Goal: Transaction & Acquisition: Purchase product/service

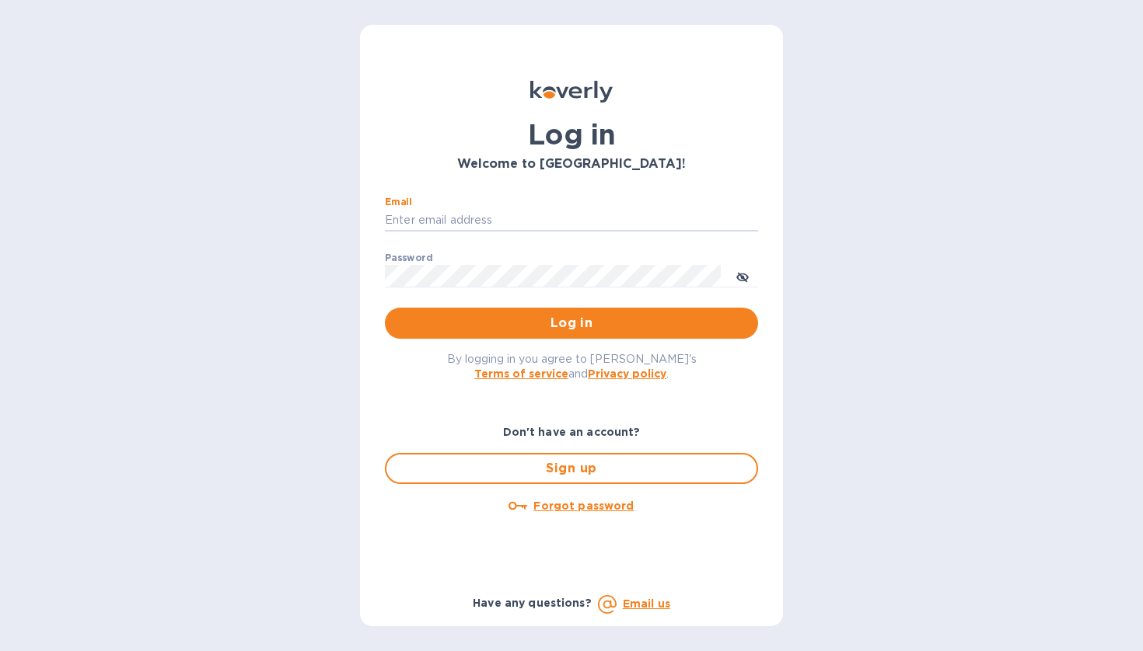
type input "[EMAIL_ADDRESS][DOMAIN_NAME]"
click at [571, 323] on button "Log in" at bounding box center [571, 323] width 373 height 31
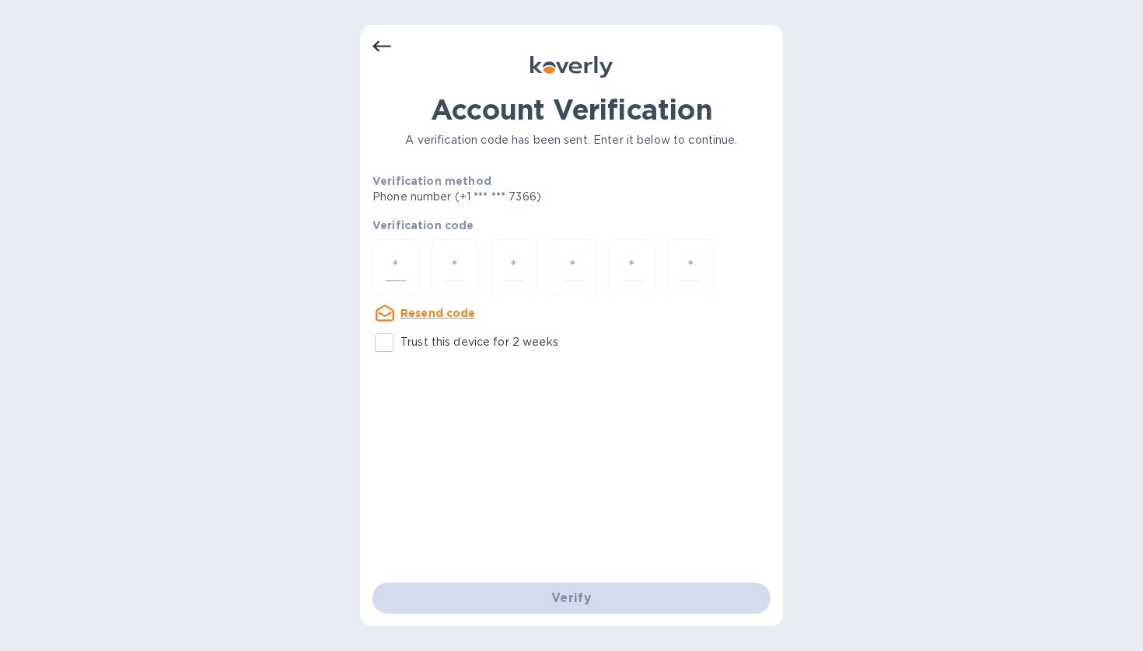
click at [390, 270] on input "number" at bounding box center [396, 267] width 20 height 29
type input "6"
type input "9"
type input "3"
type input "5"
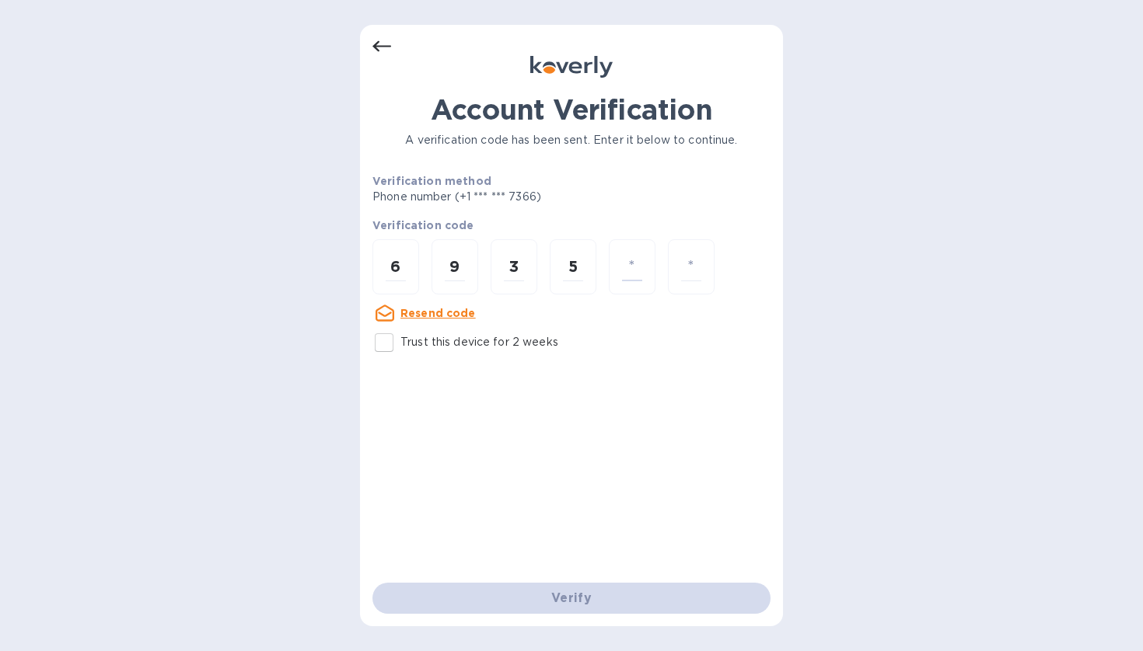
type input "5"
type input "8"
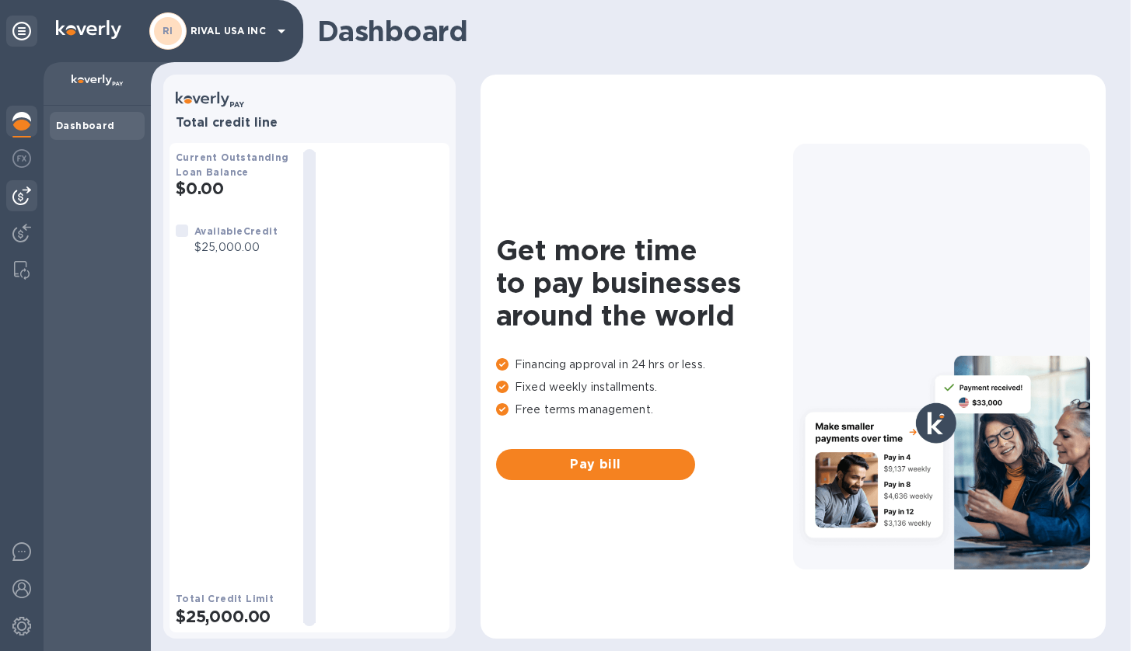
click at [25, 189] on img at bounding box center [21, 196] width 19 height 19
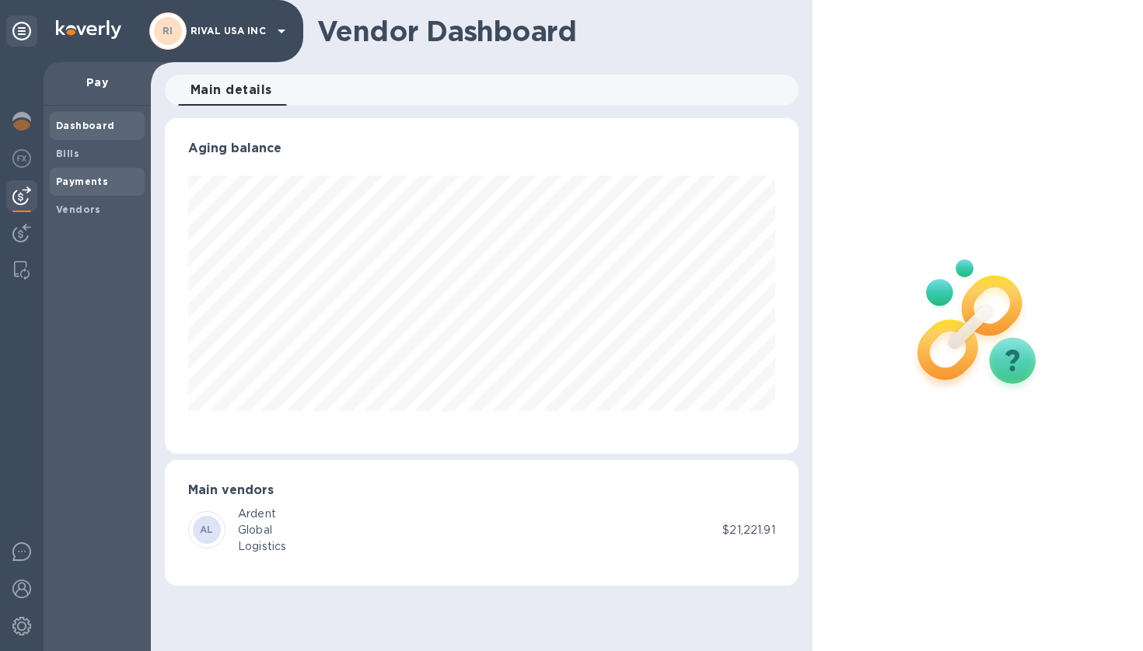
scroll to position [336, 633]
click at [68, 162] on div "Bills" at bounding box center [97, 154] width 95 height 28
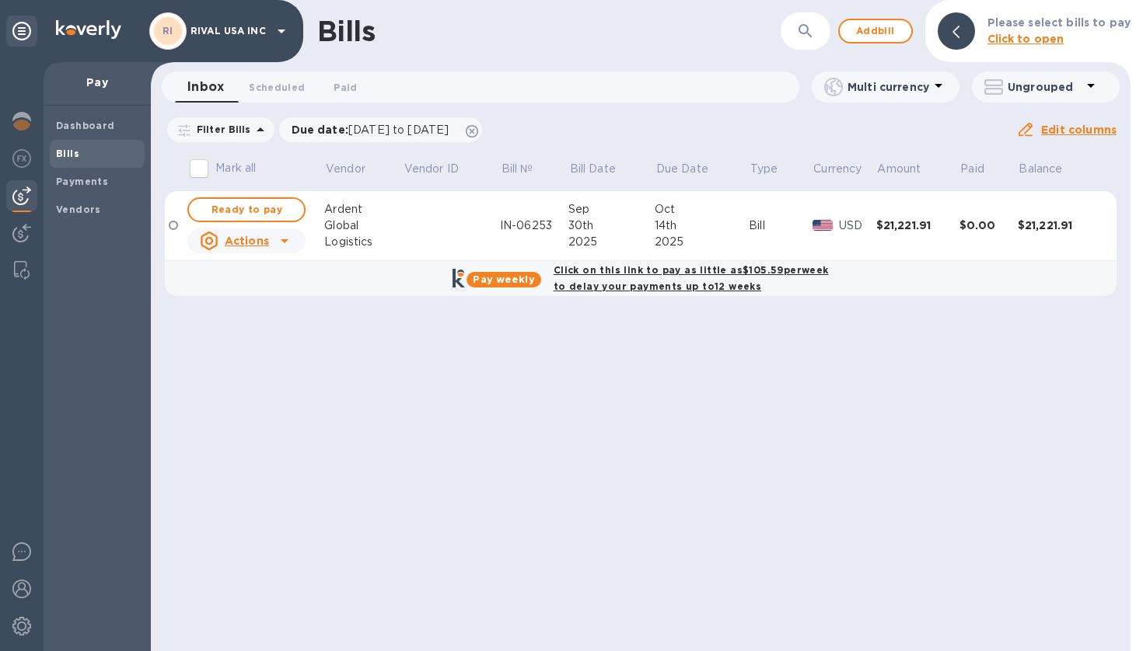
click at [548, 221] on div "IN-06253" at bounding box center [534, 226] width 68 height 16
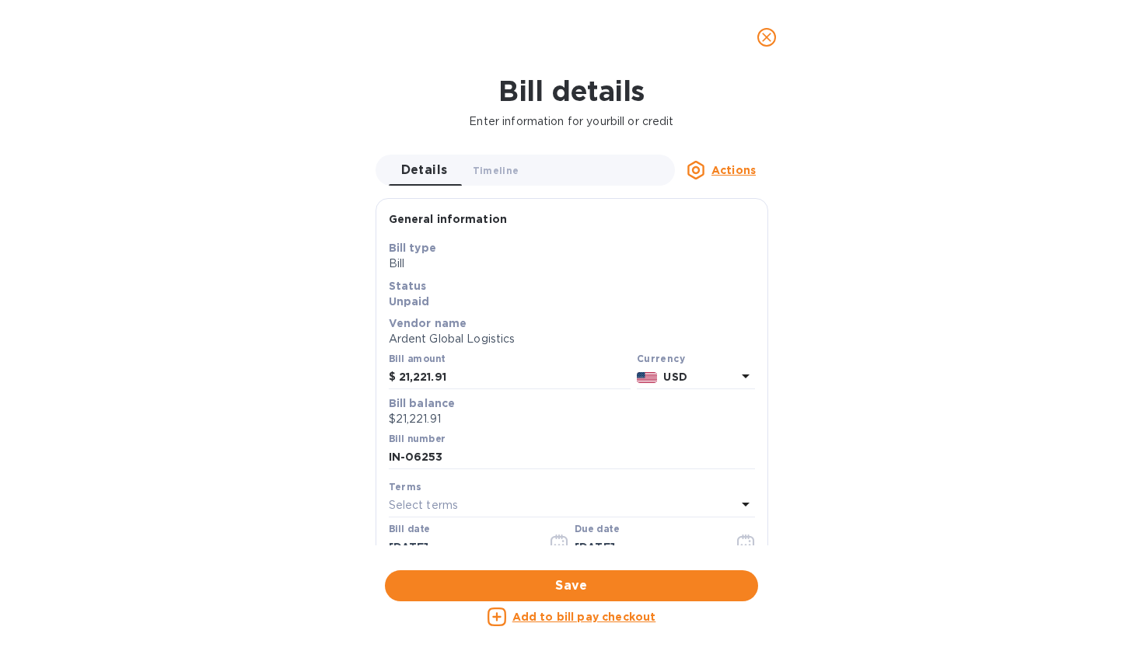
click at [764, 39] on icon "close" at bounding box center [767, 38] width 16 height 16
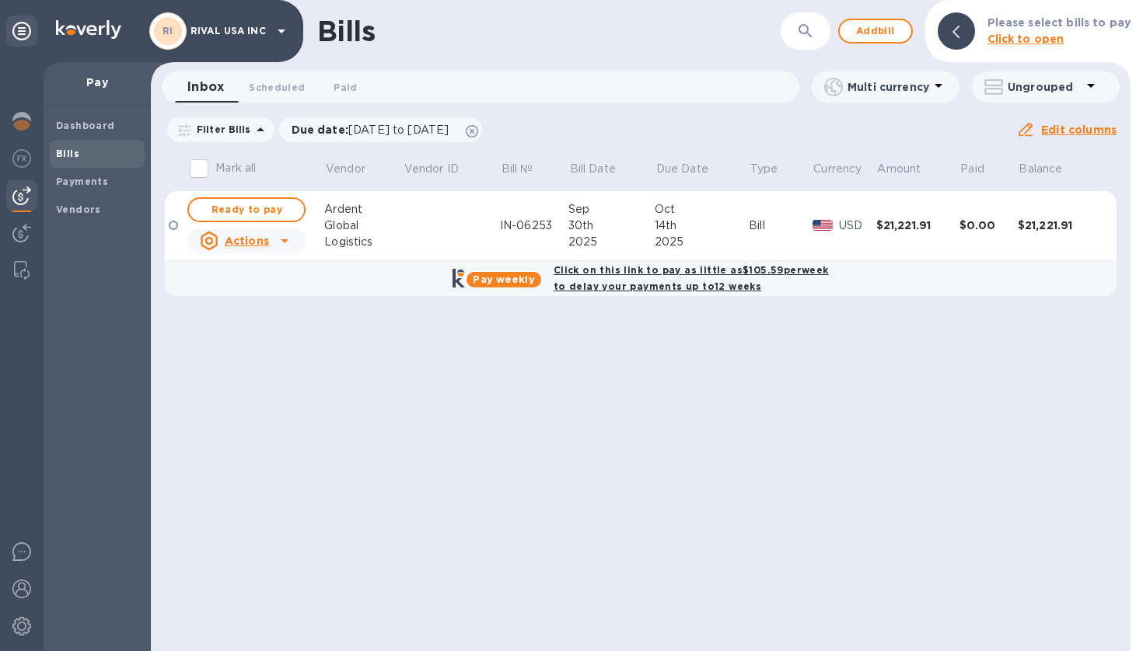
click at [512, 284] on b "Pay weekly" at bounding box center [503, 280] width 61 height 12
click at [516, 285] on b "Pay weekly" at bounding box center [503, 280] width 61 height 12
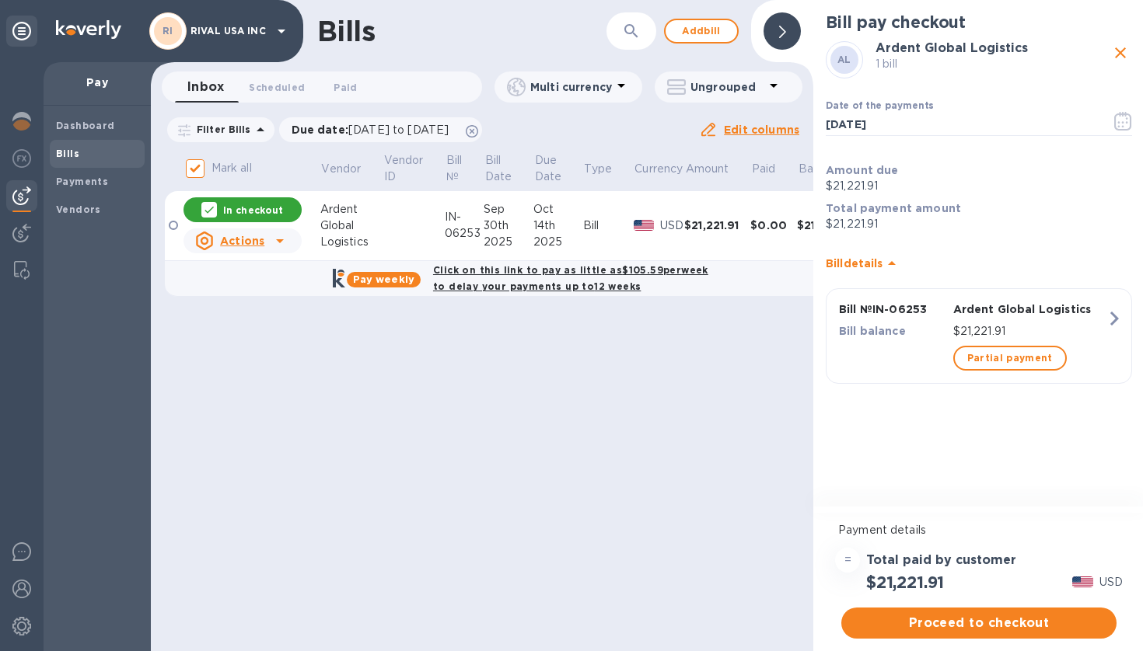
click at [414, 278] on b "Pay weekly" at bounding box center [383, 280] width 61 height 12
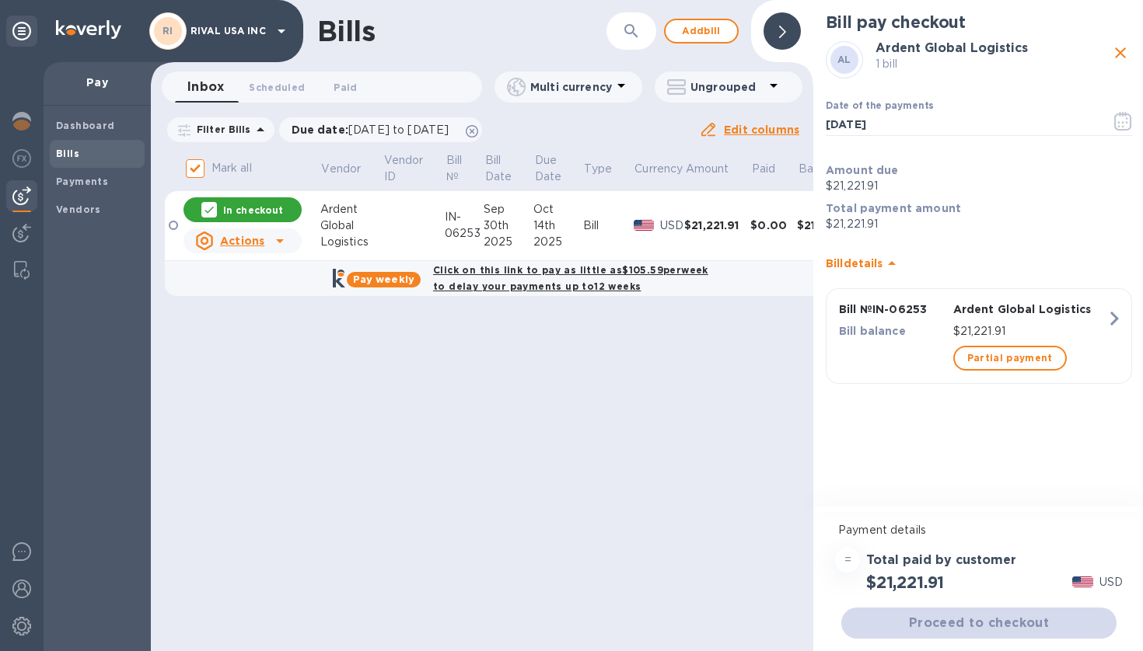
click at [532, 282] on b "Click on this link to pay as little as $105.59 per week to delay your payments …" at bounding box center [570, 278] width 275 height 28
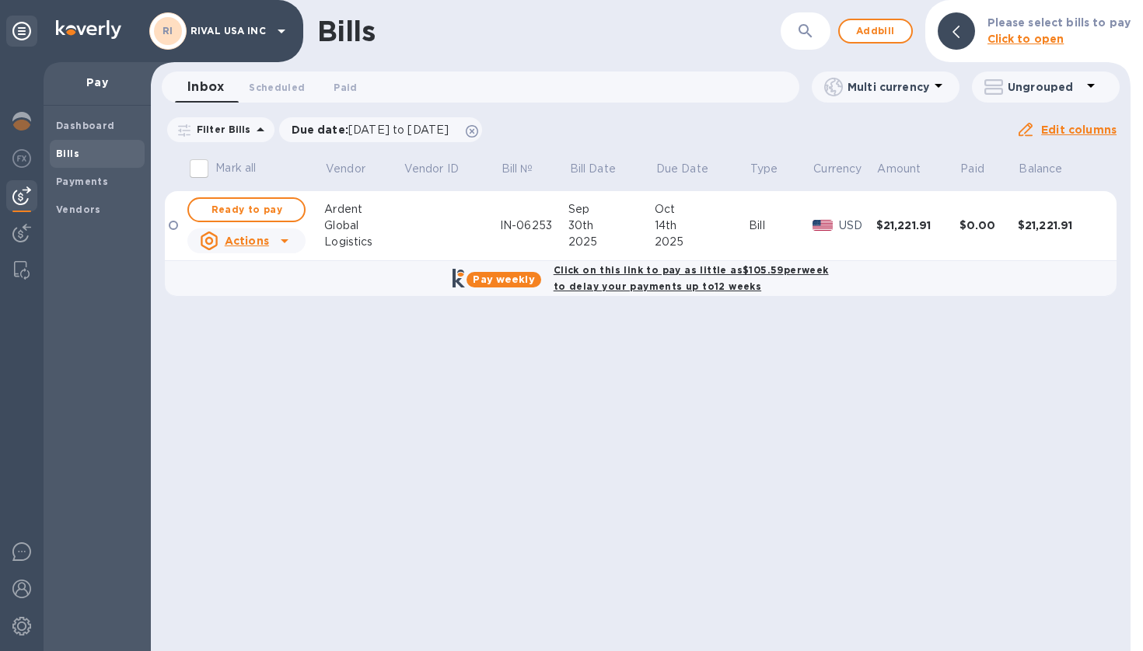
click at [591, 271] on b "Click on this link to pay as little as $105.59 per week to delay your payments …" at bounding box center [690, 278] width 275 height 28
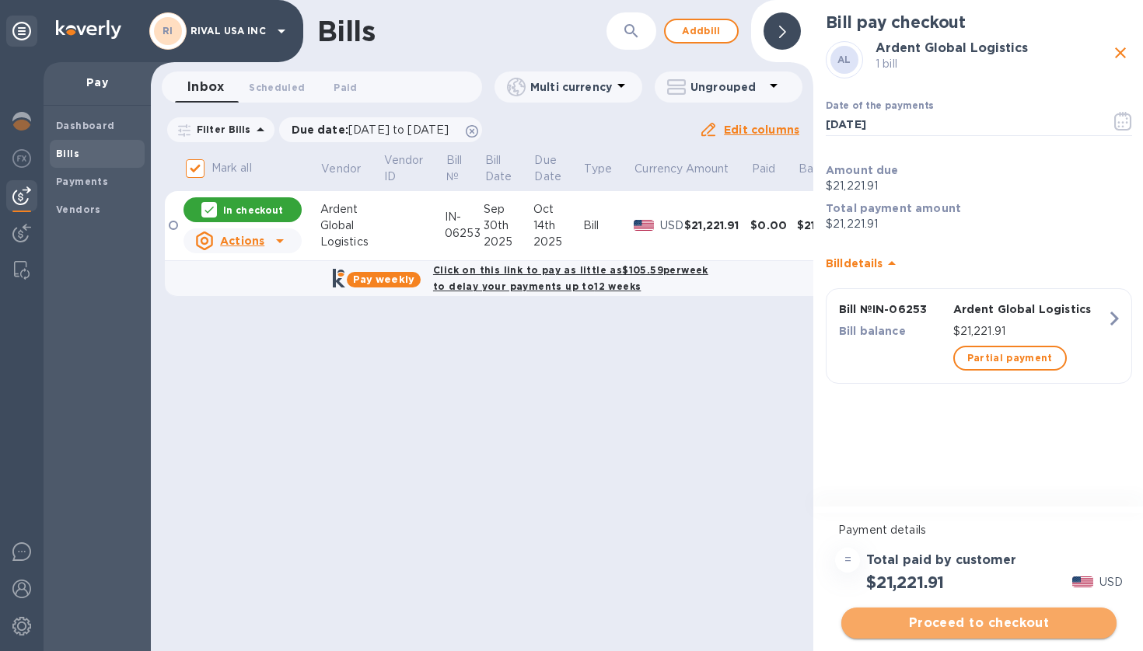
click at [1000, 625] on span "Proceed to checkout" at bounding box center [979, 623] width 250 height 19
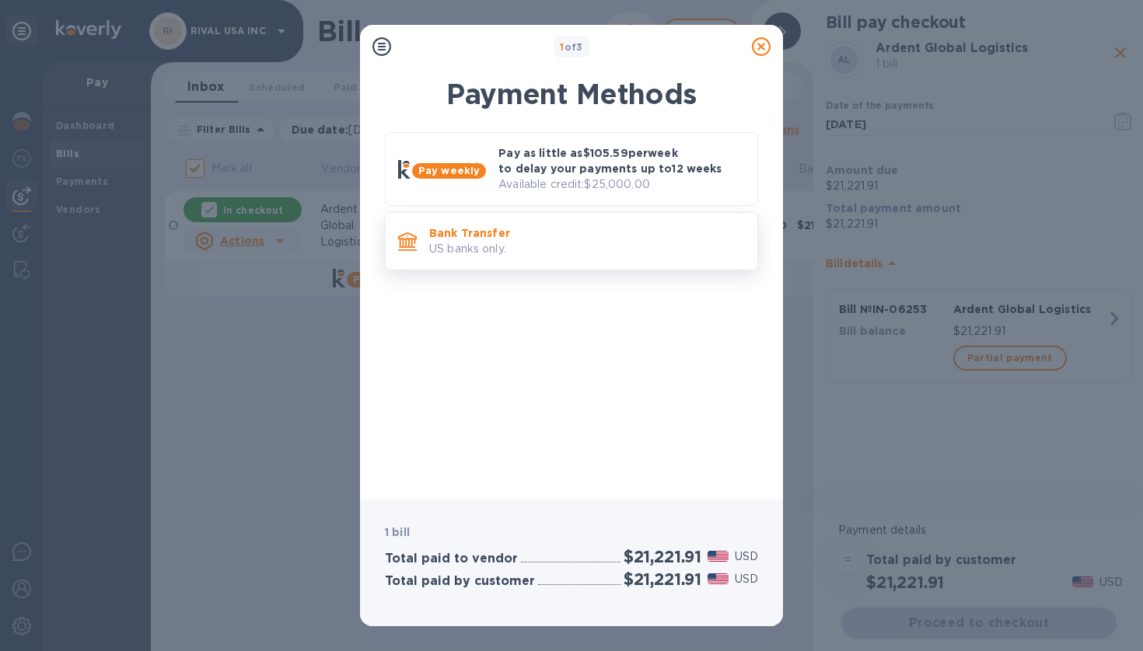
click at [518, 243] on p "US banks only." at bounding box center [587, 249] width 316 height 16
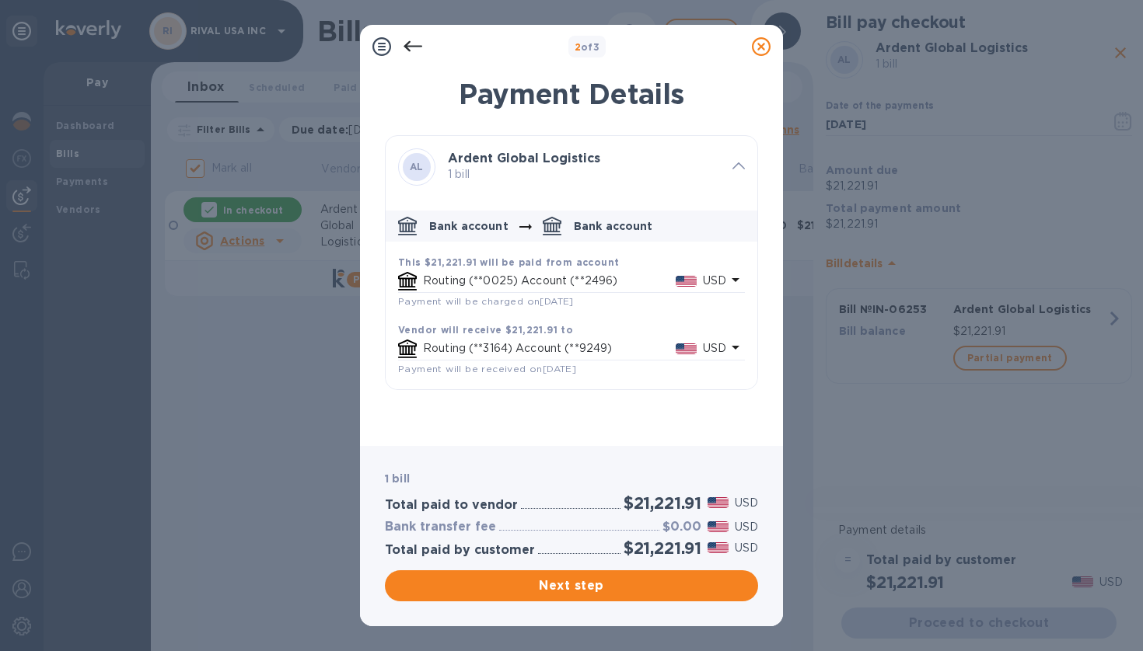
click at [567, 270] on div "Routing (**0025) Account (**2496) USD" at bounding box center [574, 281] width 309 height 23
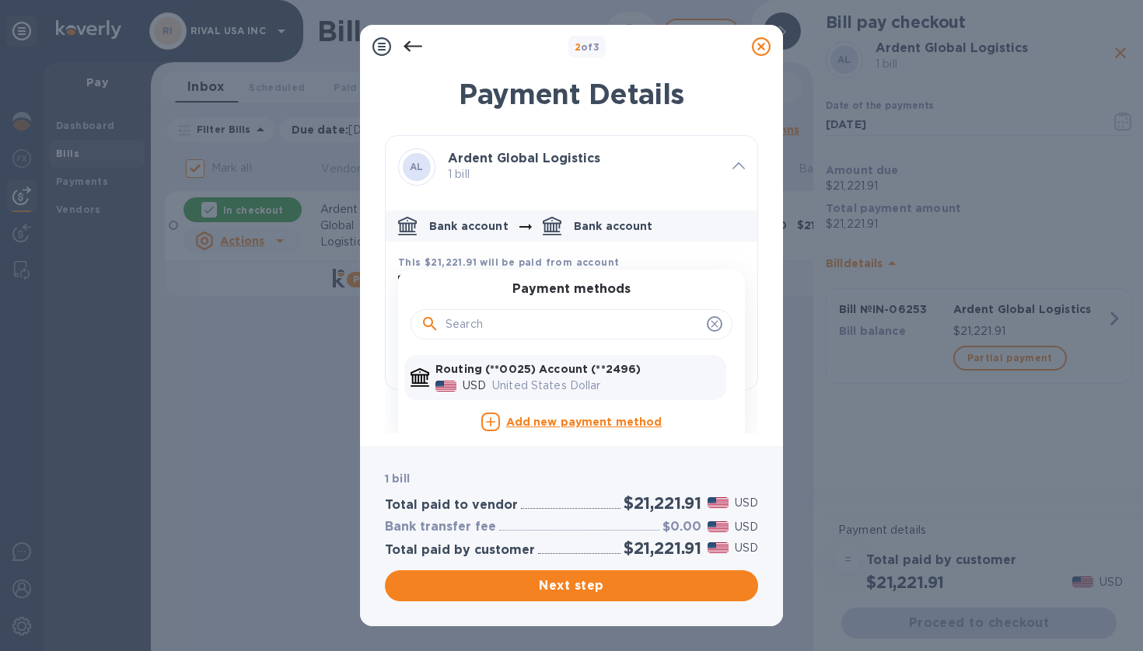
click at [733, 169] on icon at bounding box center [738, 165] width 12 height 7
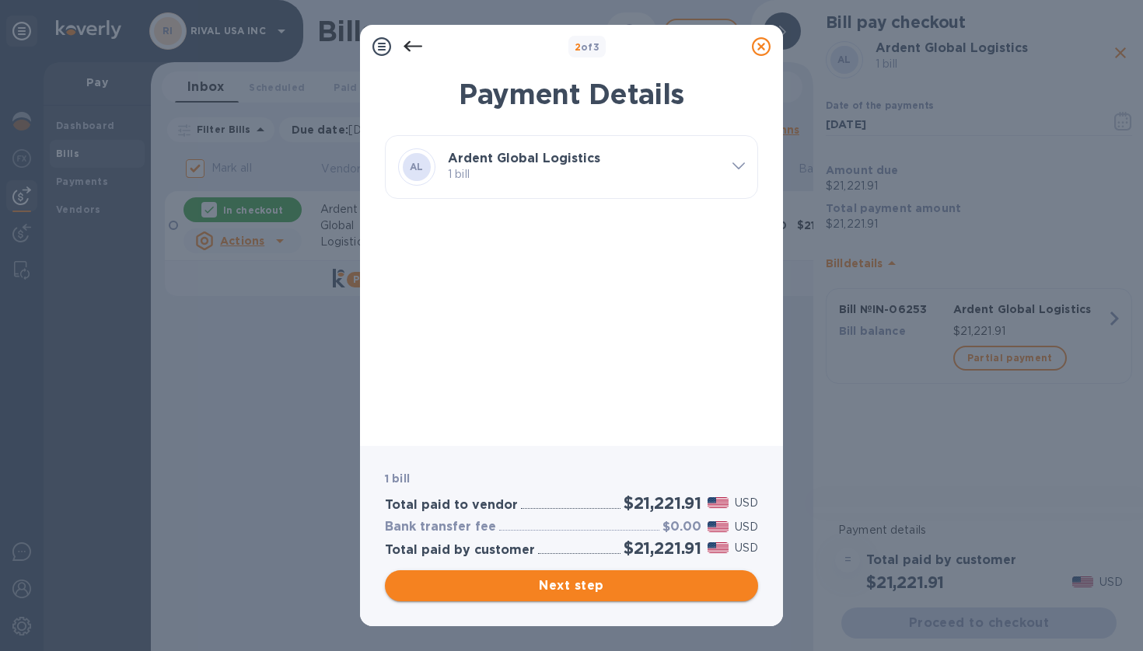
click at [577, 581] on span "Next step" at bounding box center [571, 586] width 348 height 19
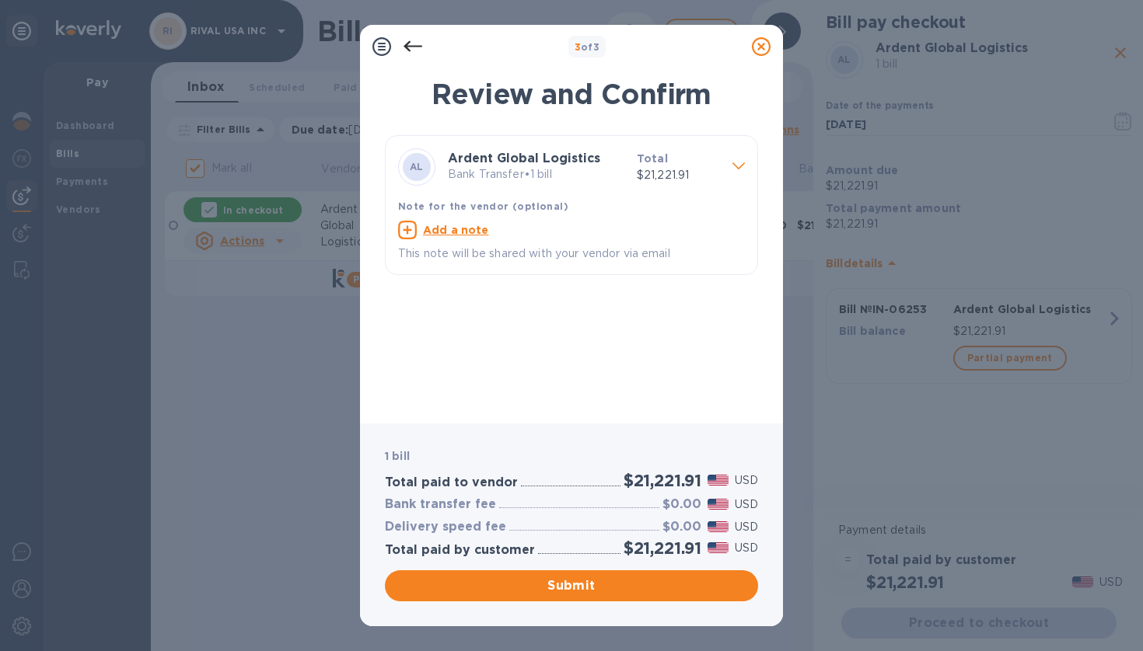
click at [718, 190] on div "AL Ardent Global Logistics Bank Transfer • 1 bill Total $21,221.91" at bounding box center [559, 167] width 334 height 50
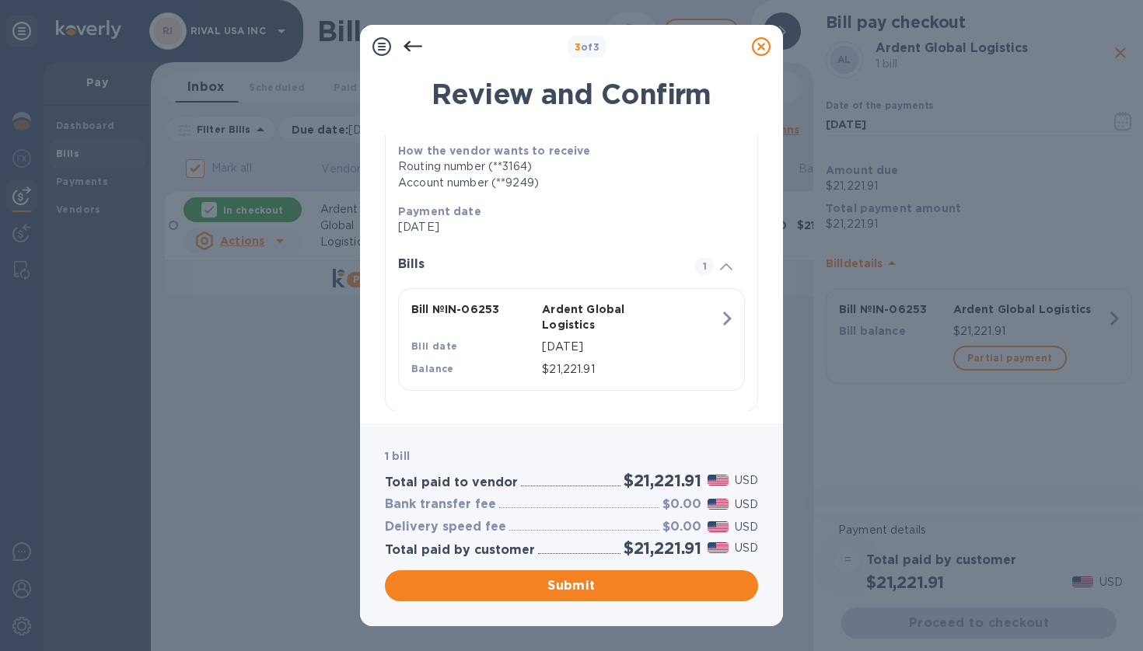
click at [765, 44] on icon at bounding box center [761, 46] width 19 height 19
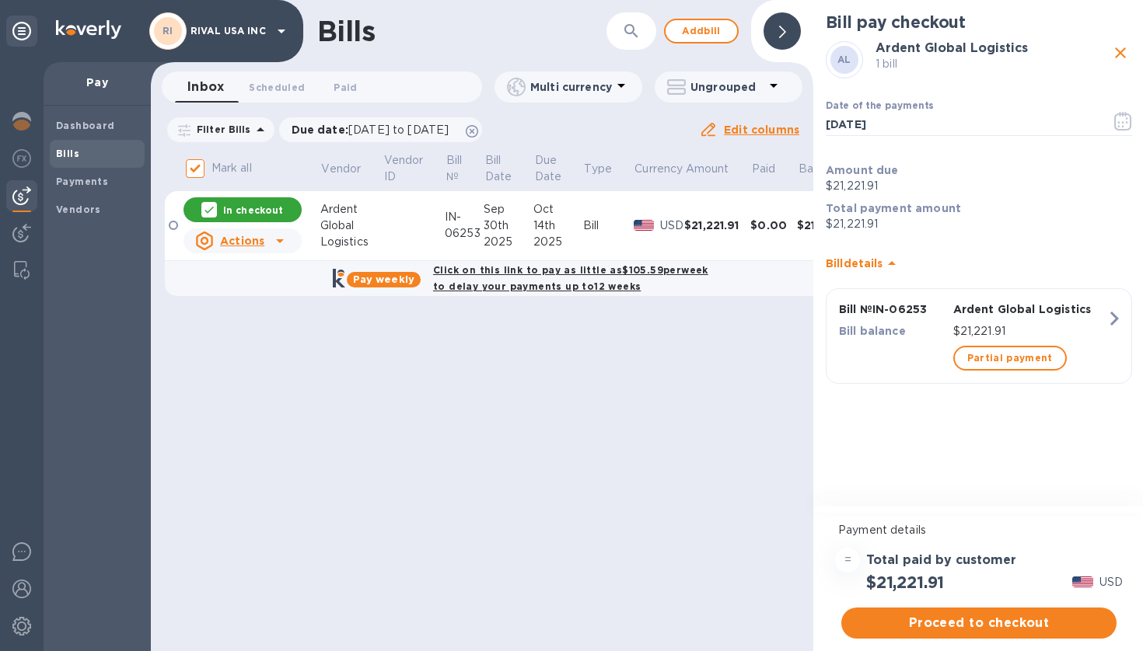
click at [1116, 50] on icon "close" at bounding box center [1120, 52] width 11 height 11
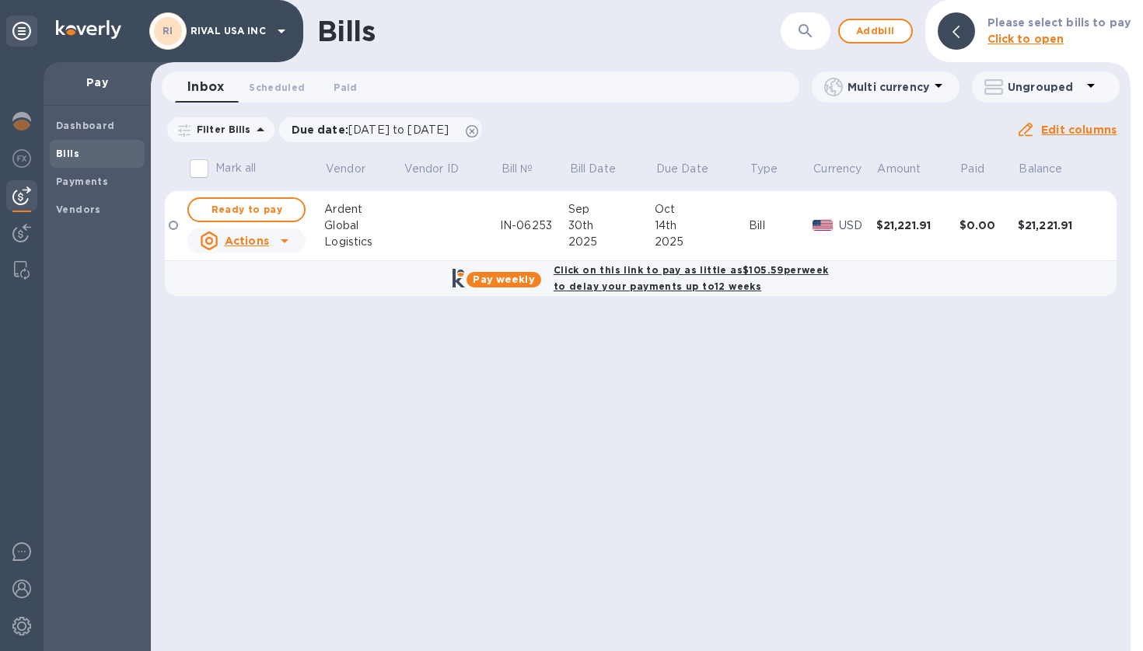
click at [630, 347] on div "Bills ​ Add bill Please select bills to pay Click to open Inbox 0 Scheduled 0 P…" at bounding box center [640, 325] width 979 height 651
click at [511, 281] on b "Pay weekly" at bounding box center [503, 280] width 61 height 12
checkbox input "true"
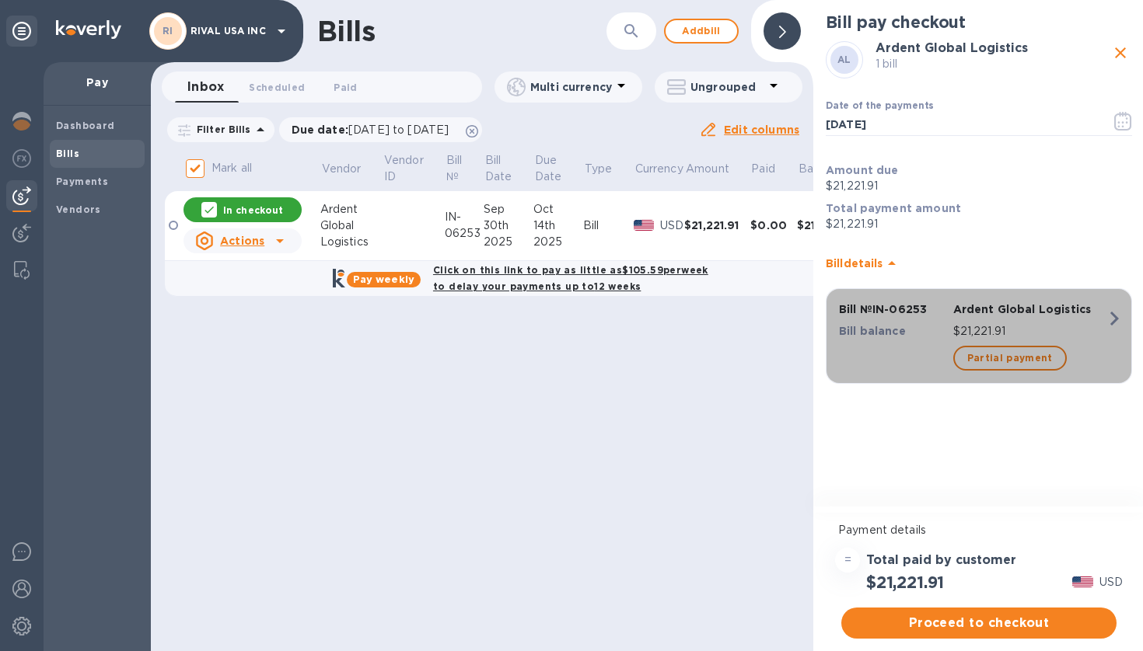
click at [1109, 323] on icon "button" at bounding box center [1114, 319] width 28 height 28
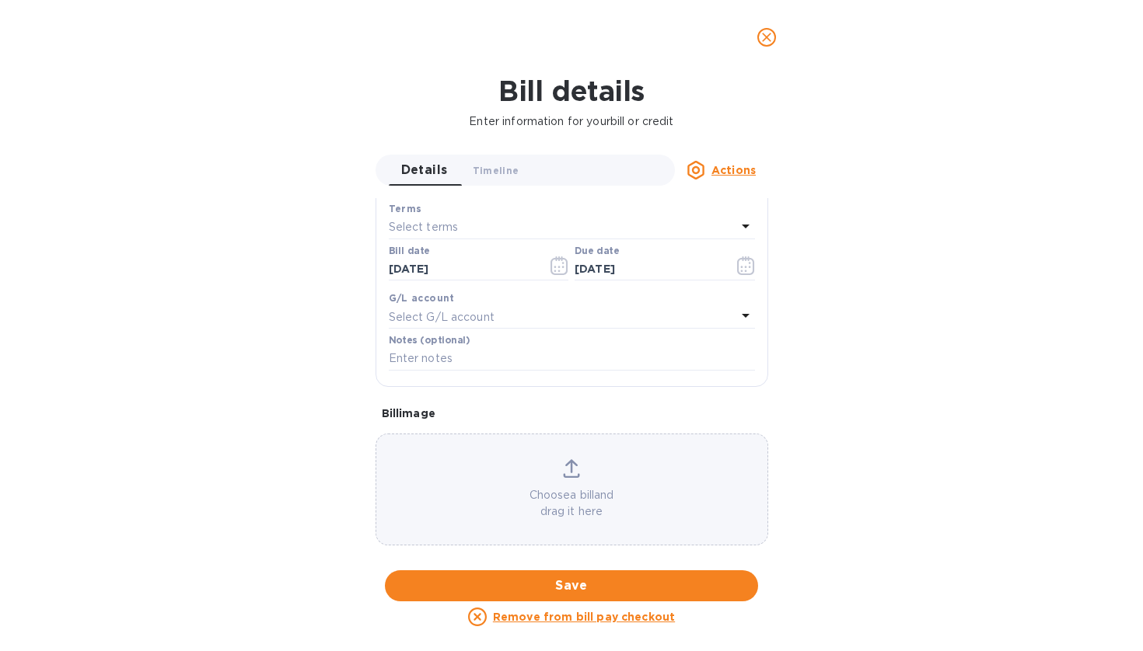
click at [767, 32] on icon "close" at bounding box center [767, 38] width 16 height 16
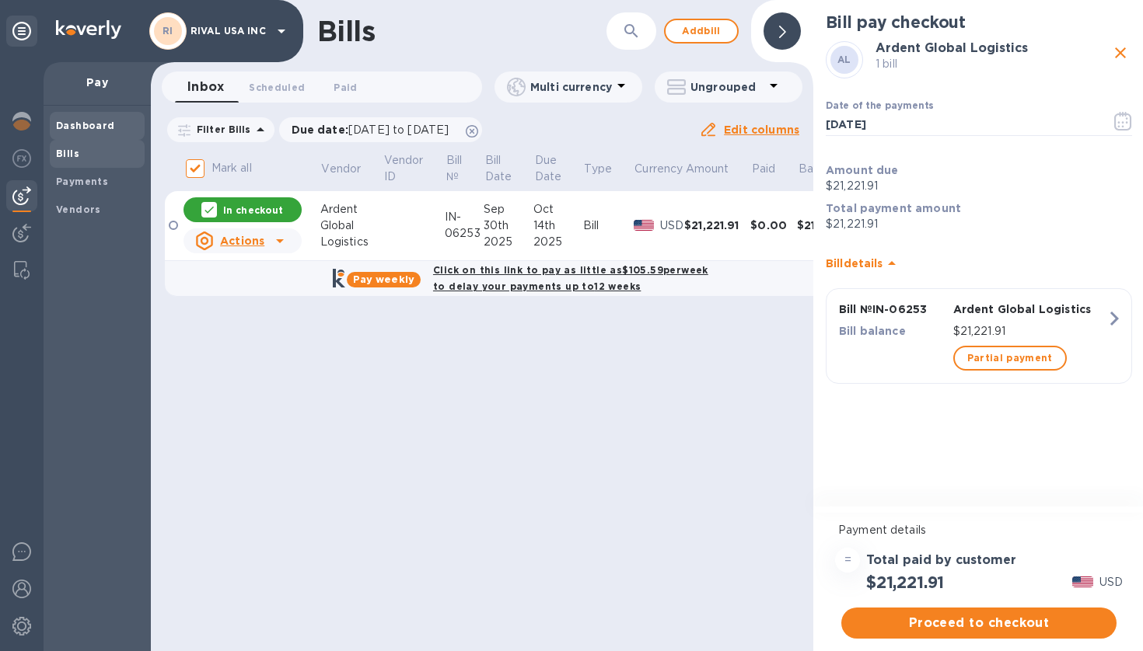
click at [86, 130] on b "Dashboard" at bounding box center [85, 126] width 59 height 12
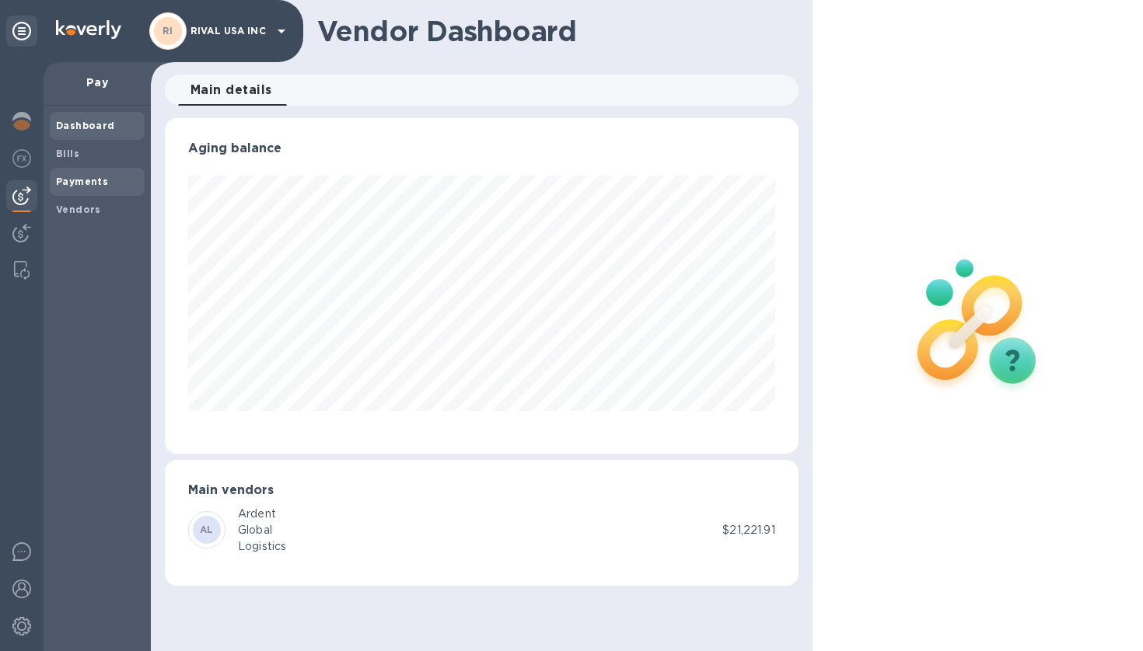
click at [83, 188] on div "Payments" at bounding box center [97, 182] width 95 height 28
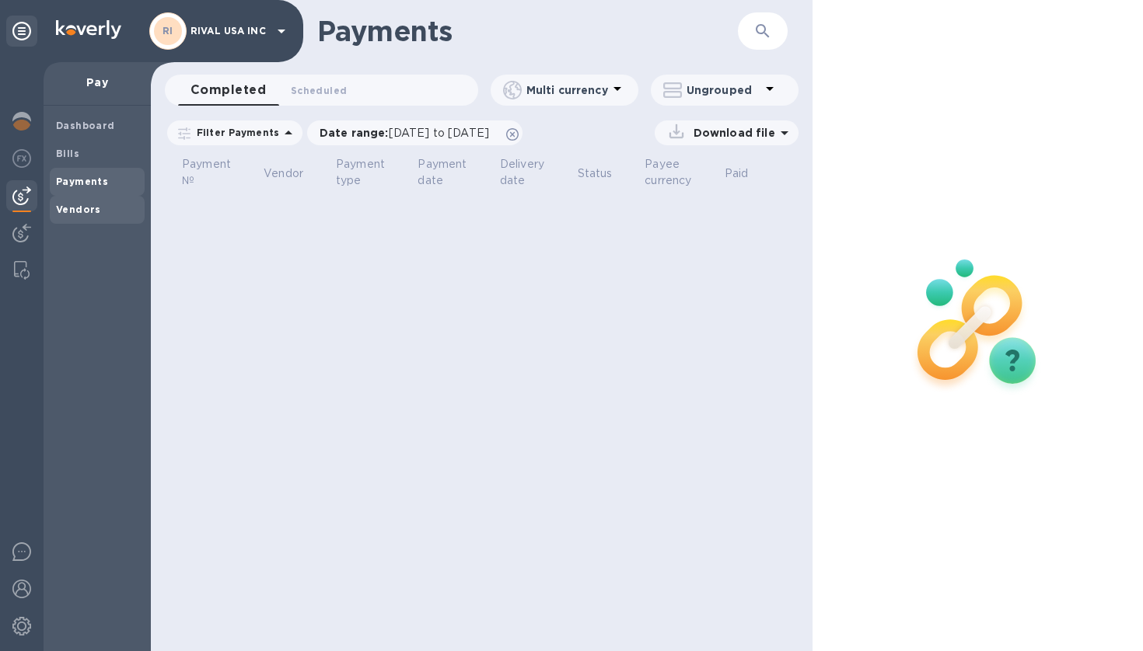
click at [76, 204] on b "Vendors" at bounding box center [78, 210] width 45 height 12
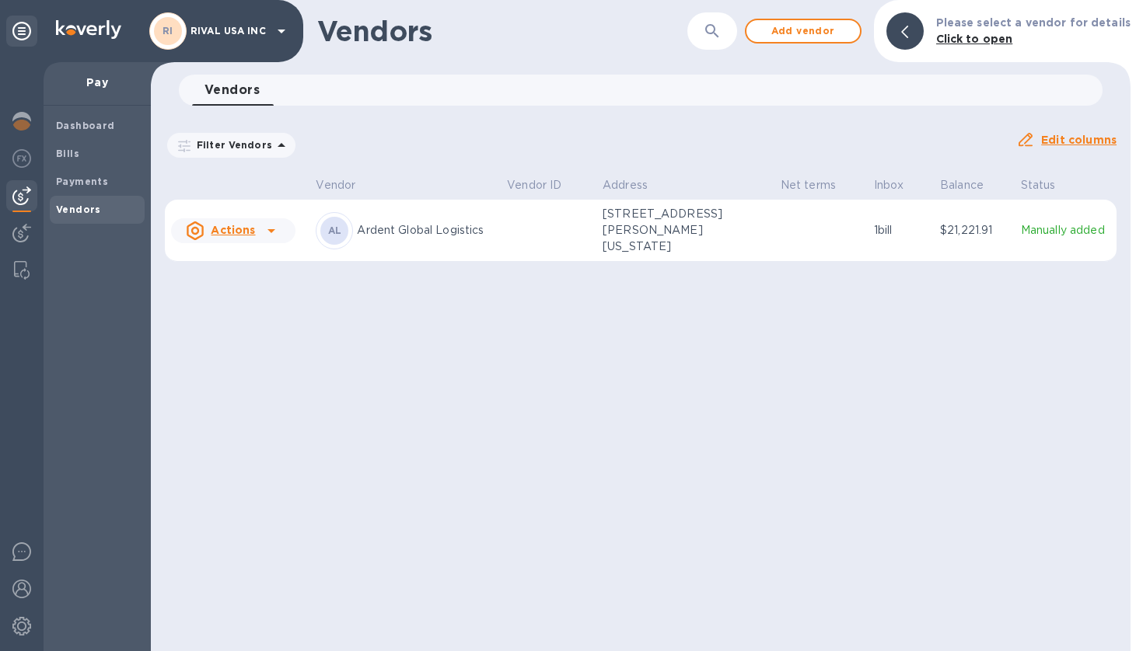
click at [455, 233] on p "Ardent Global Logistics" at bounding box center [426, 230] width 138 height 16
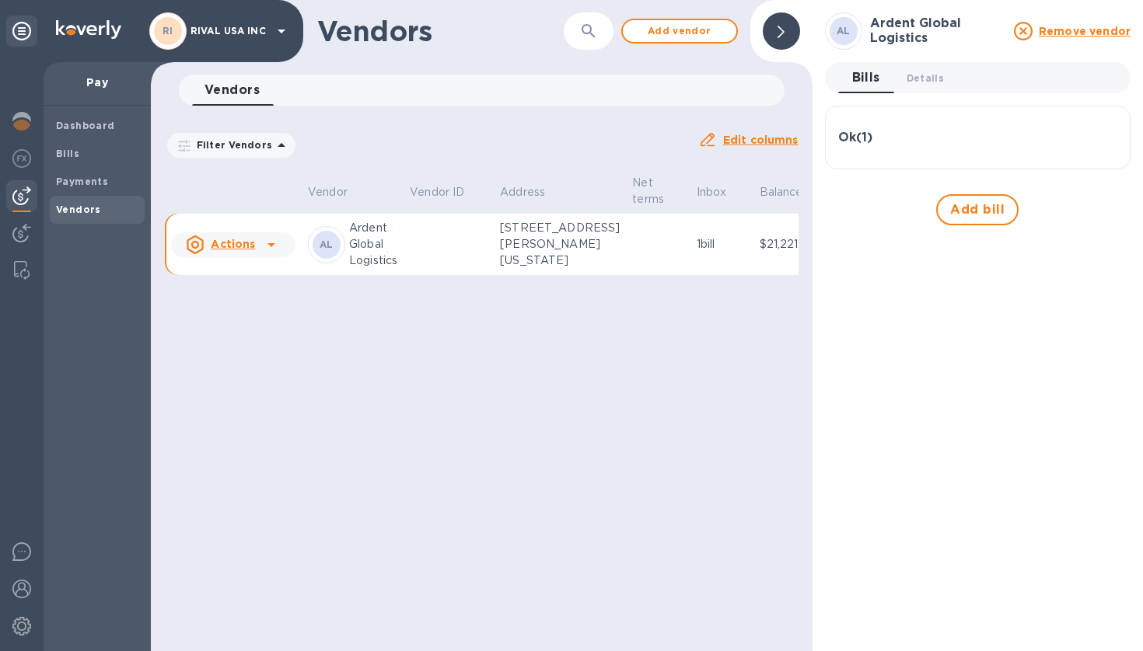
click at [887, 154] on div "Ok ( 1 )" at bounding box center [977, 137] width 279 height 37
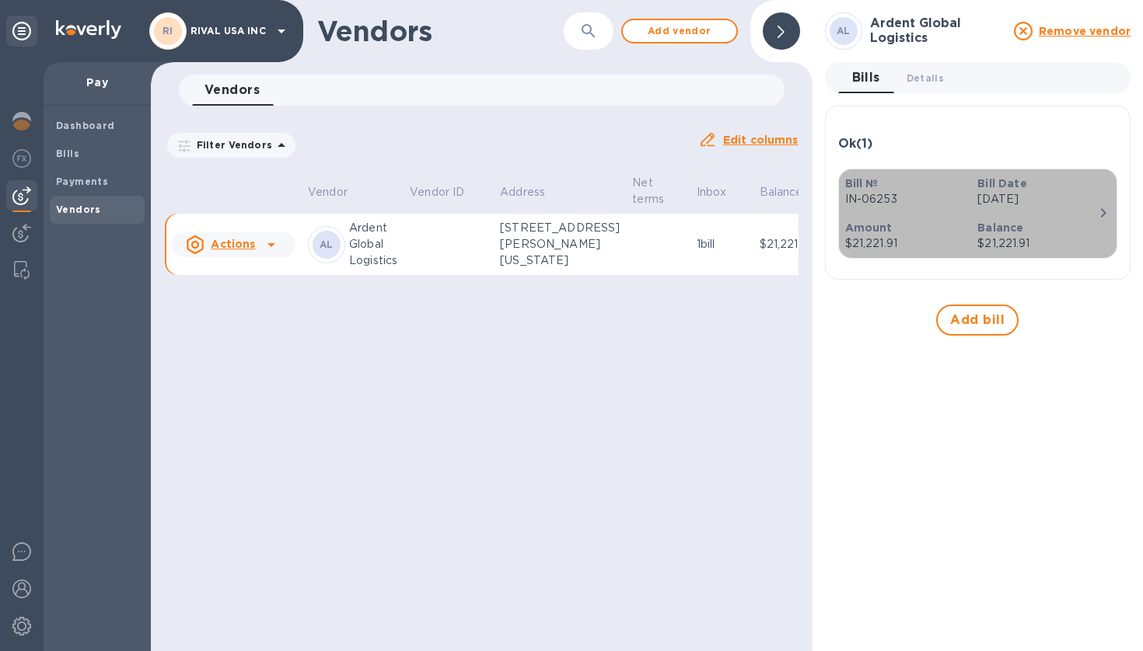
click at [985, 219] on div "Balance $21,221.91" at bounding box center [1037, 236] width 133 height 44
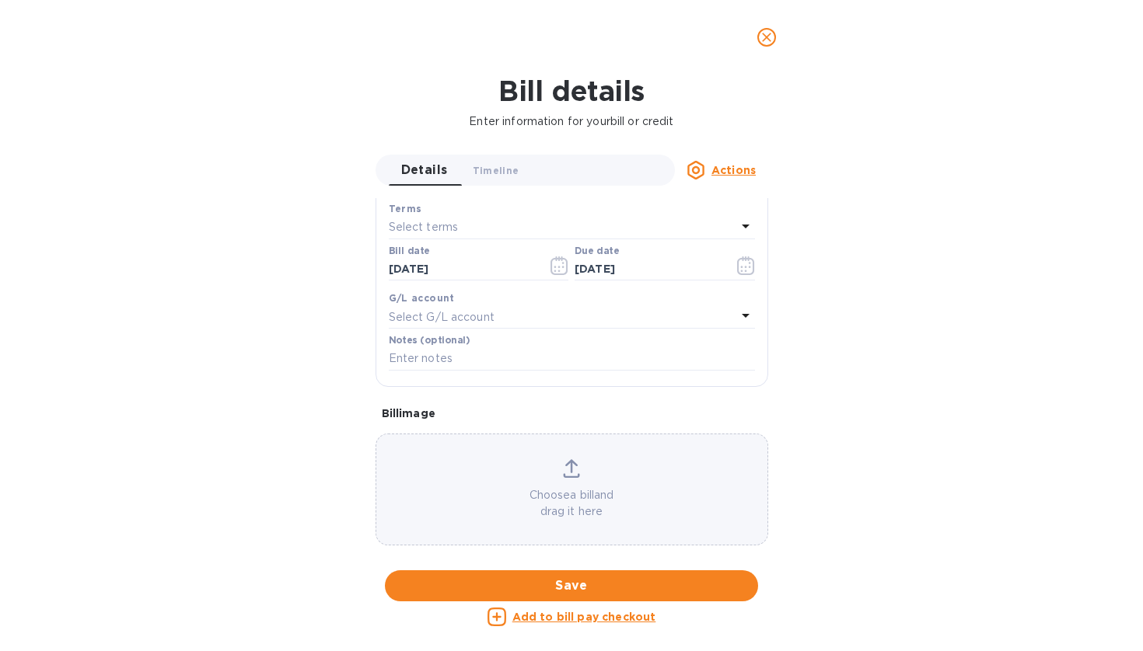
scroll to position [289, 0]
click at [766, 26] on button "close" at bounding box center [766, 37] width 37 height 37
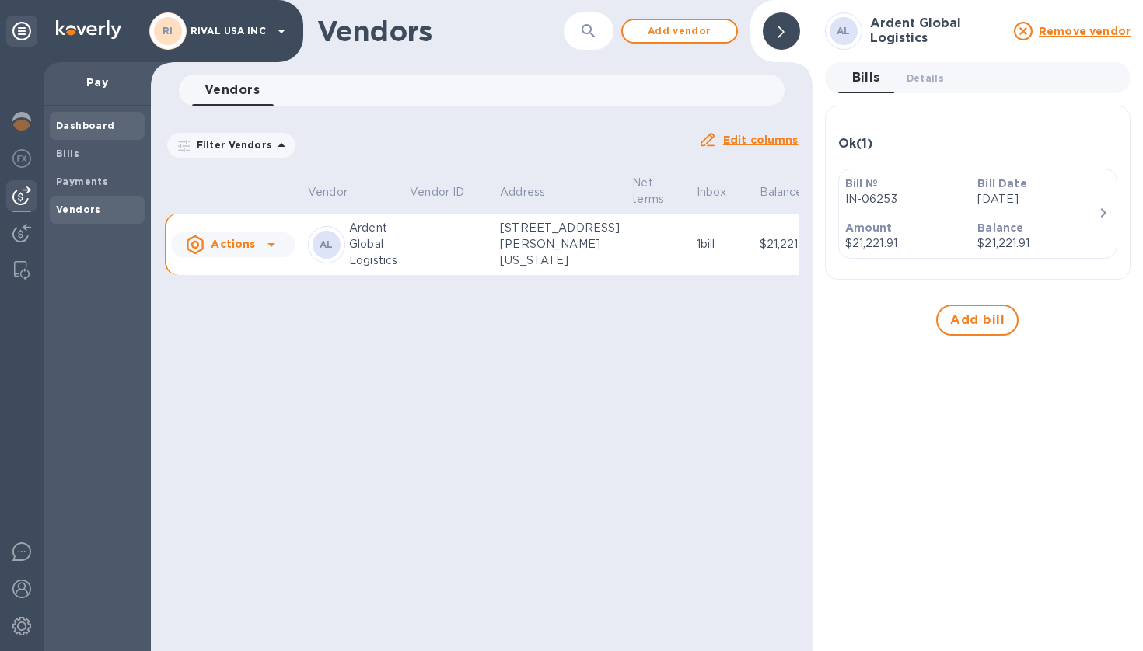
click at [87, 133] on div "Dashboard" at bounding box center [97, 126] width 95 height 28
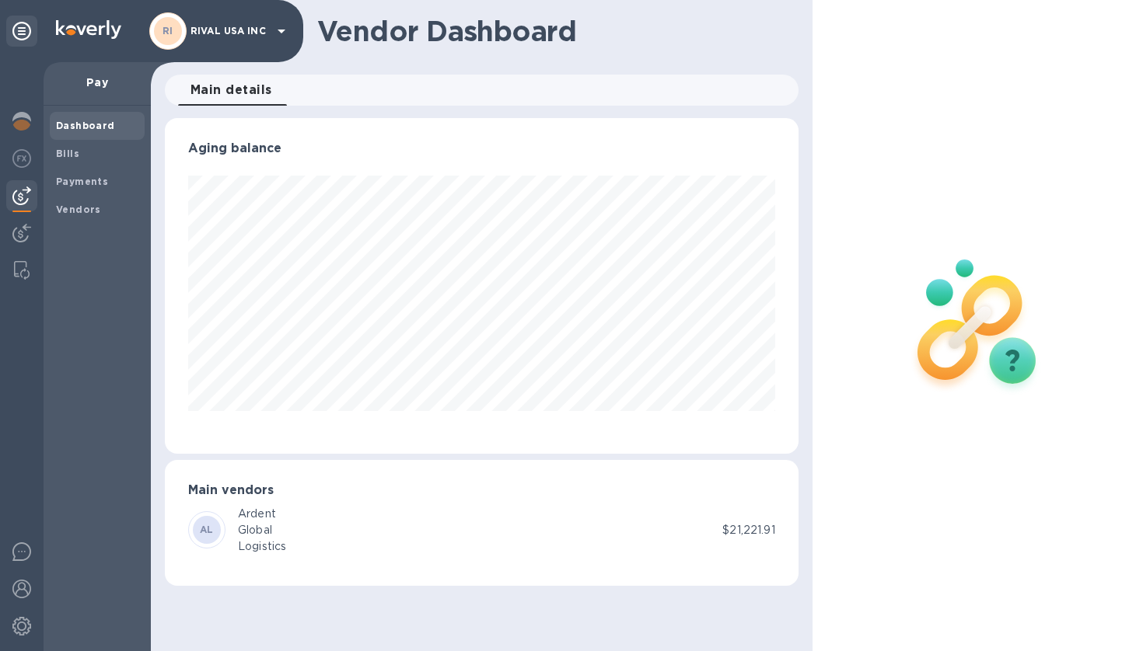
click at [89, 77] on p "Pay" at bounding box center [97, 83] width 82 height 16
click at [89, 135] on div "Dashboard" at bounding box center [97, 126] width 95 height 28
click at [82, 147] on span "Bills" at bounding box center [97, 154] width 82 height 16
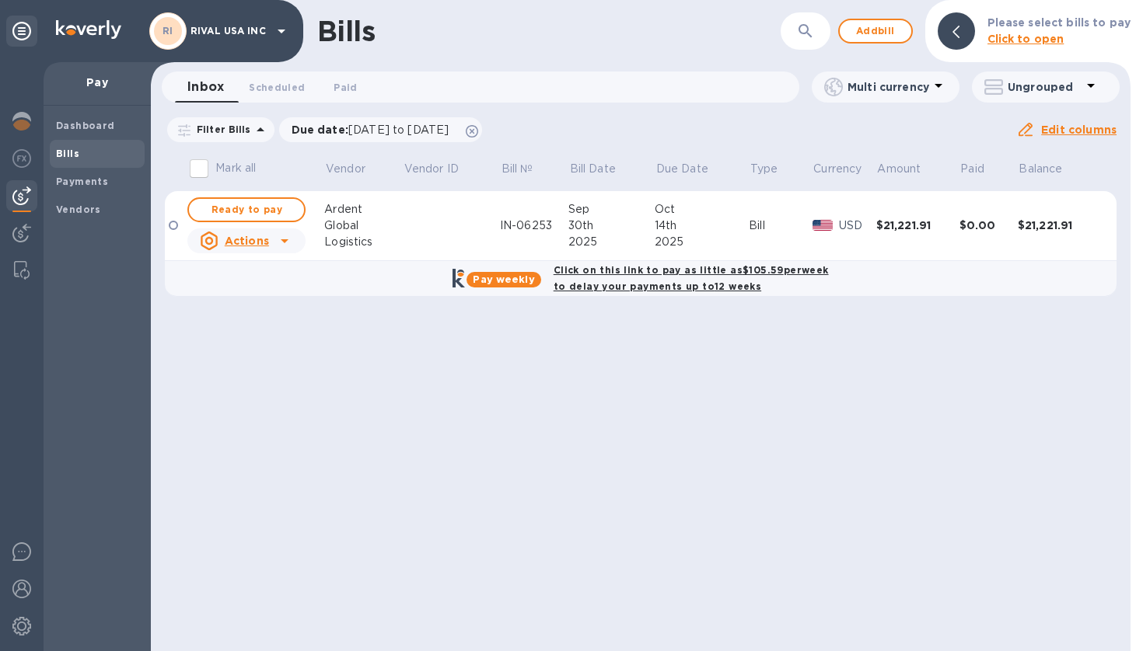
click at [973, 231] on div "$0.00" at bounding box center [988, 226] width 58 height 16
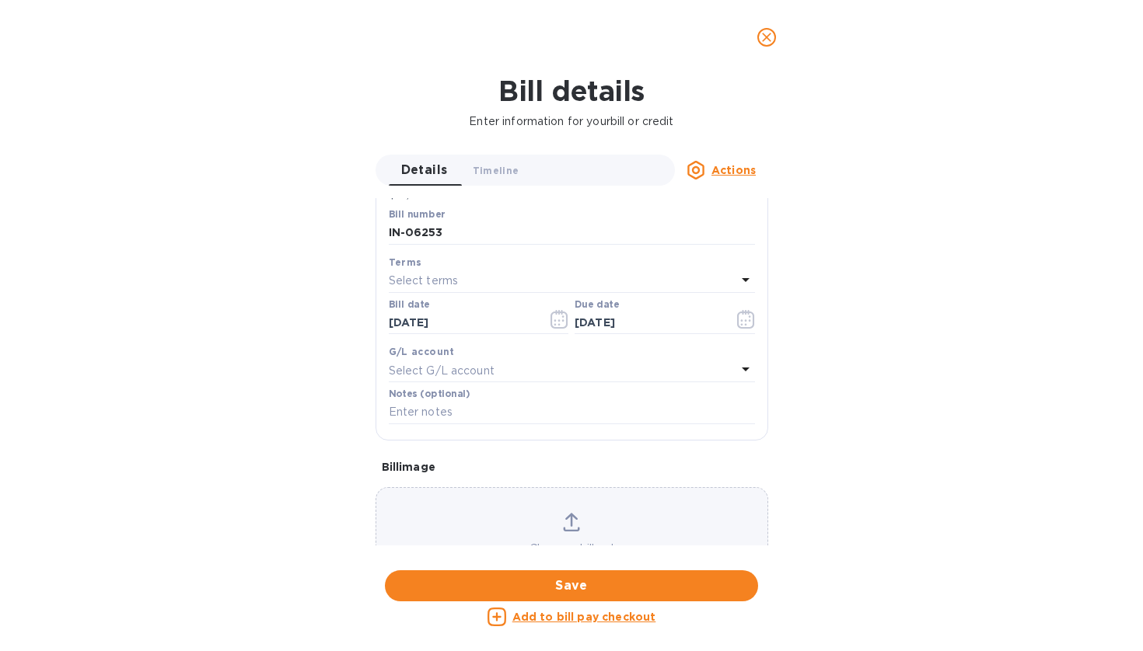
scroll to position [174, 0]
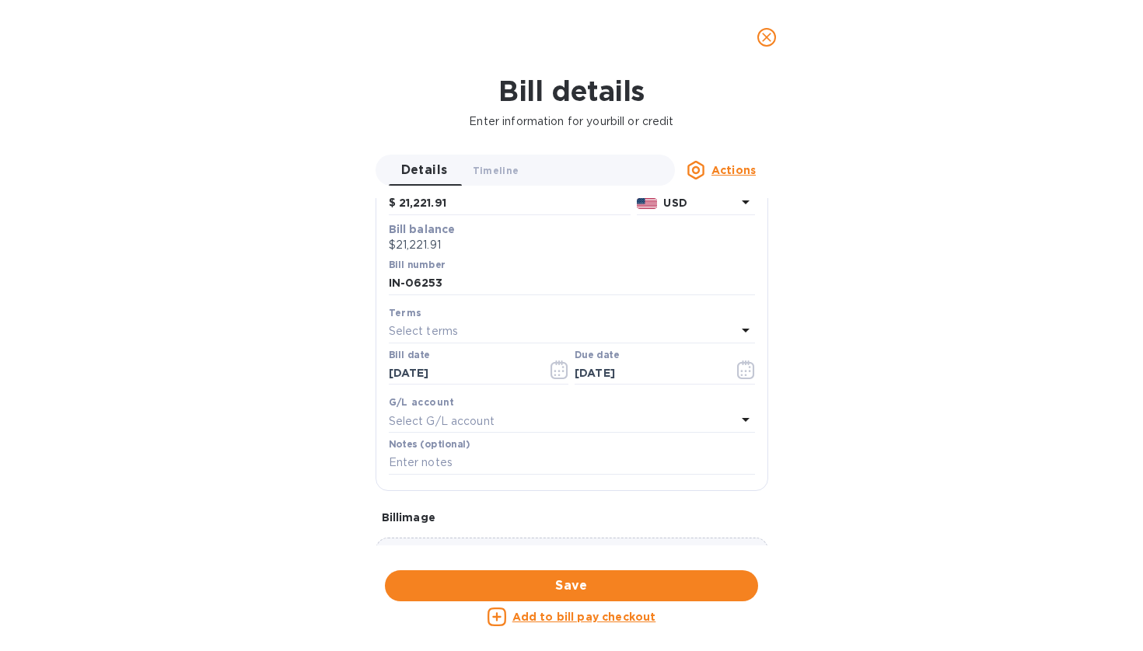
click at [765, 44] on icon "close" at bounding box center [767, 38] width 16 height 16
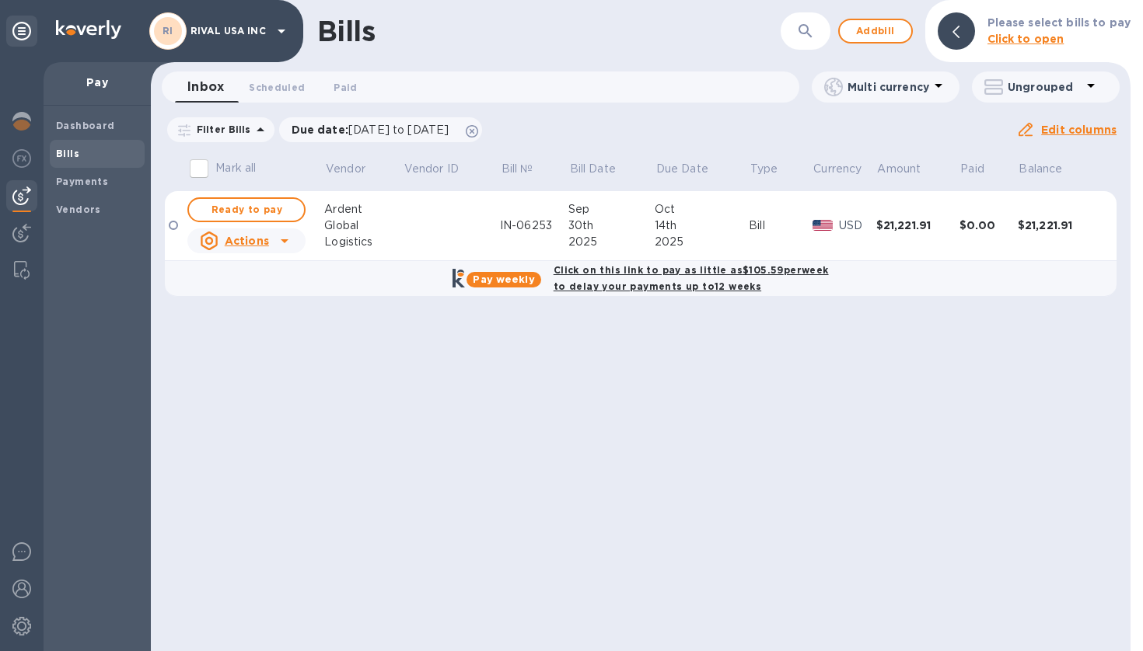
click at [279, 243] on icon at bounding box center [284, 241] width 19 height 19
click at [435, 357] on div at bounding box center [571, 325] width 1143 height 651
click at [256, 211] on span "Ready to pay" at bounding box center [246, 210] width 90 height 19
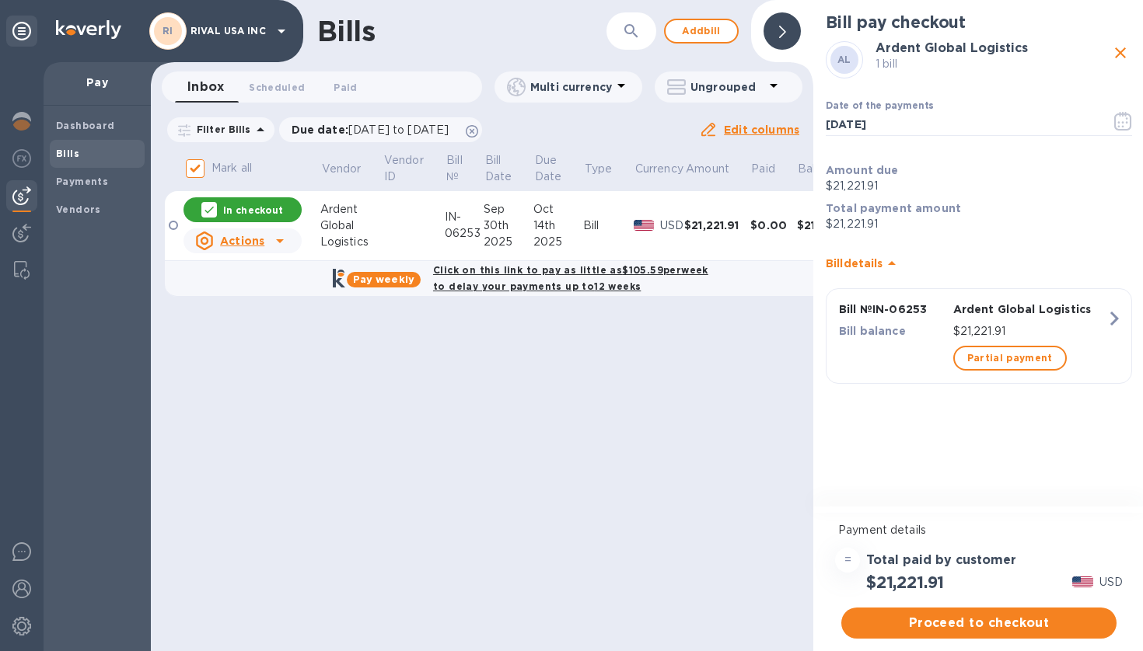
scroll to position [0, 0]
click at [496, 273] on b "Click on this link to pay as little as $105.59 per week to delay your payments …" at bounding box center [570, 278] width 275 height 28
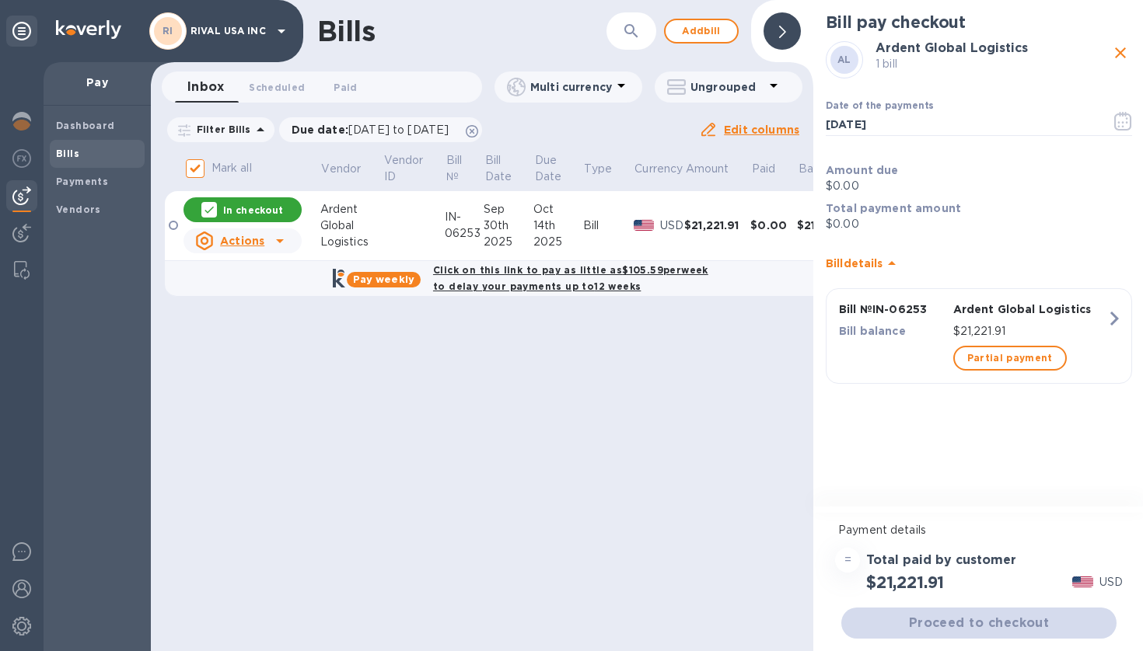
click at [496, 273] on b "Click on this link to pay as little as $105.59 per week to delay your payments …" at bounding box center [570, 278] width 275 height 28
checkbox input "true"
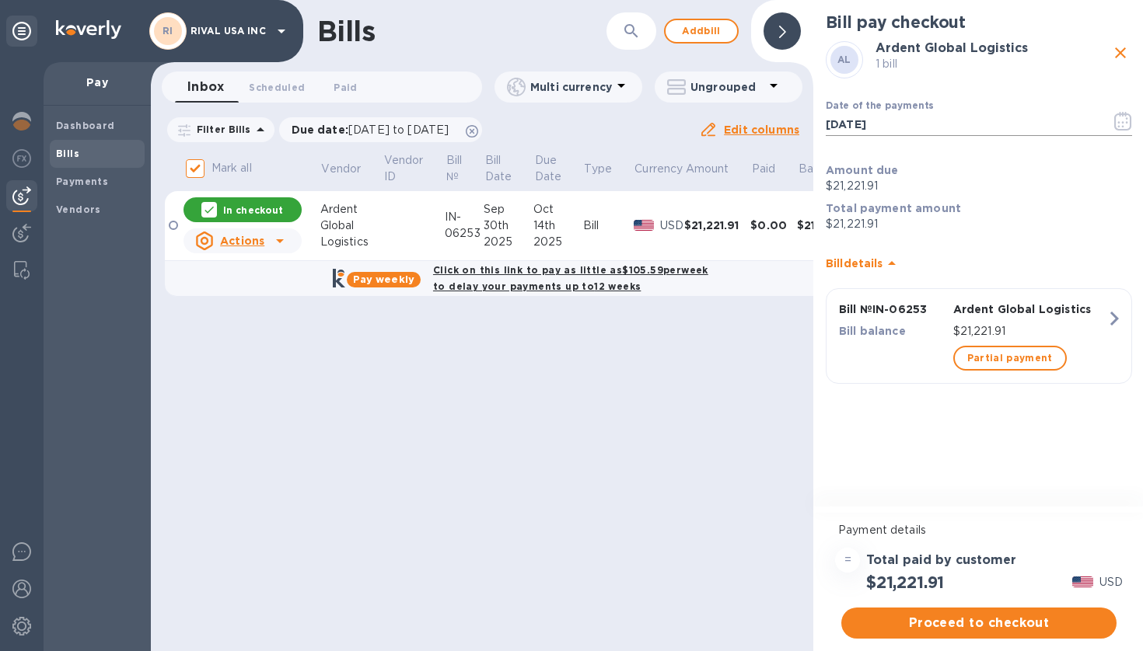
click at [1123, 121] on icon "button" at bounding box center [1123, 121] width 18 height 19
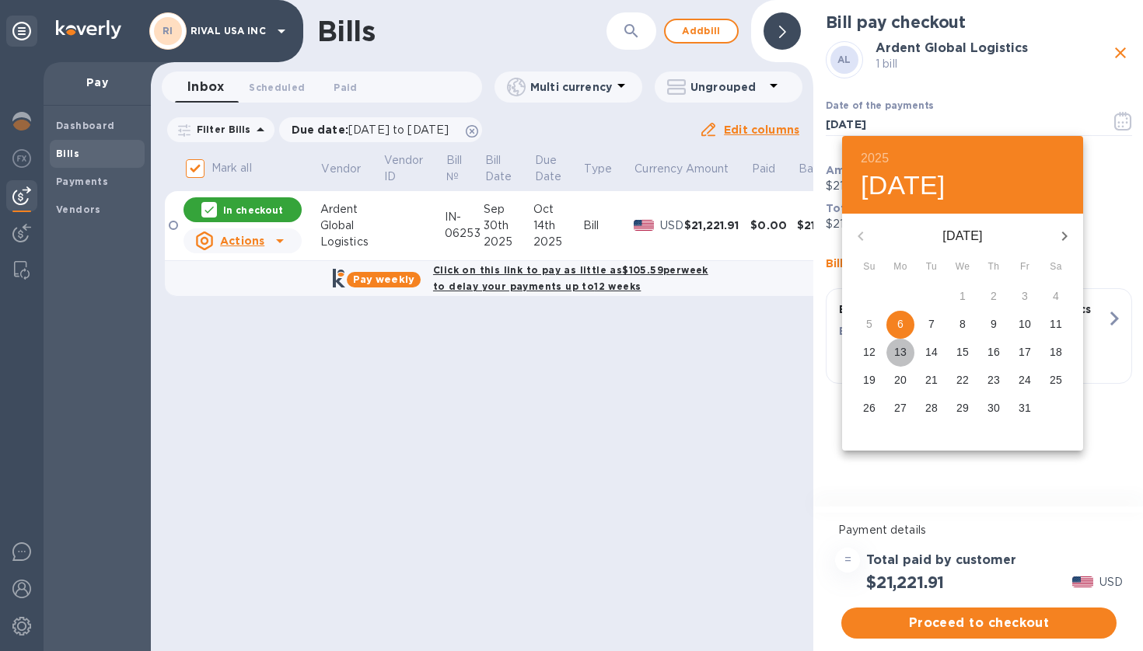
click at [901, 354] on p "13" at bounding box center [900, 352] width 12 height 16
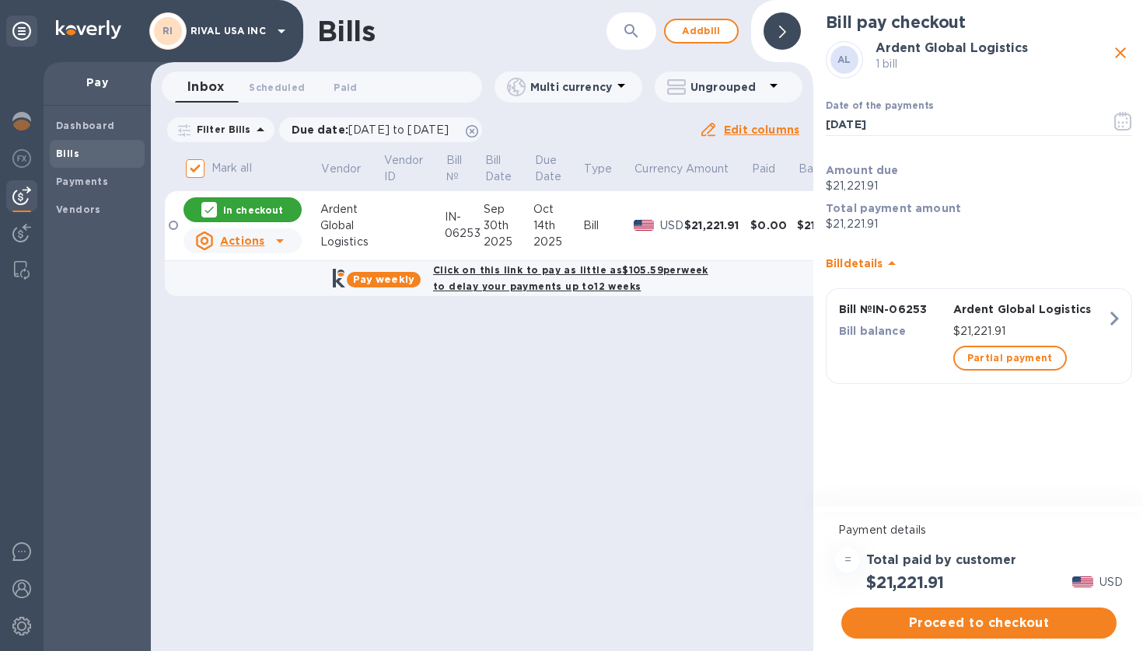
click at [889, 215] on p "Total payment amount" at bounding box center [979, 209] width 306 height 16
click at [1025, 361] on span "Partial payment" at bounding box center [1010, 358] width 86 height 19
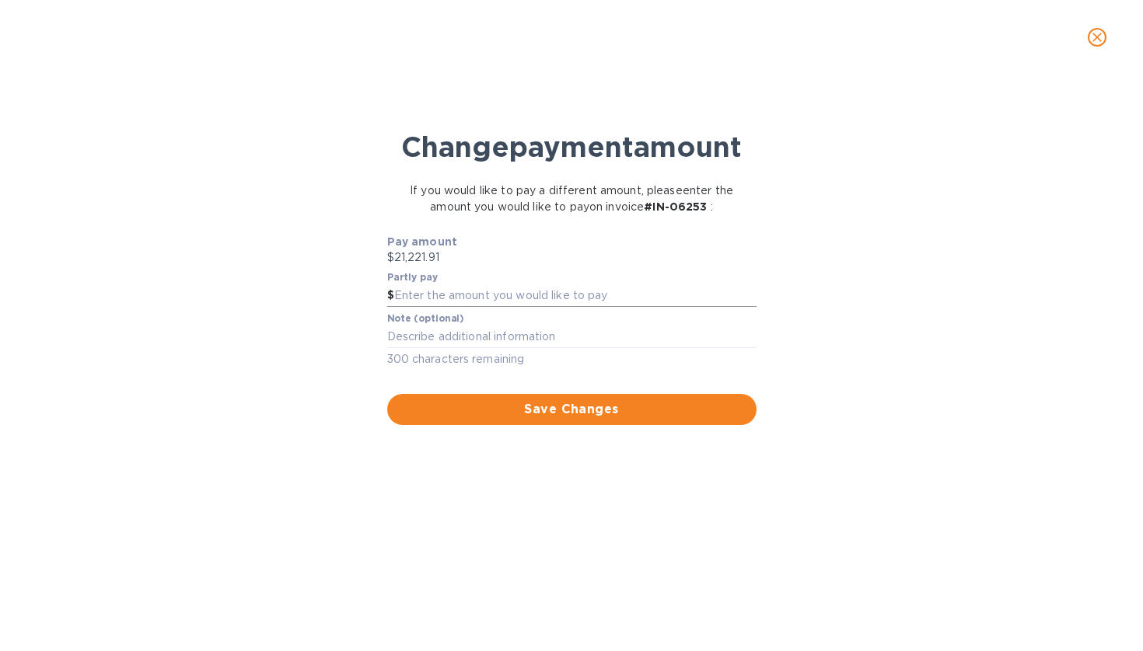
click at [570, 308] on input "text" at bounding box center [575, 296] width 362 height 23
click at [1102, 40] on icon "close" at bounding box center [1097, 38] width 16 height 16
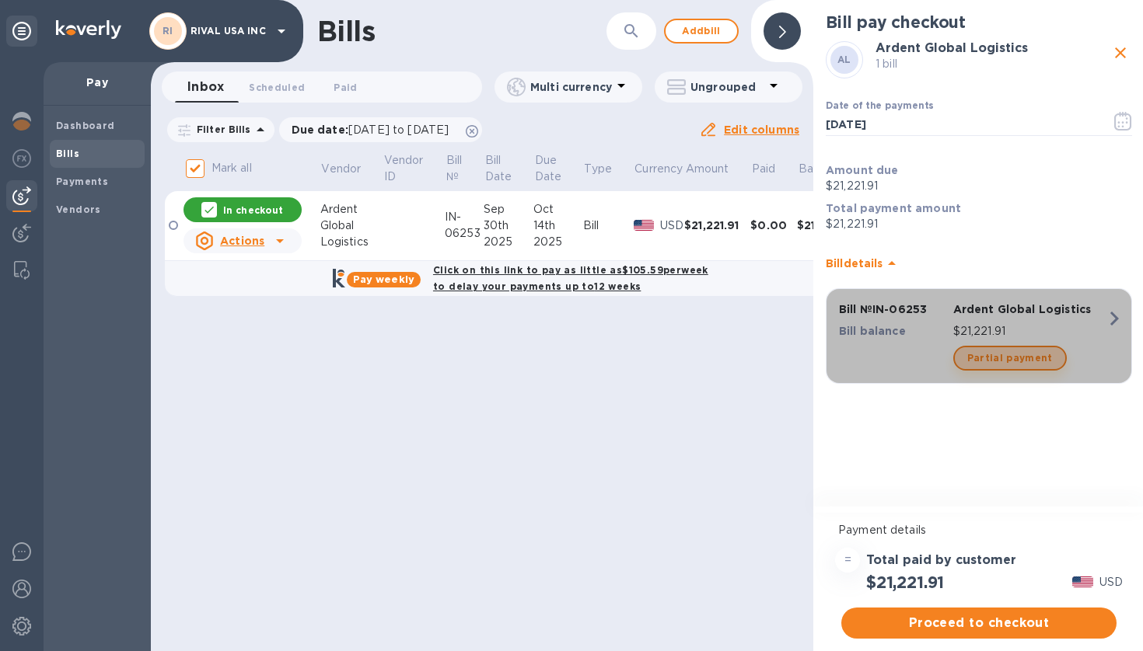
click at [1032, 358] on span "Partial payment" at bounding box center [1010, 358] width 86 height 19
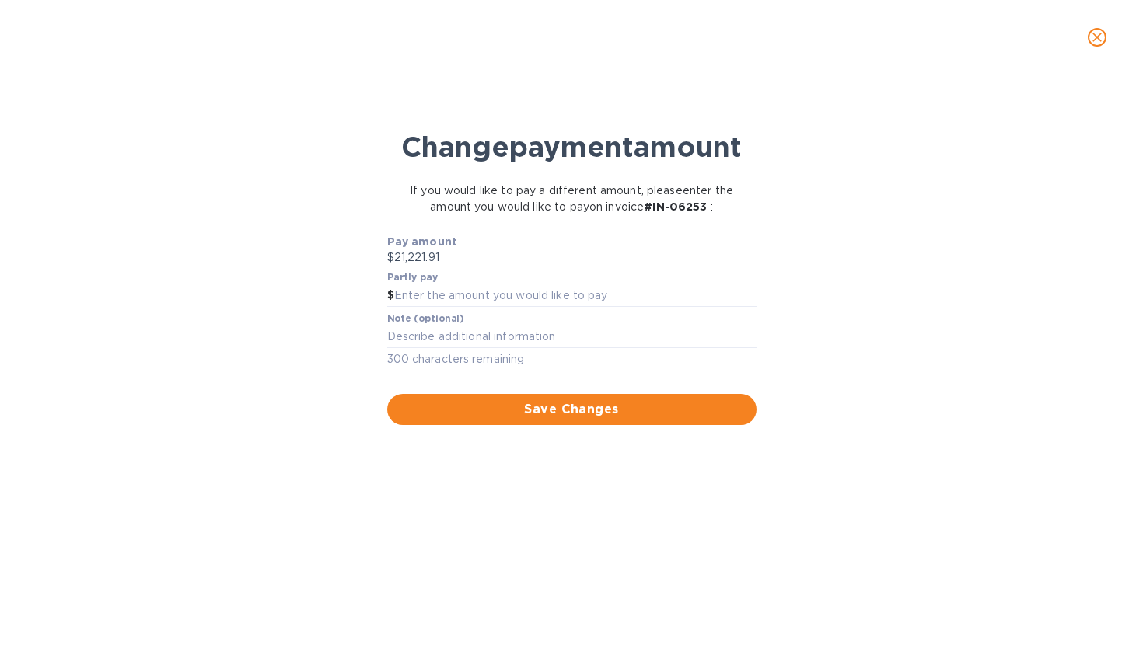
click at [1095, 40] on icon "close" at bounding box center [1097, 38] width 16 height 16
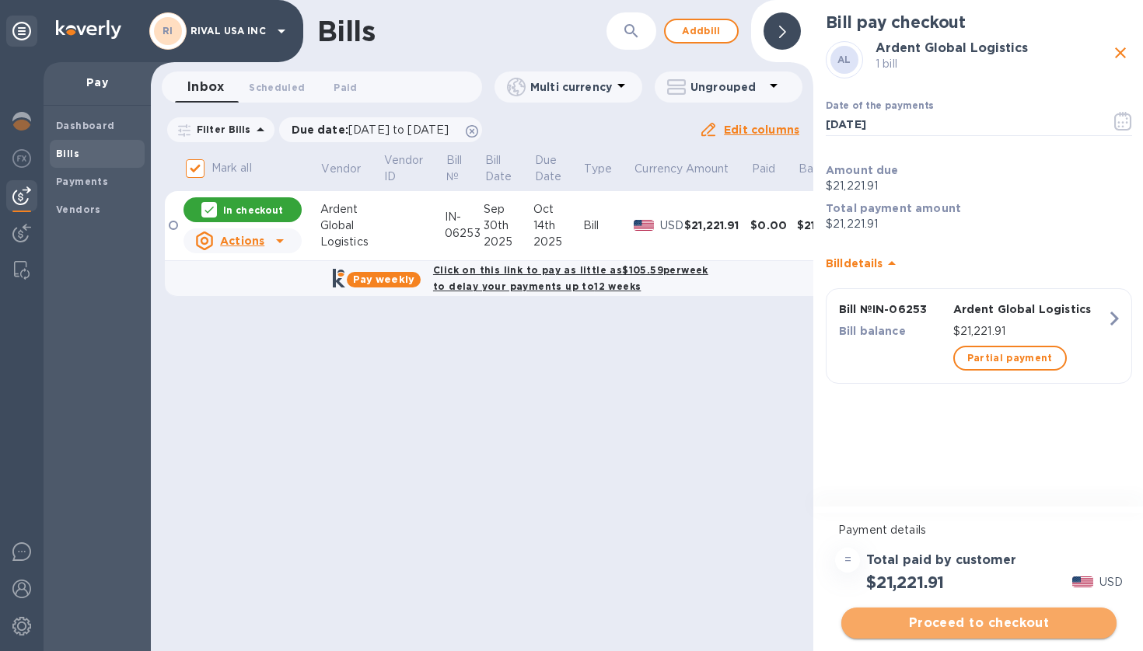
click at [976, 620] on span "Proceed to checkout" at bounding box center [979, 623] width 250 height 19
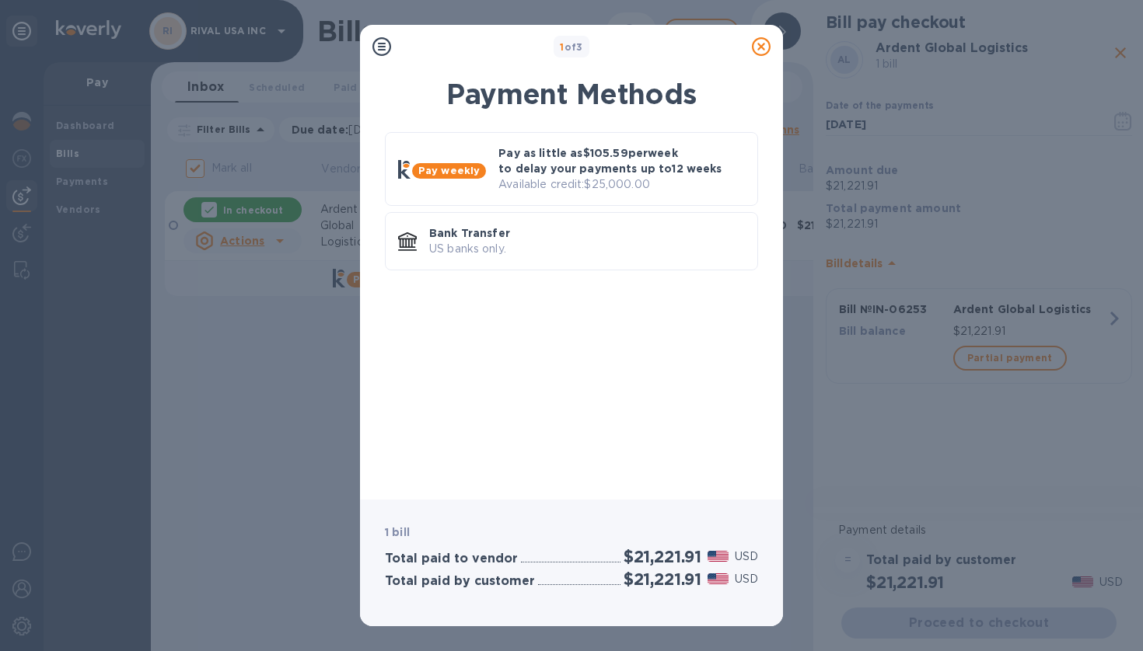
click at [529, 406] on div "Pay weekly Pay as little as $105.59 per week to delay your payments up to 12 we…" at bounding box center [571, 305] width 398 height 365
click at [564, 150] on p "Pay as little as $105.59 per week to delay your payments up to 12 weeks" at bounding box center [621, 160] width 246 height 31
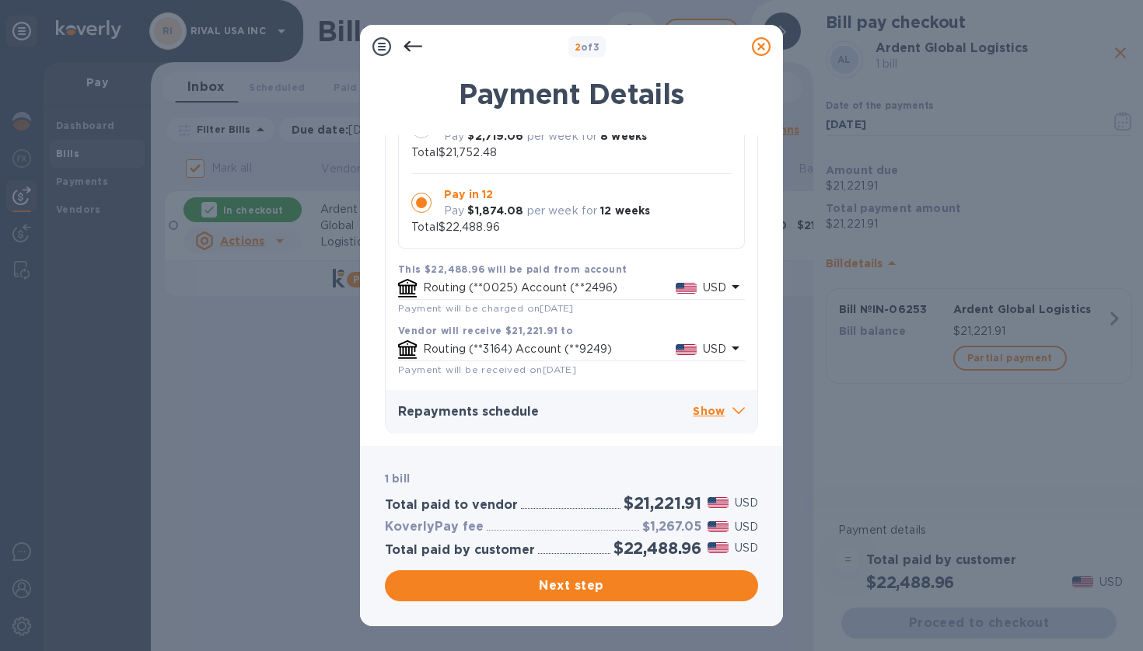
click at [733, 408] on icon at bounding box center [738, 410] width 12 height 7
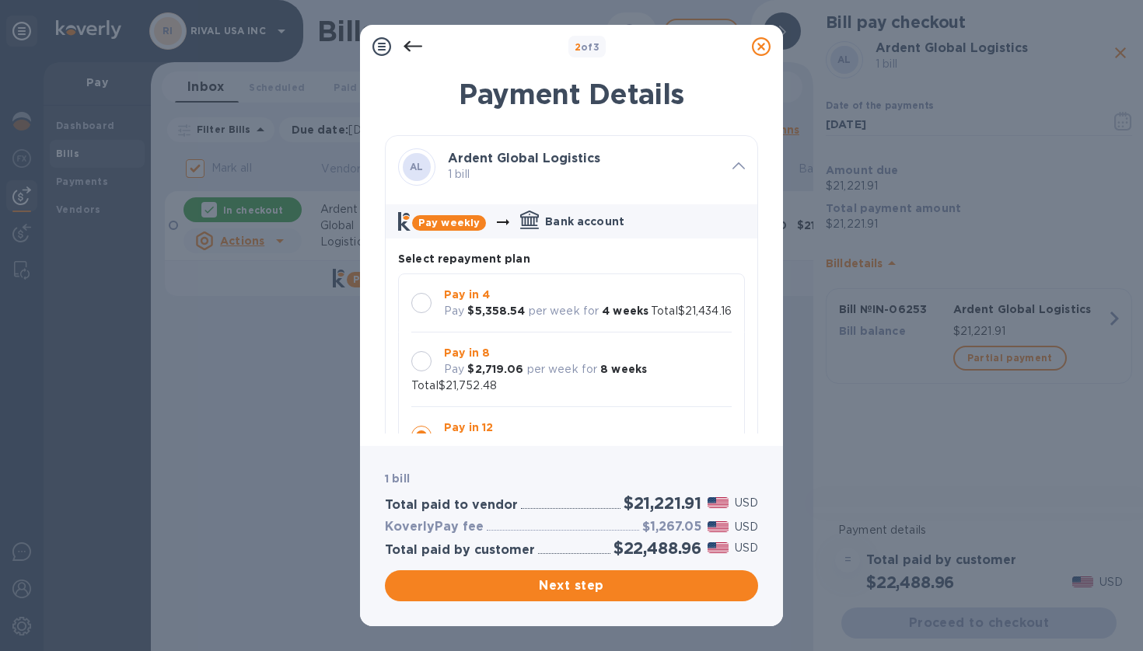
click at [761, 50] on icon at bounding box center [761, 46] width 19 height 19
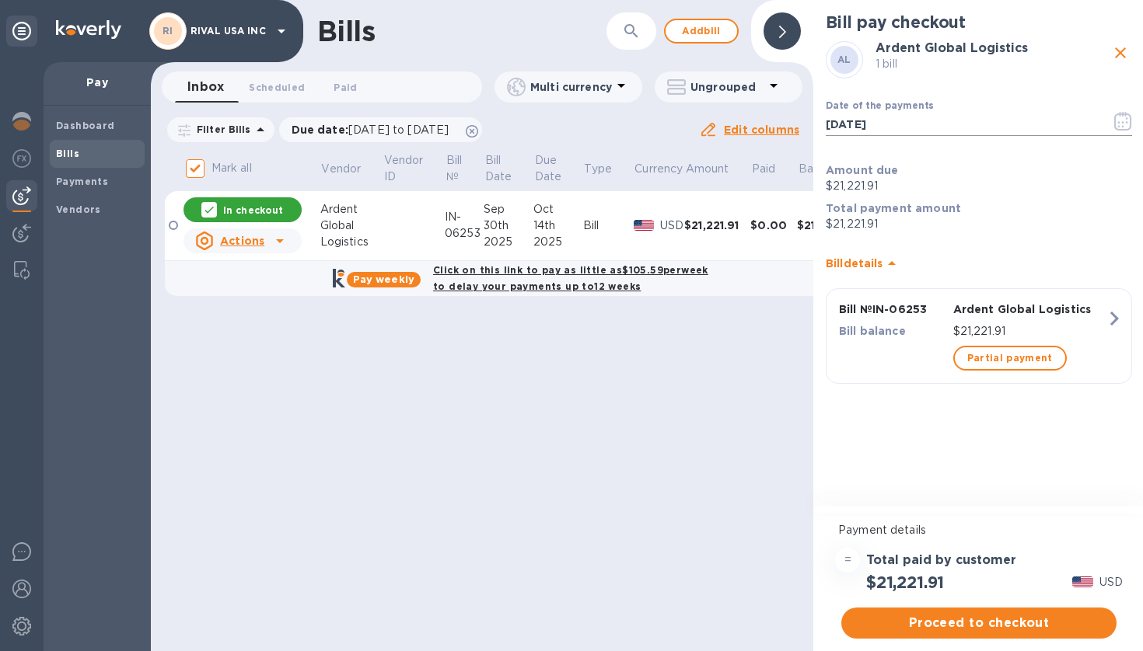
click at [1120, 123] on icon "button" at bounding box center [1123, 121] width 18 height 19
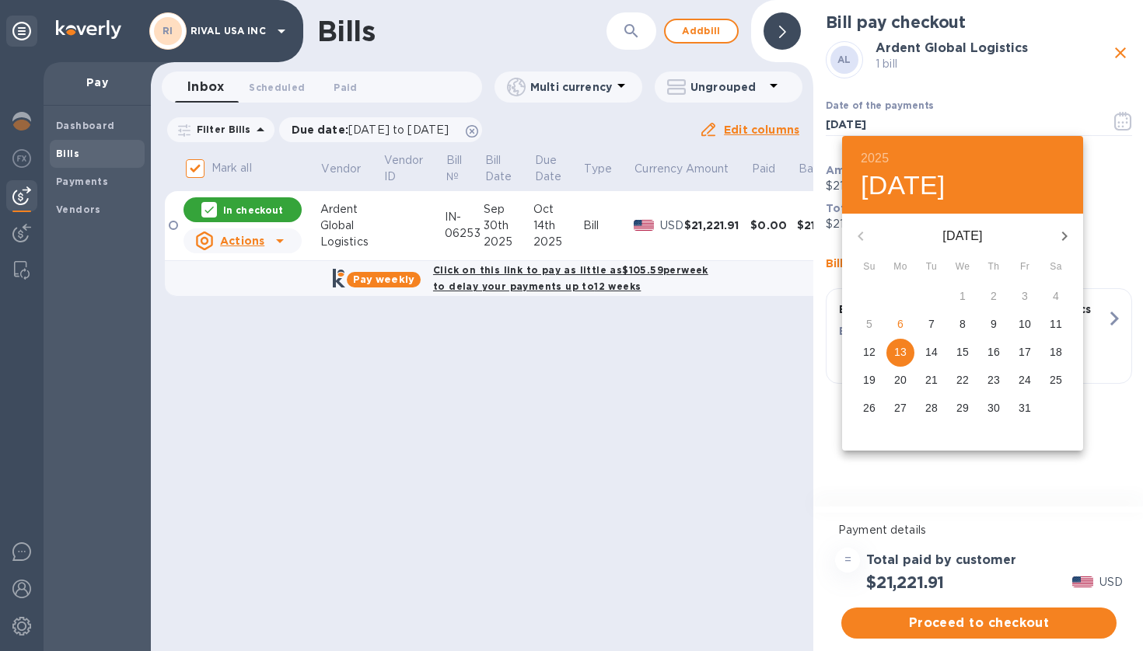
click at [1023, 325] on p "10" at bounding box center [1024, 324] width 12 height 16
type input "10/10/2025"
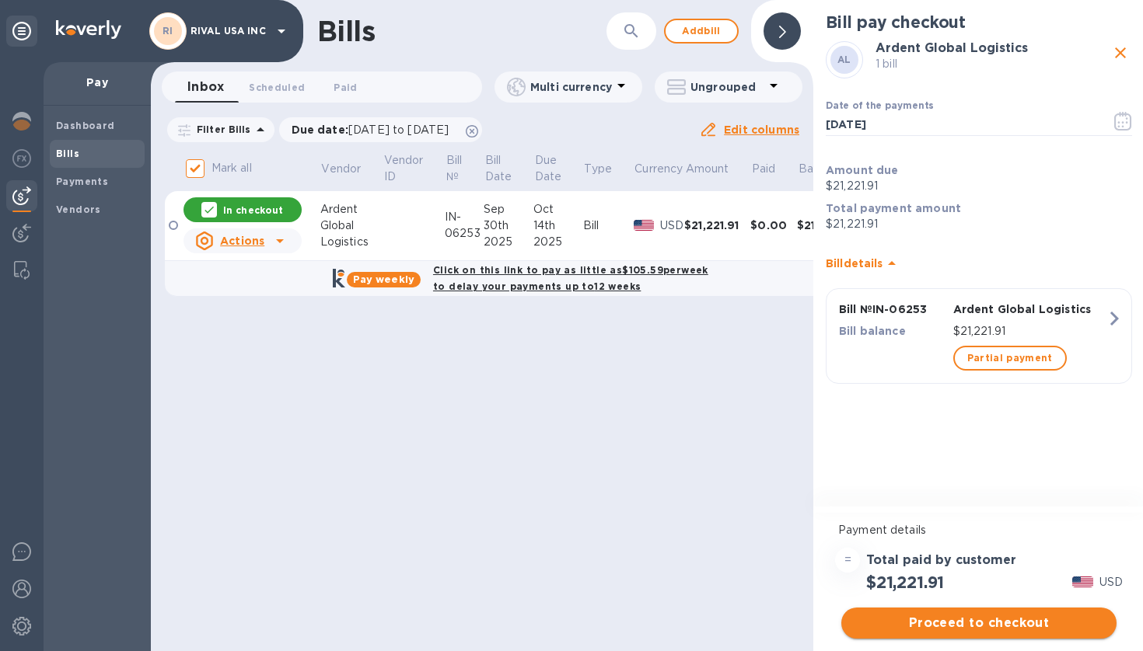
click at [989, 627] on span "Proceed to checkout" at bounding box center [979, 623] width 250 height 19
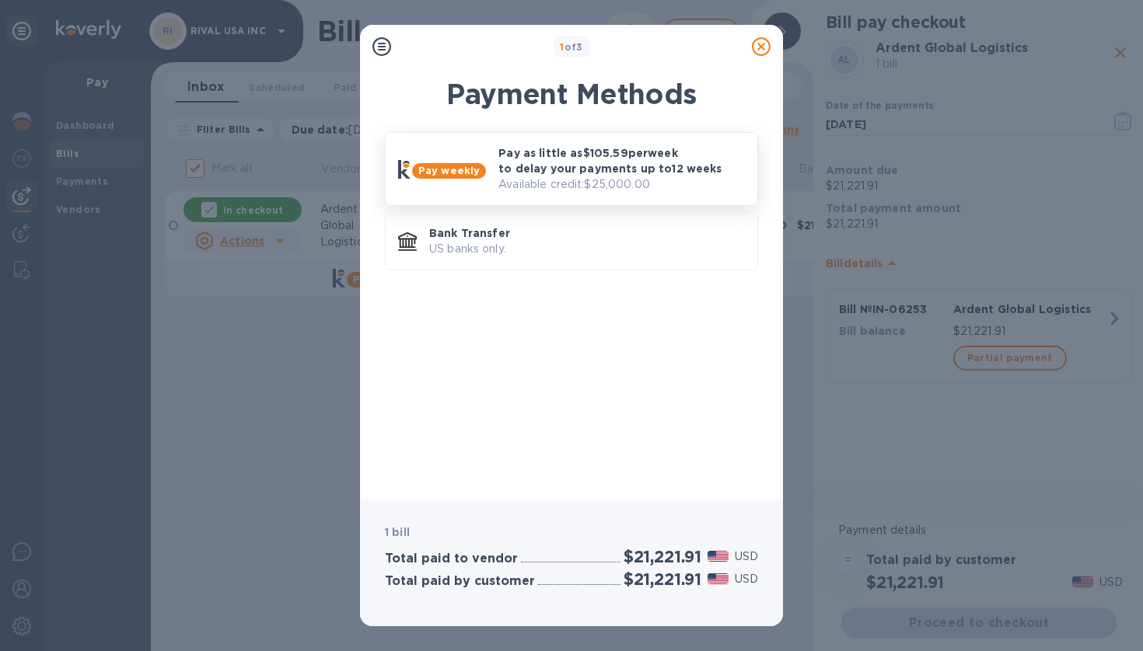
click at [641, 162] on p "Pay as little as $105.59 per week to delay your payments up to 12 weeks" at bounding box center [621, 160] width 246 height 31
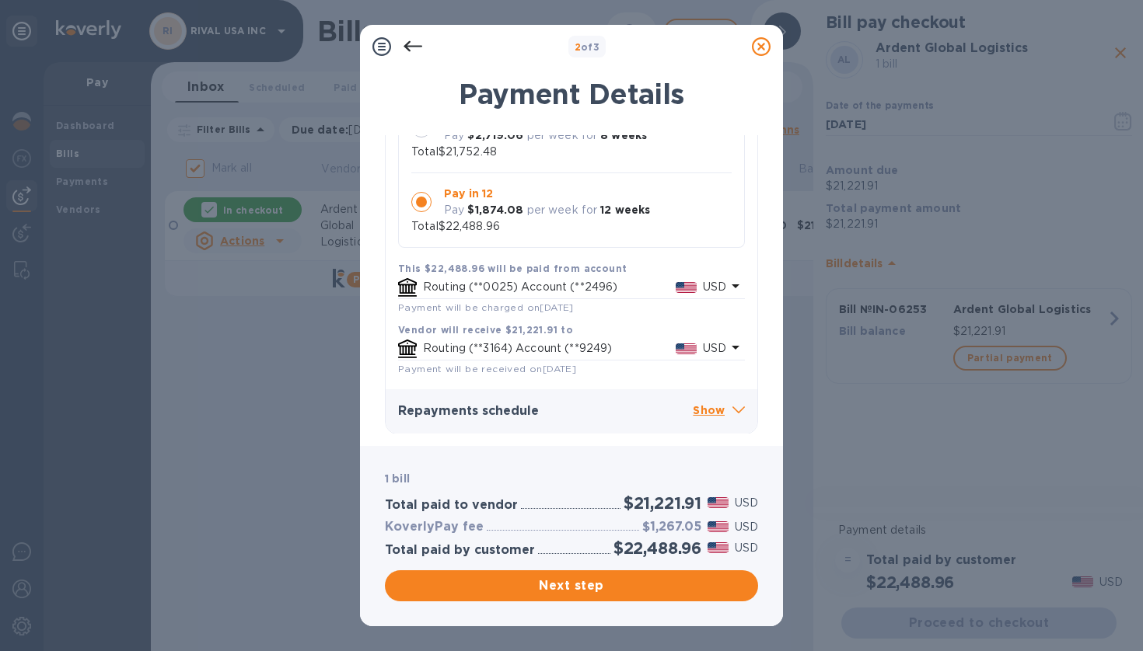
scroll to position [233, 0]
click at [560, 409] on h3 "Repayments schedule" at bounding box center [545, 412] width 295 height 15
click at [693, 407] on p "Show" at bounding box center [719, 412] width 52 height 19
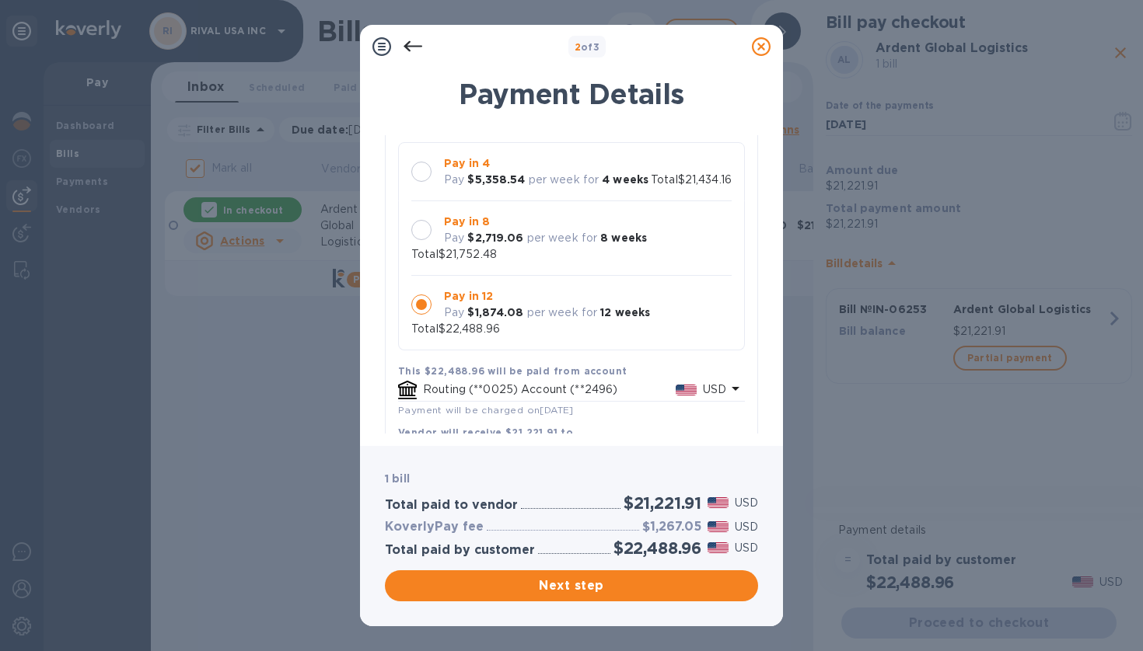
scroll to position [6, 0]
click at [546, 253] on div "Pay in 8 Pay $2,719.06 per week for 8 weeks" at bounding box center [545, 230] width 215 height 45
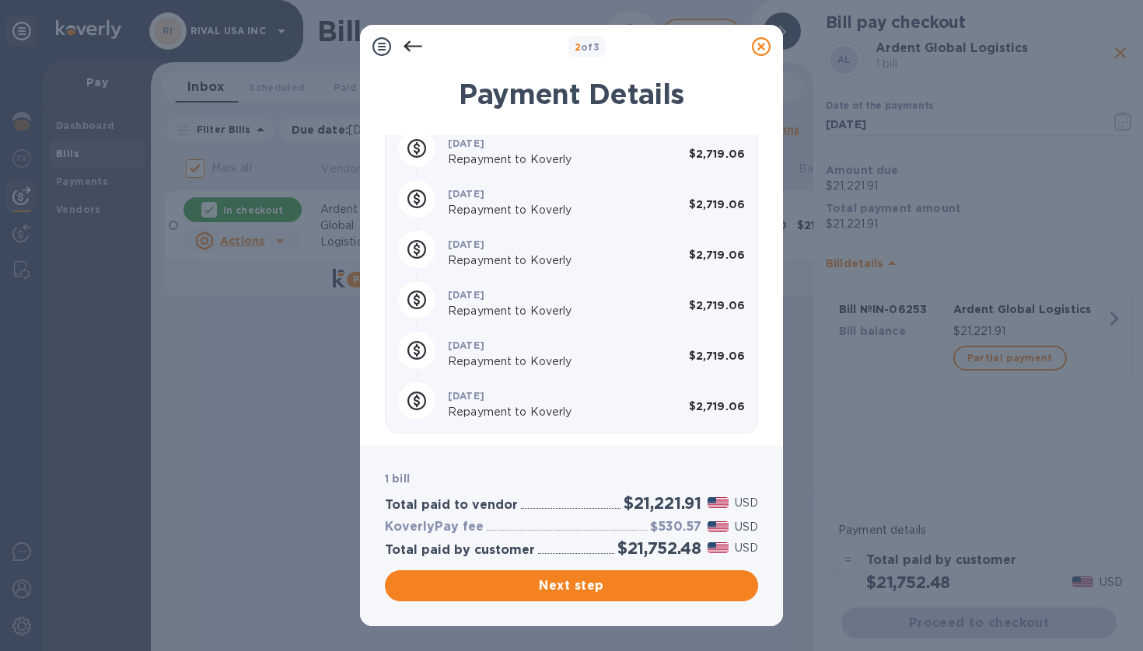
scroll to position [725, 0]
click at [596, 583] on span "Next step" at bounding box center [571, 586] width 348 height 19
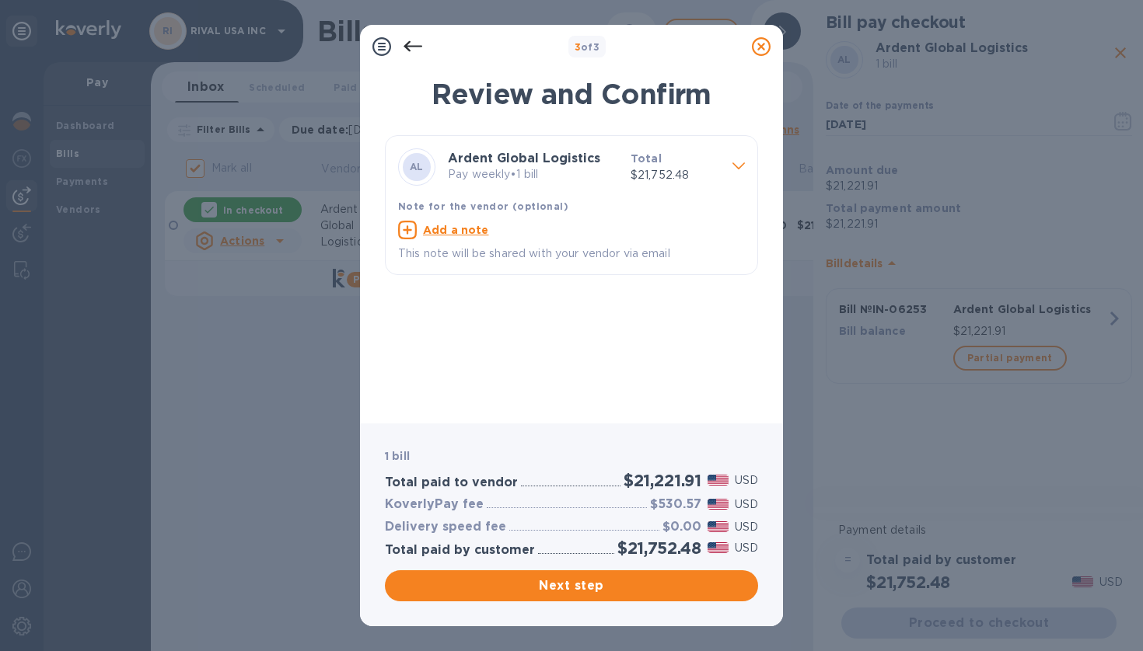
click at [741, 163] on icon at bounding box center [738, 165] width 12 height 7
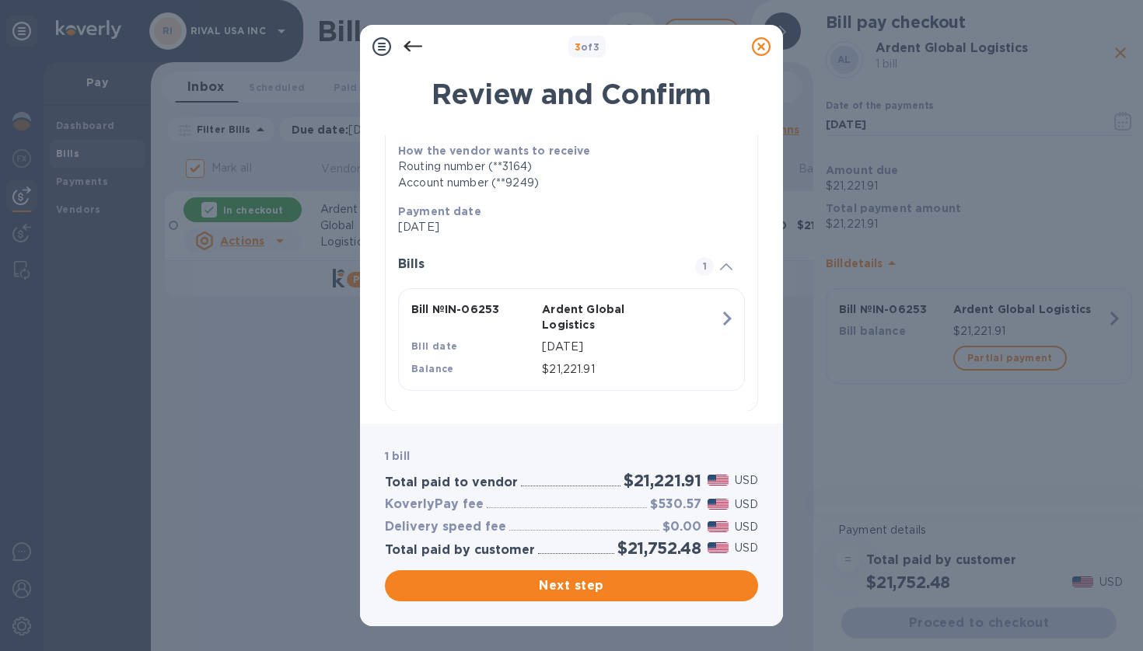
scroll to position [0, 0]
click at [477, 522] on h3 "Delivery speed fee" at bounding box center [445, 527] width 121 height 15
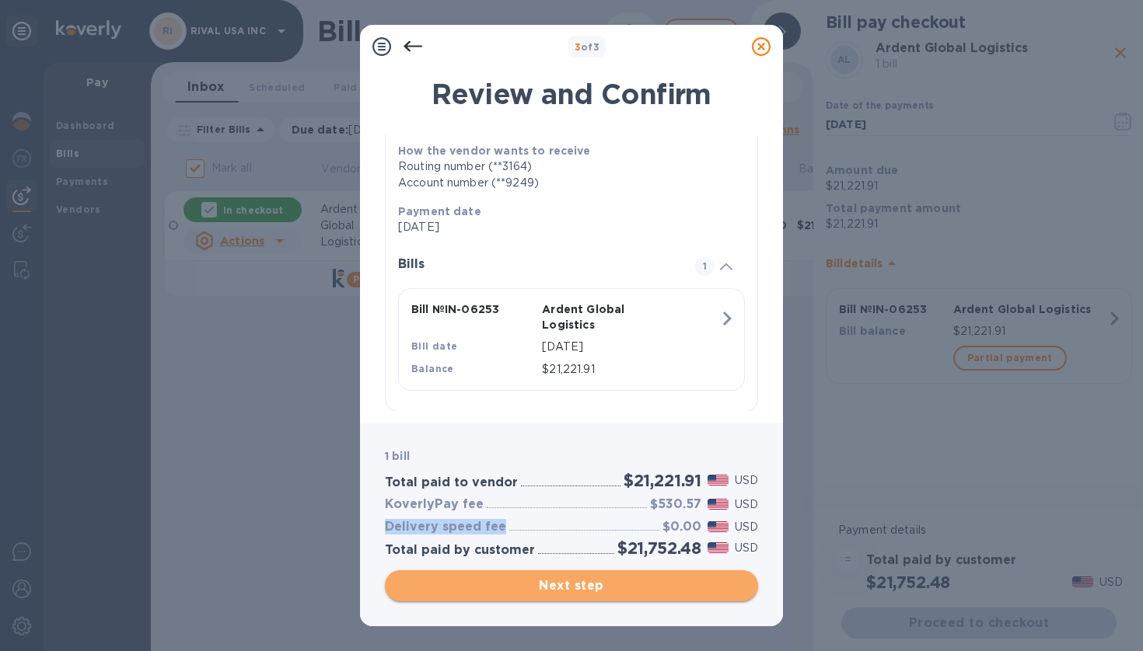
click at [591, 591] on span "Next step" at bounding box center [571, 586] width 348 height 19
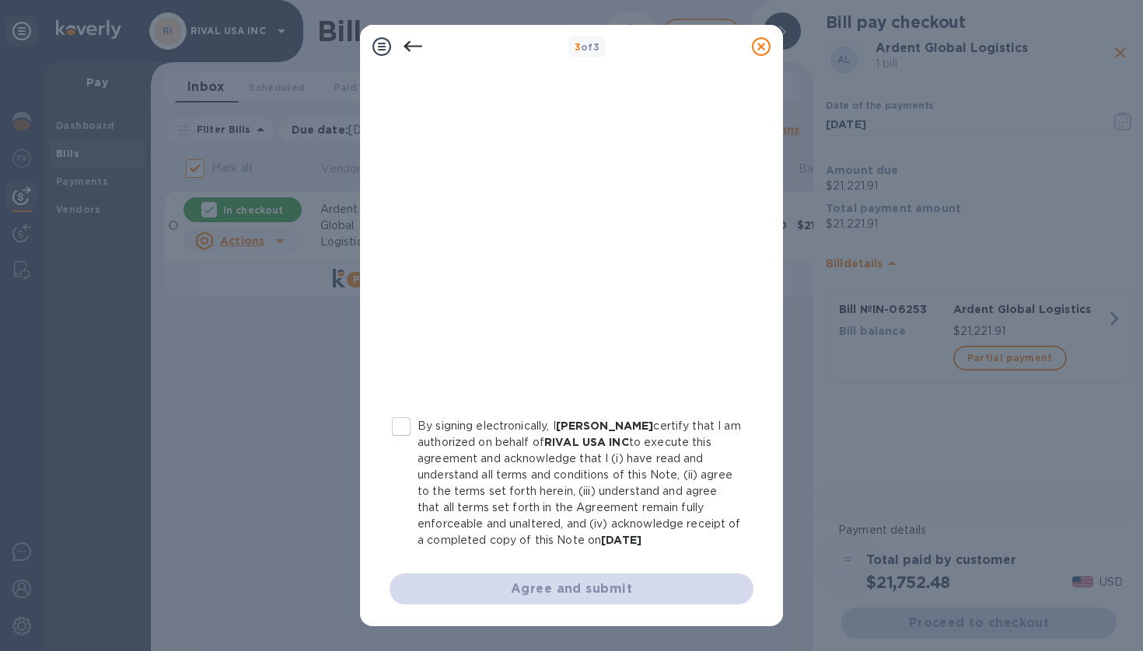
scroll to position [0, 0]
click at [410, 430] on input "By signing electronically, I Alex Vakulenko certify that I am authorized on beh…" at bounding box center [401, 426] width 33 height 33
checkbox input "true"
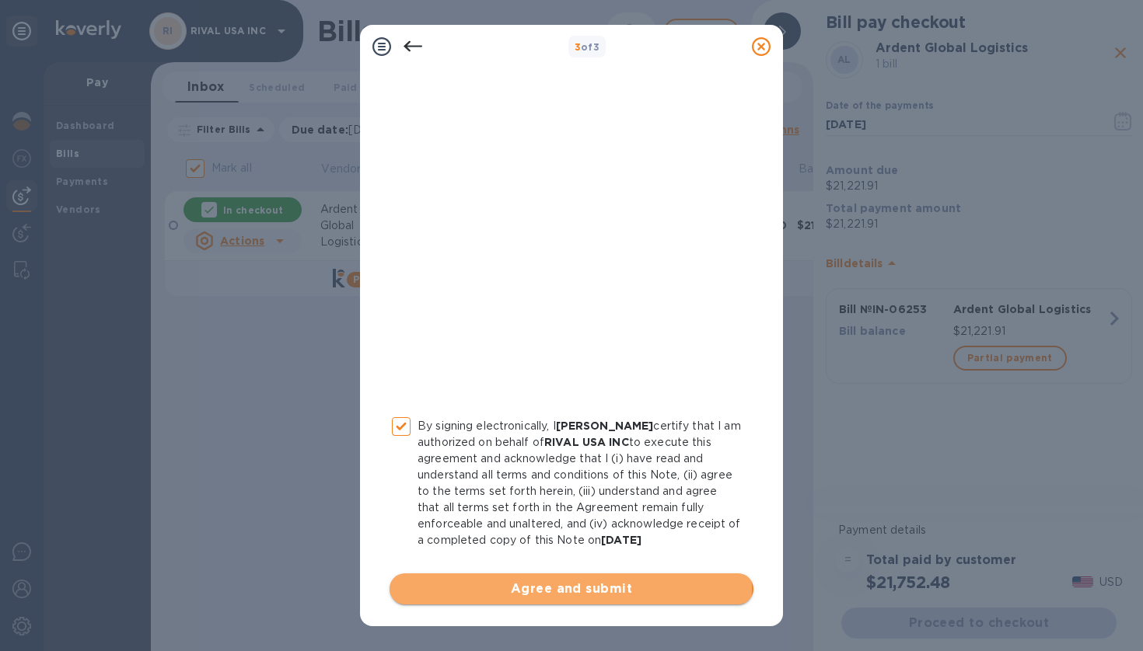
click at [570, 588] on span "Agree and submit" at bounding box center [571, 589] width 339 height 19
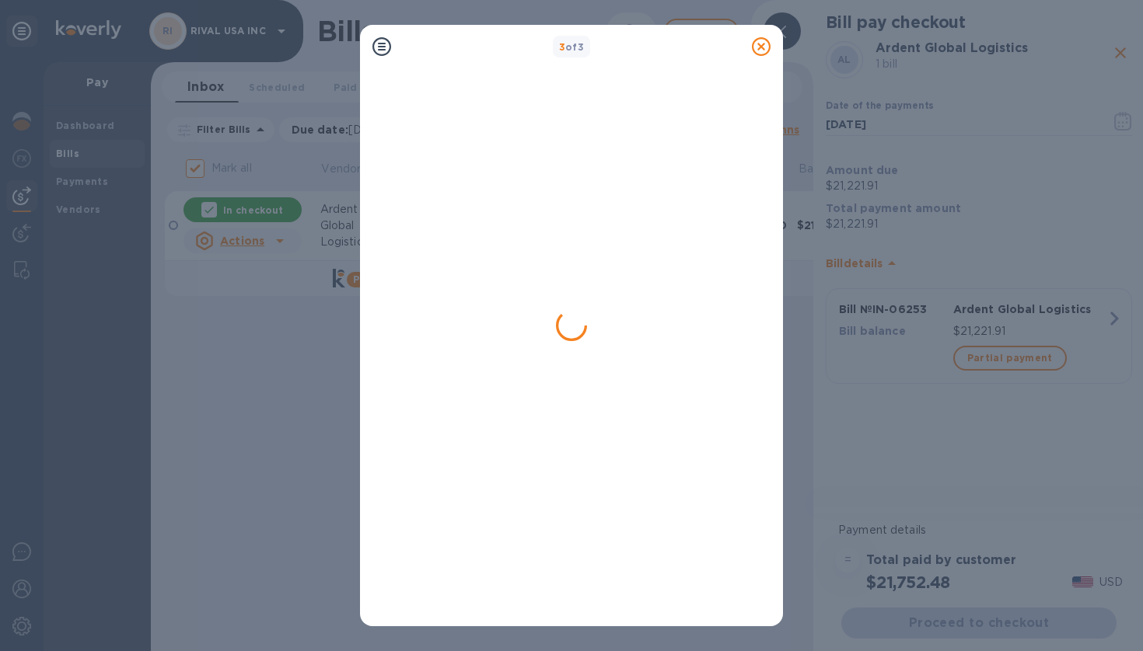
checkbox input "false"
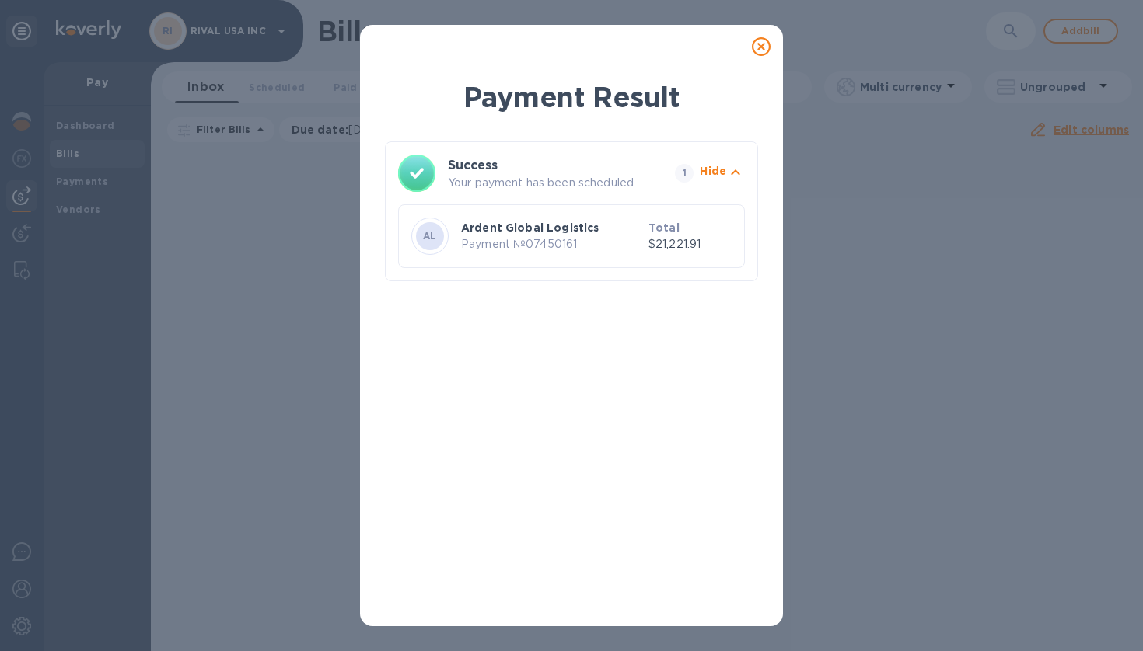
click at [763, 40] on icon at bounding box center [761, 46] width 19 height 19
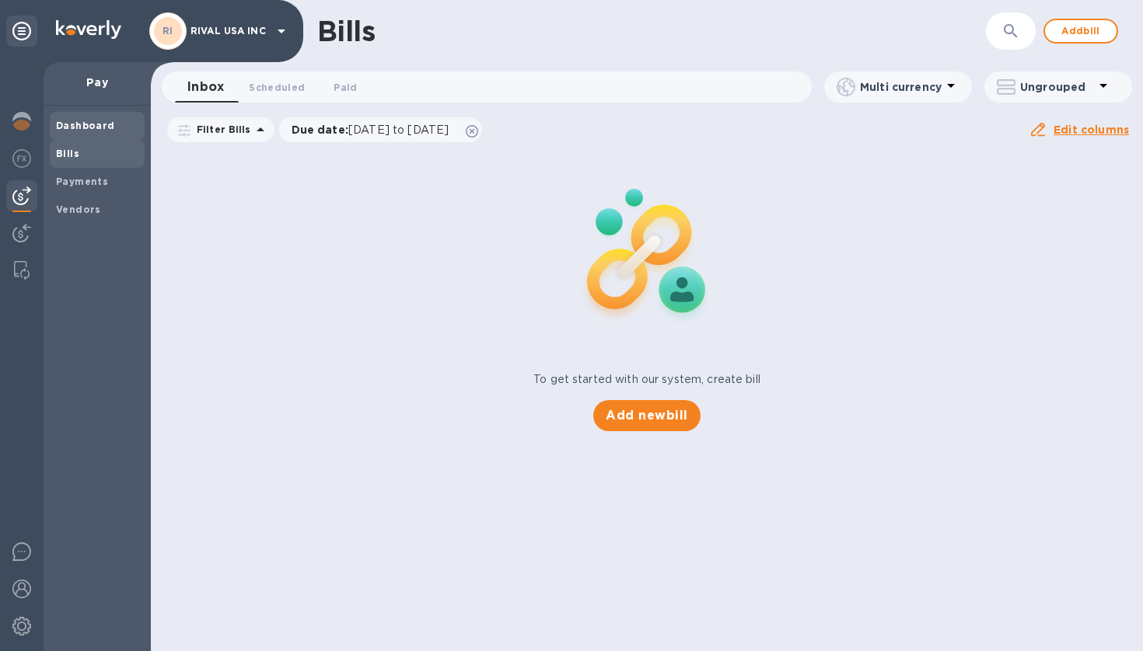
click at [64, 129] on b "Dashboard" at bounding box center [85, 126] width 59 height 12
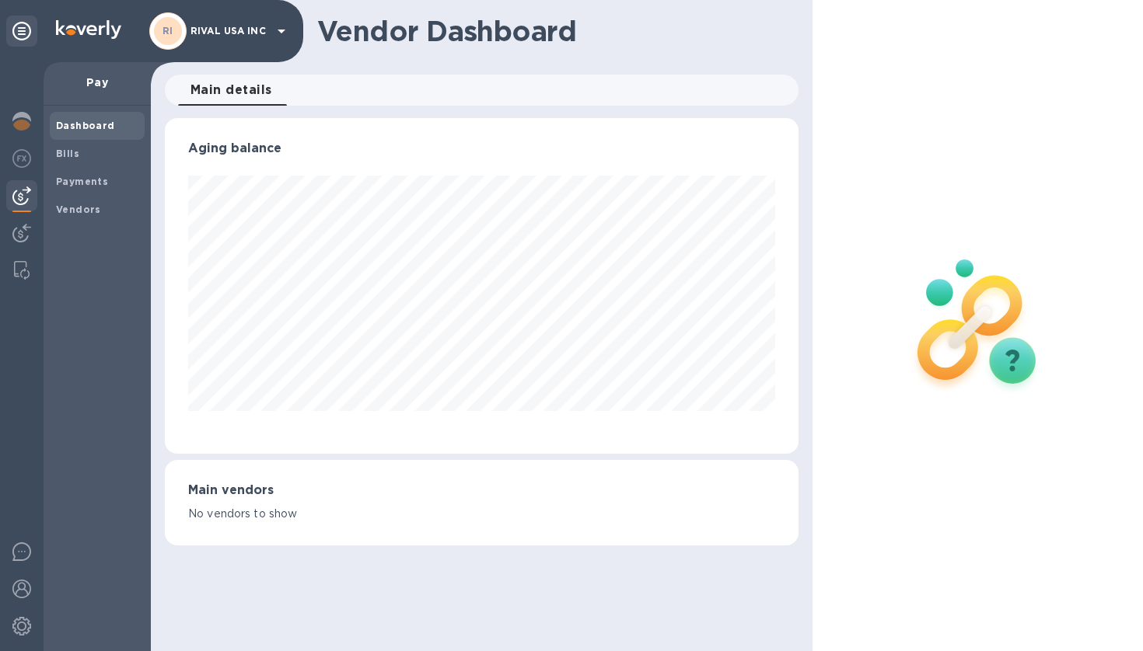
scroll to position [336, 633]
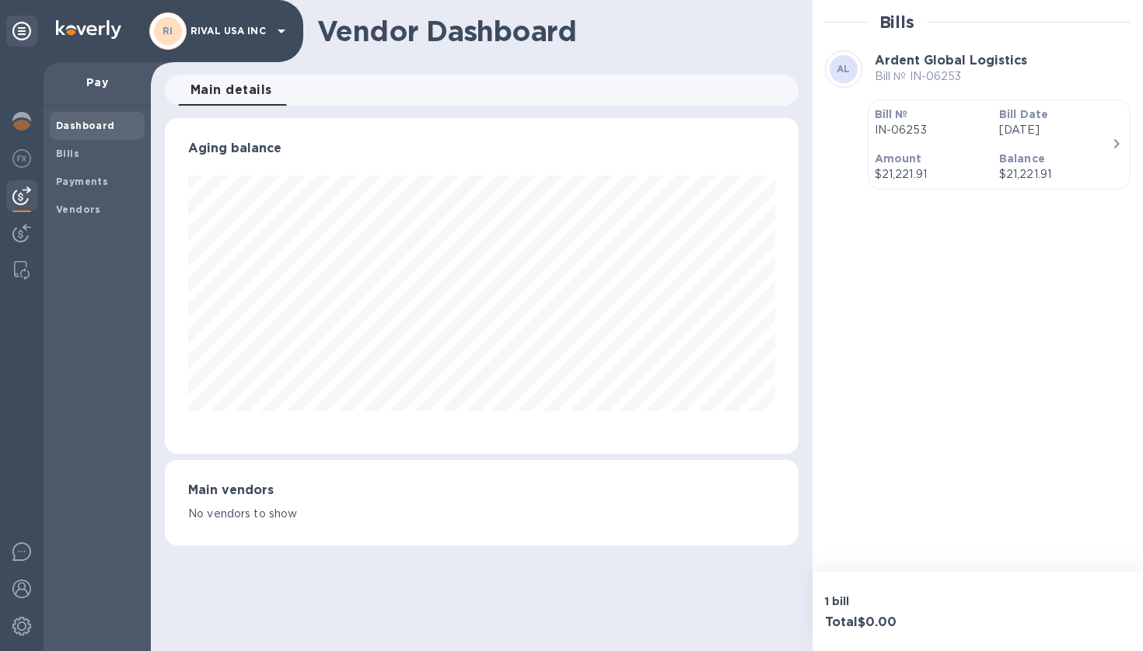
click at [1084, 130] on p "Sep 30th 2025" at bounding box center [1055, 130] width 112 height 16
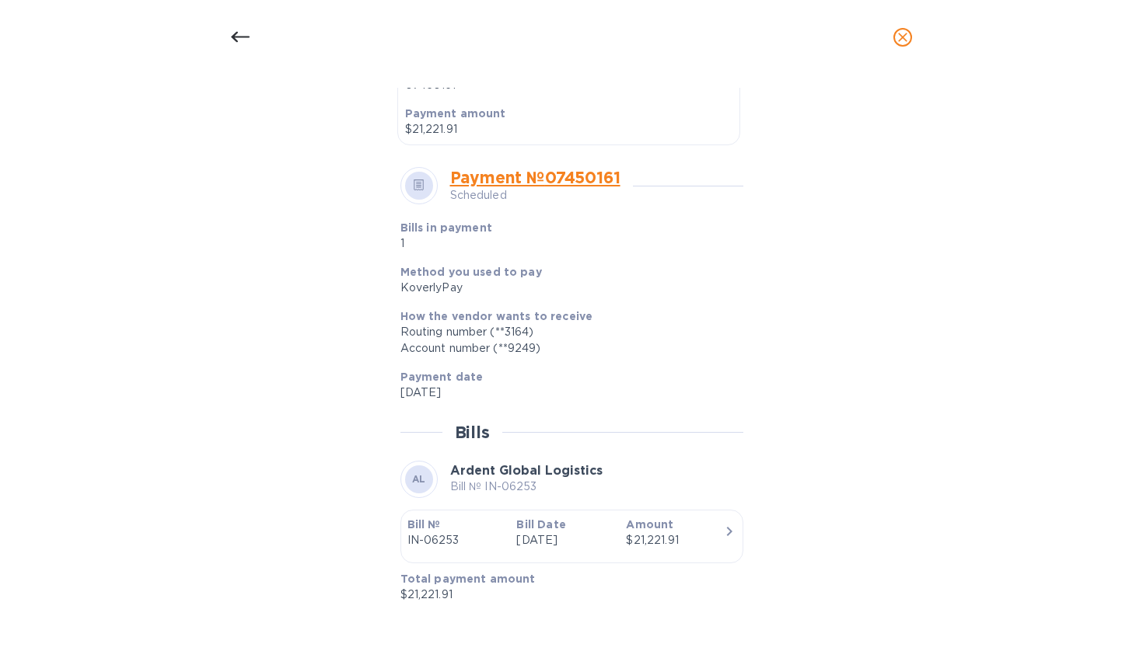
click at [906, 32] on icon "close" at bounding box center [903, 38] width 16 height 16
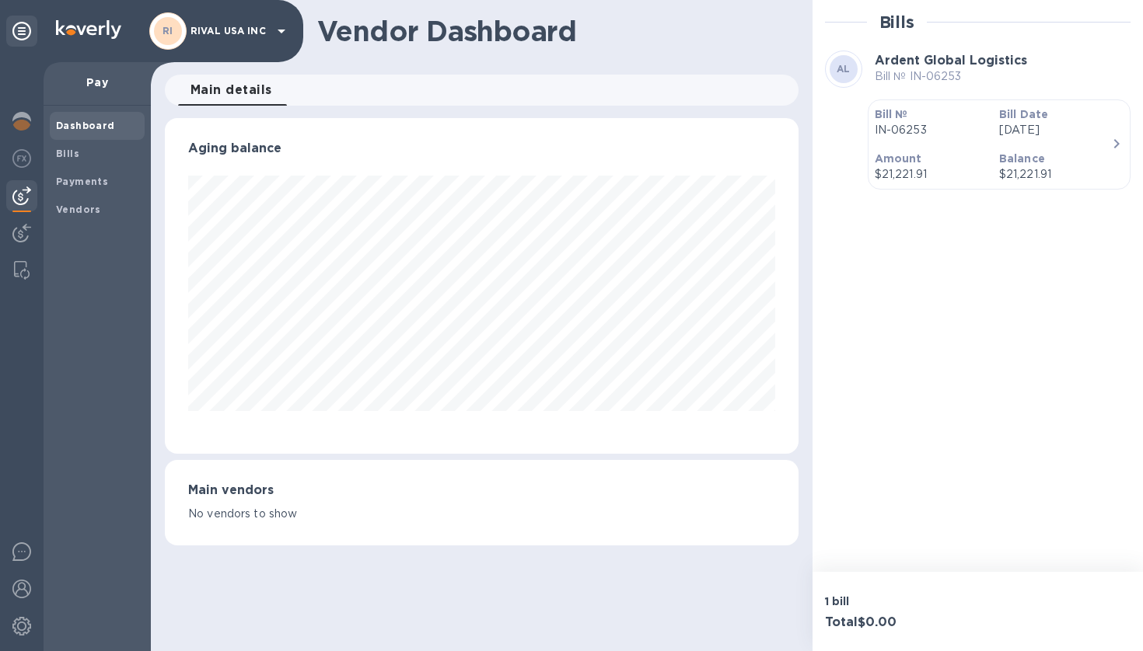
scroll to position [-1, 0]
click at [96, 179] on b "Payments" at bounding box center [82, 182] width 52 height 12
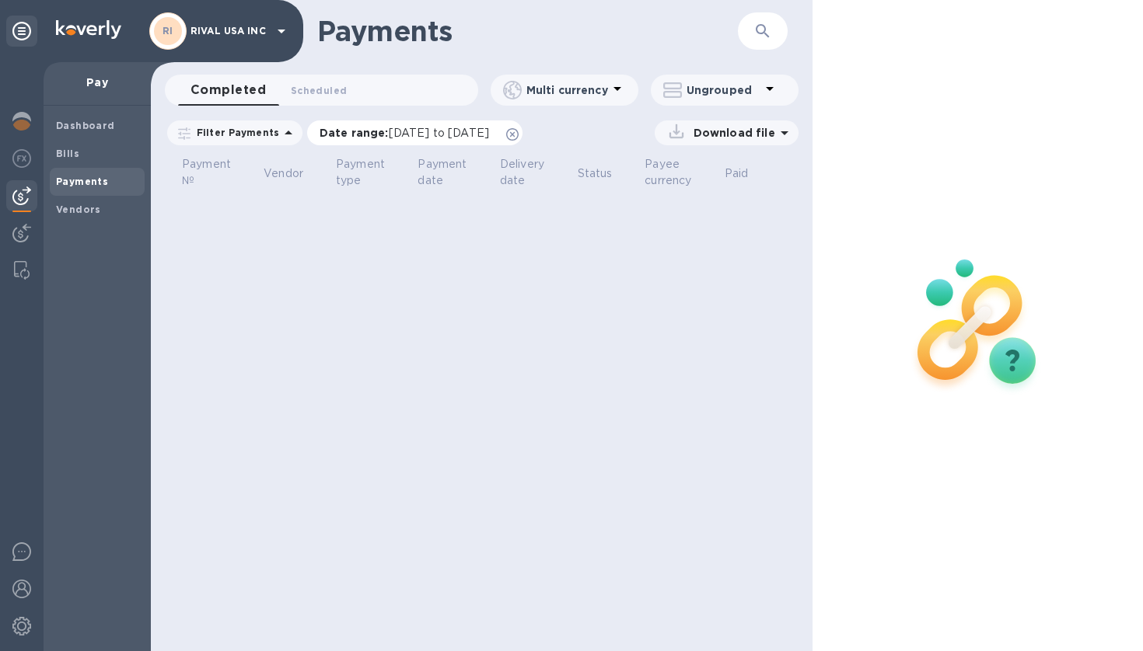
click at [489, 134] on span "09/06/2025 to 10/07/2025" at bounding box center [439, 133] width 100 height 12
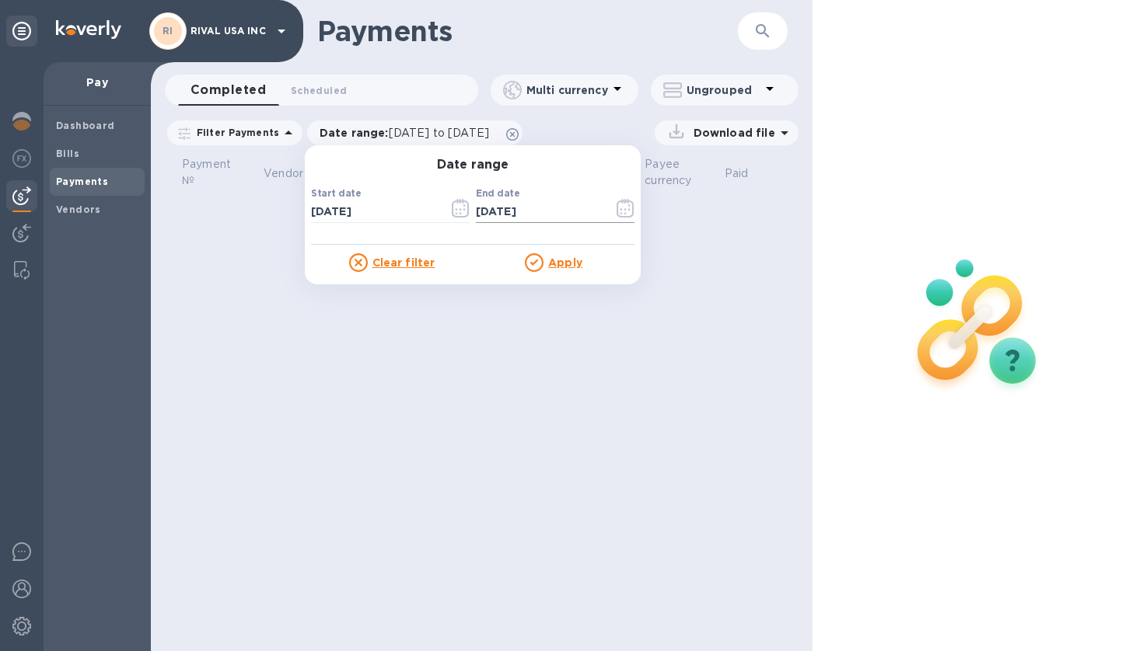
click at [616, 211] on icon "button" at bounding box center [625, 208] width 18 height 19
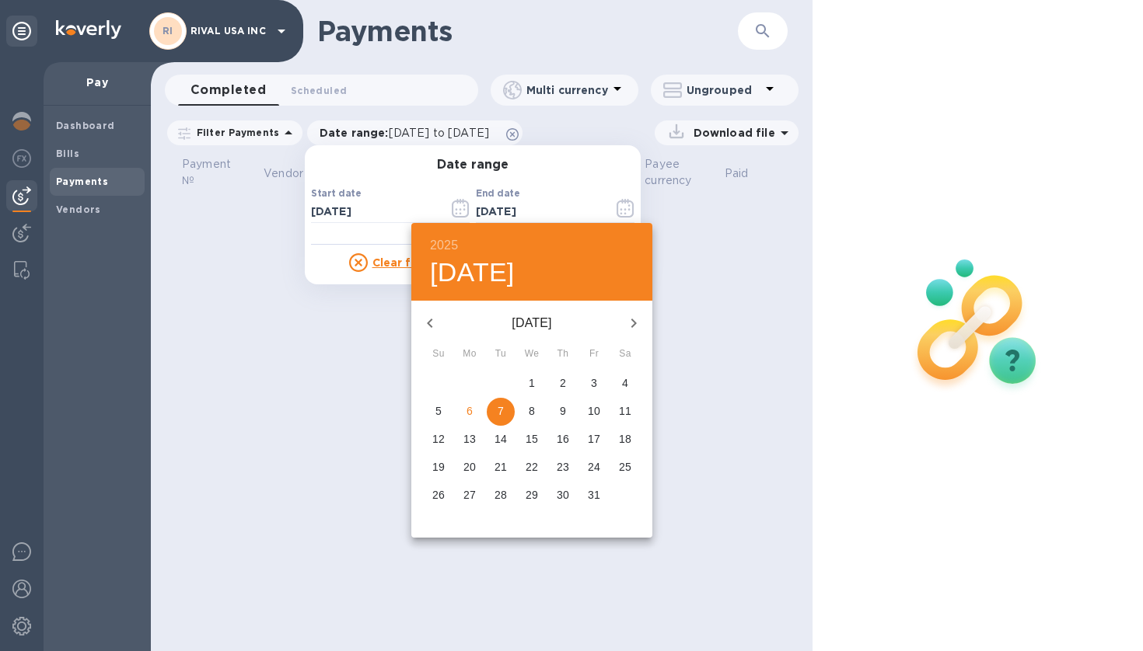
click at [592, 496] on p "31" at bounding box center [594, 495] width 12 height 16
type input "10/31/2025"
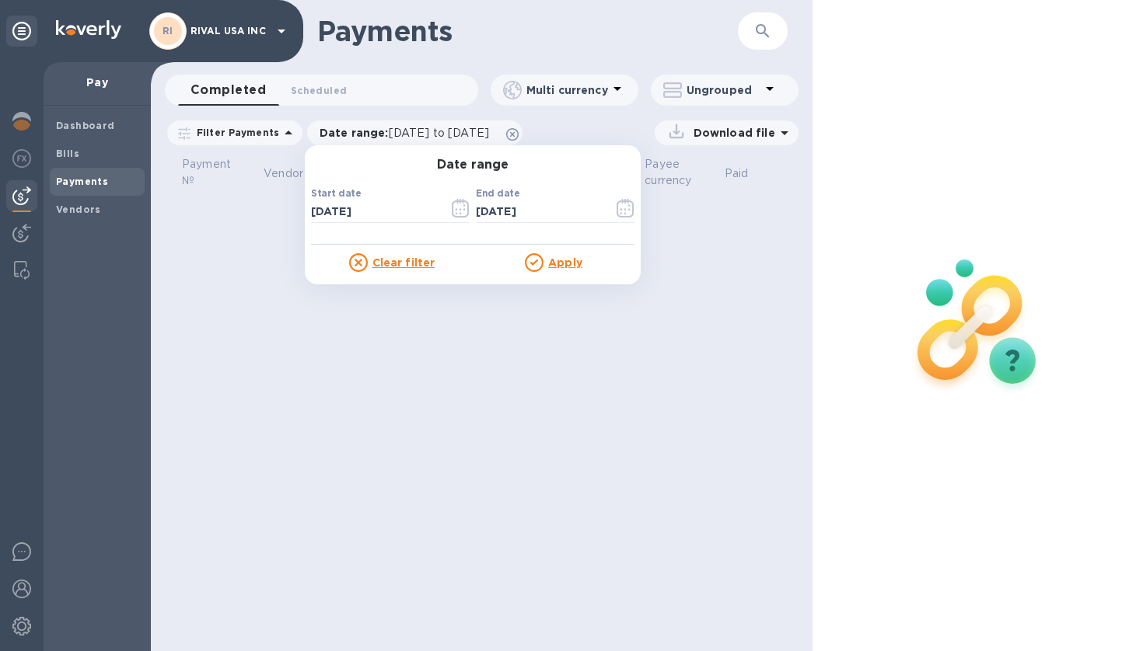
click at [548, 265] on u "Apply" at bounding box center [565, 263] width 34 height 12
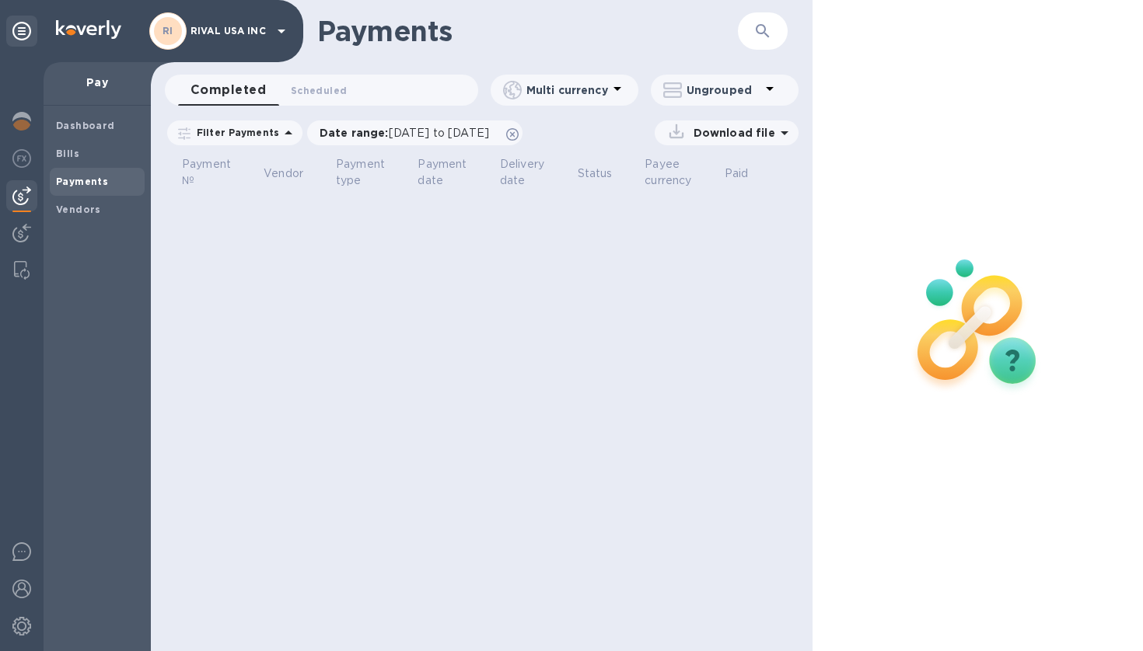
scroll to position [-1, 0]
click at [88, 204] on b "Vendors" at bounding box center [78, 210] width 45 height 12
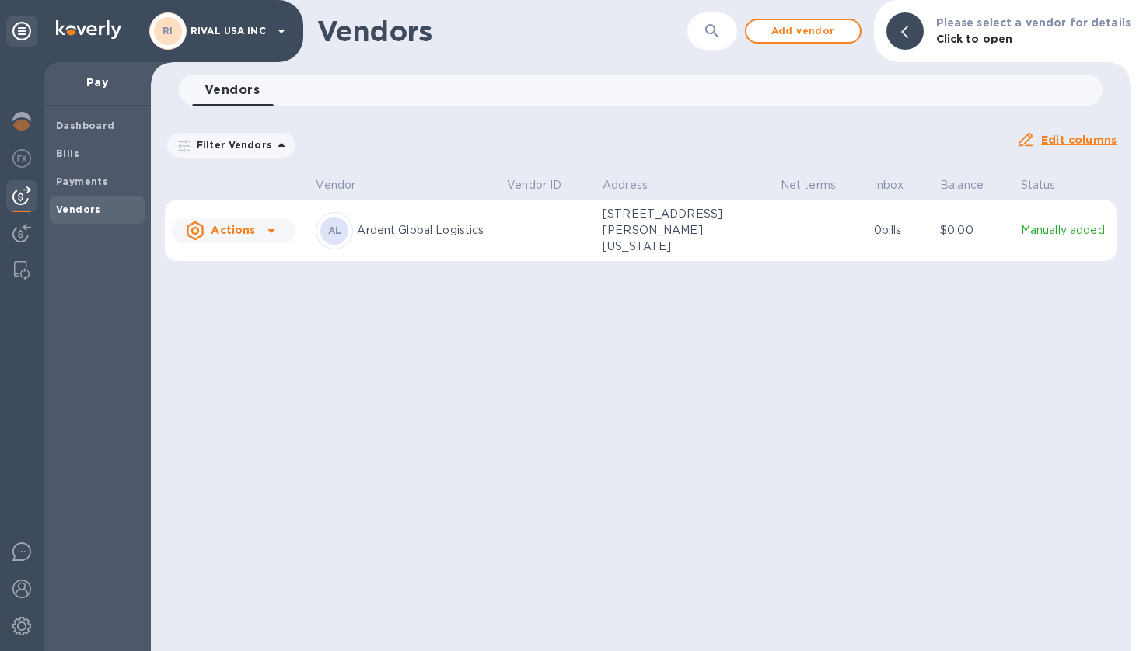
click at [744, 234] on p "936 Covey Street, Virginia Beach, VA 23454 US" at bounding box center [679, 230] width 155 height 49
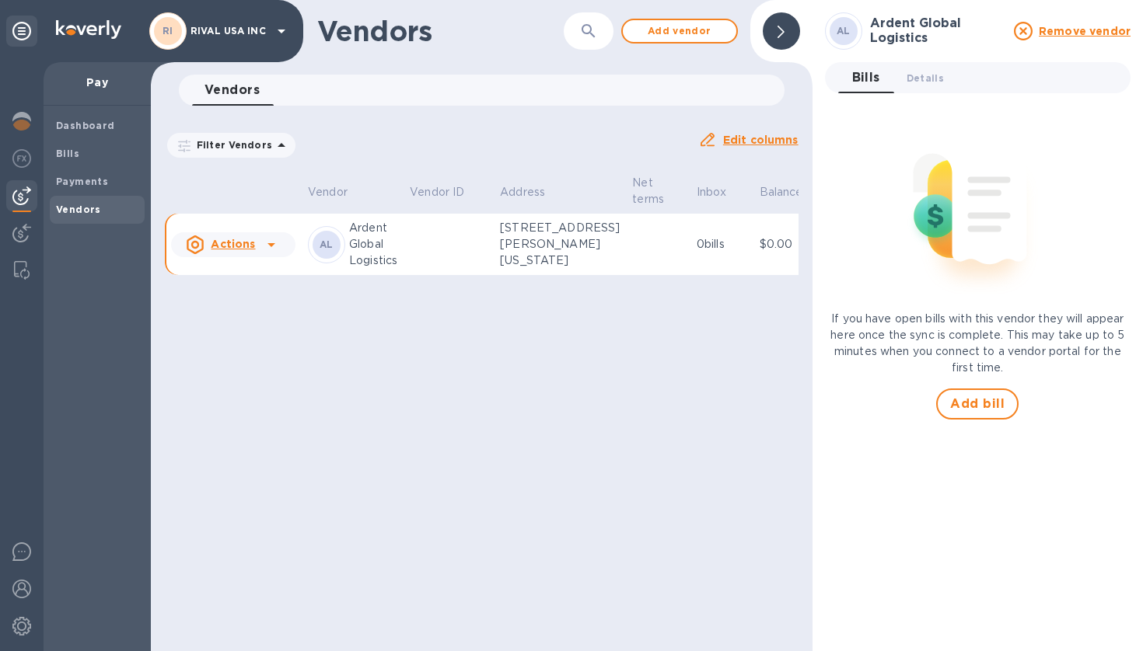
click at [477, 459] on div "Vendors ​ Add vendor Vendors 0 Filter Vendors Auto pay: All Edit columns Vendor…" at bounding box center [482, 325] width 662 height 651
click at [83, 121] on b "Dashboard" at bounding box center [85, 126] width 59 height 12
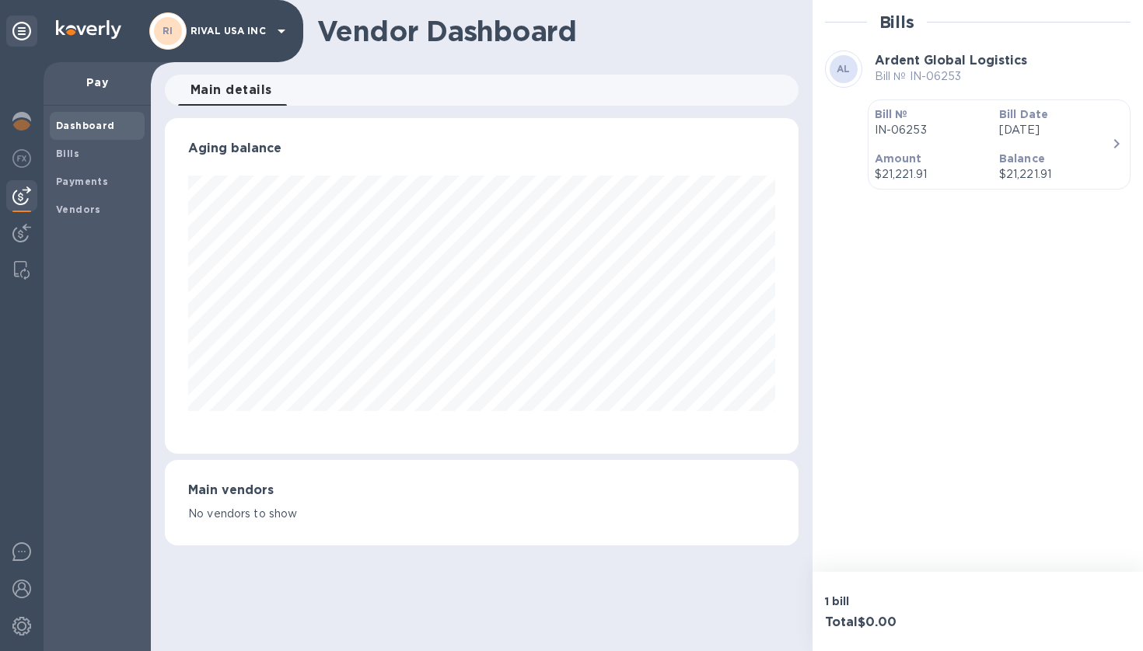
click at [45, 162] on div "Dashboard Bills Payments Vendors" at bounding box center [97, 379] width 107 height 546
click at [68, 154] on b "Bills" at bounding box center [67, 154] width 23 height 12
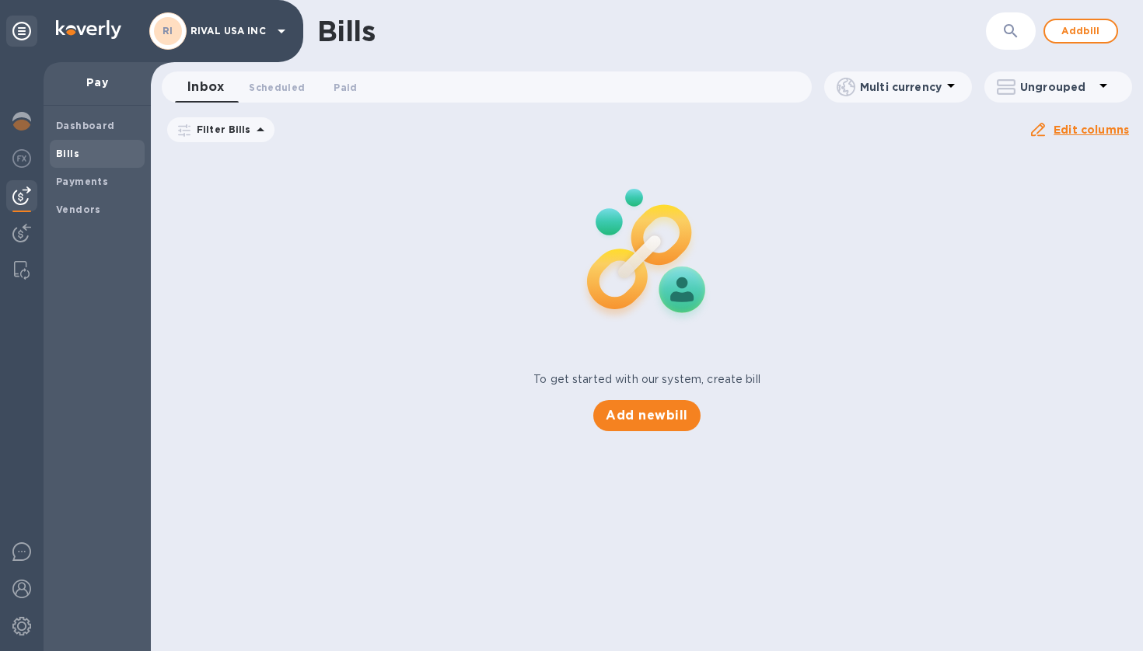
scroll to position [-1, 0]
click at [884, 305] on div "To get started with our system, create bill Add new bill" at bounding box center [647, 291] width 1004 height 293
click at [642, 513] on div "Bills ​ Add bill Inbox 0 Scheduled 0 Paid 0 Multi currency Ungrouped Filter Bil…" at bounding box center [647, 325] width 992 height 651
click at [295, 88] on span "Scheduled 0" at bounding box center [277, 87] width 56 height 16
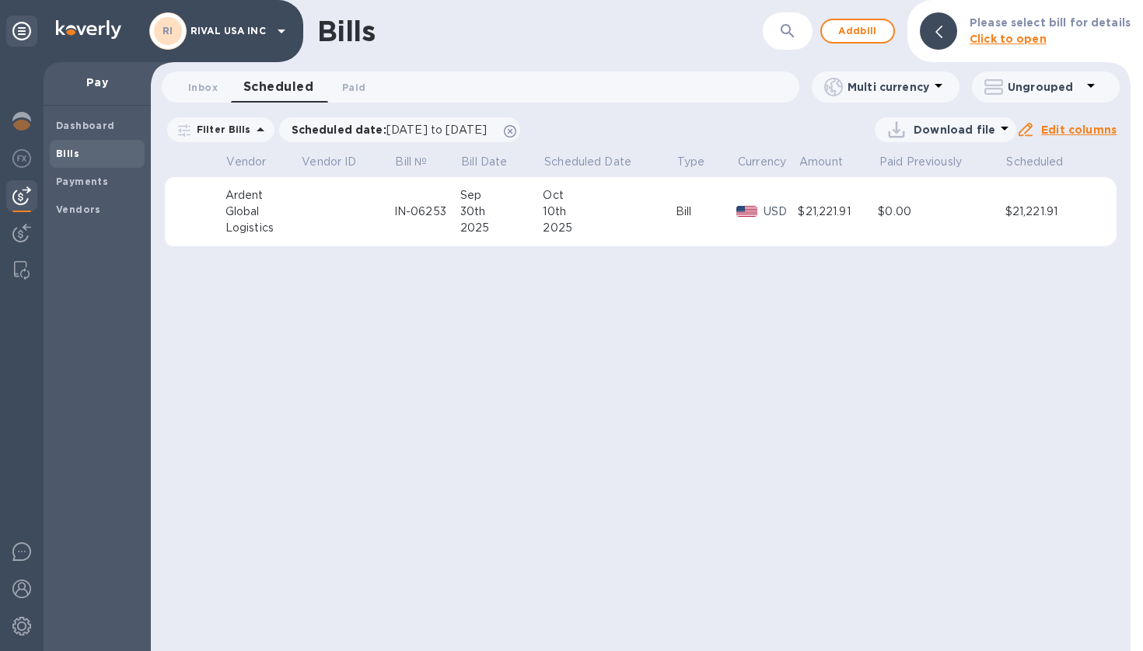
click at [947, 222] on td "$0.00" at bounding box center [941, 212] width 127 height 70
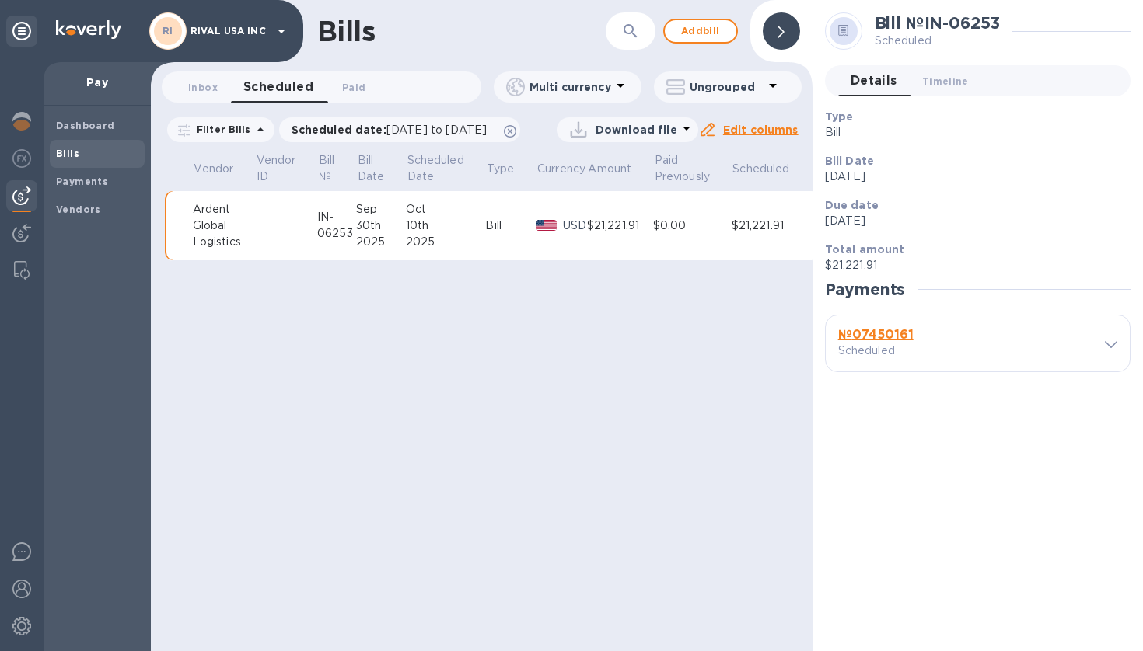
click at [1089, 330] on div "№ 07450161 Scheduled" at bounding box center [966, 343] width 262 height 37
click at [1107, 341] on icon at bounding box center [1111, 344] width 12 height 7
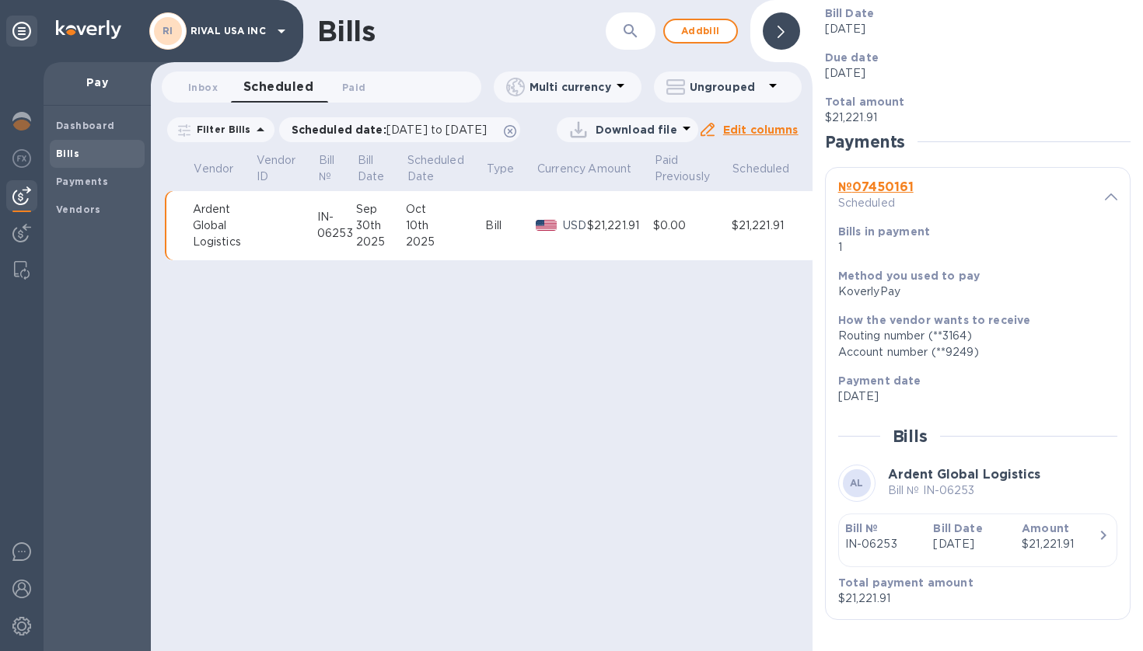
click at [1094, 530] on icon "button" at bounding box center [1103, 535] width 19 height 19
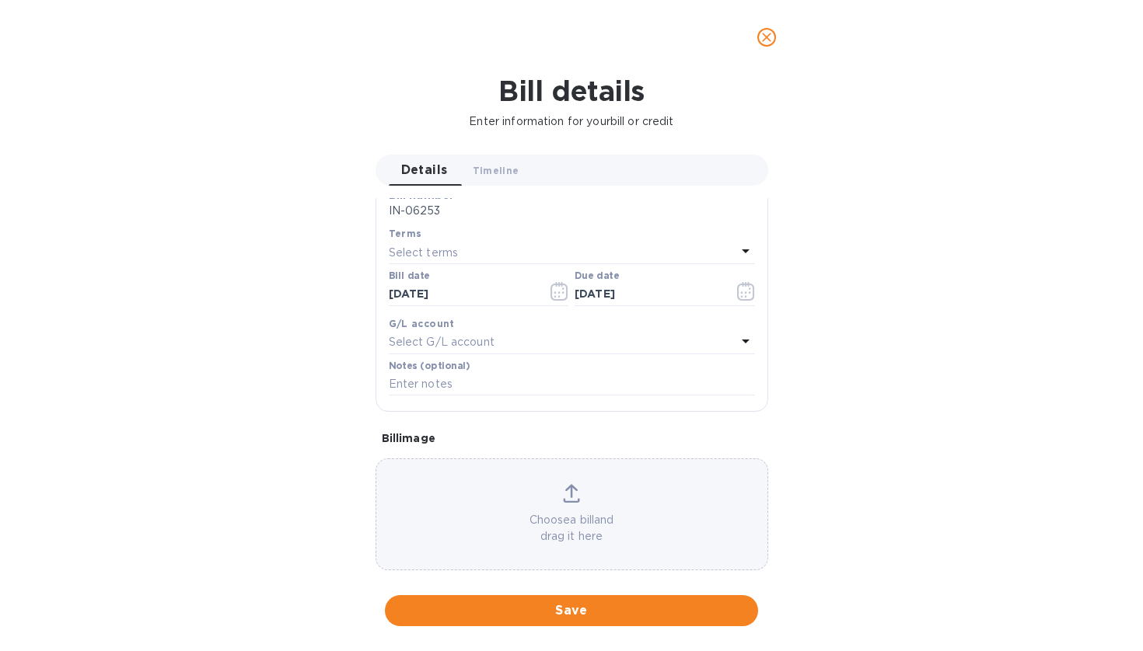
scroll to position [330, 0]
click at [963, 264] on div "Bill details Enter information for your bill or credit Details 0 Timeline 0 Gen…" at bounding box center [571, 363] width 1143 height 577
click at [769, 32] on icon "close" at bounding box center [767, 38] width 16 height 16
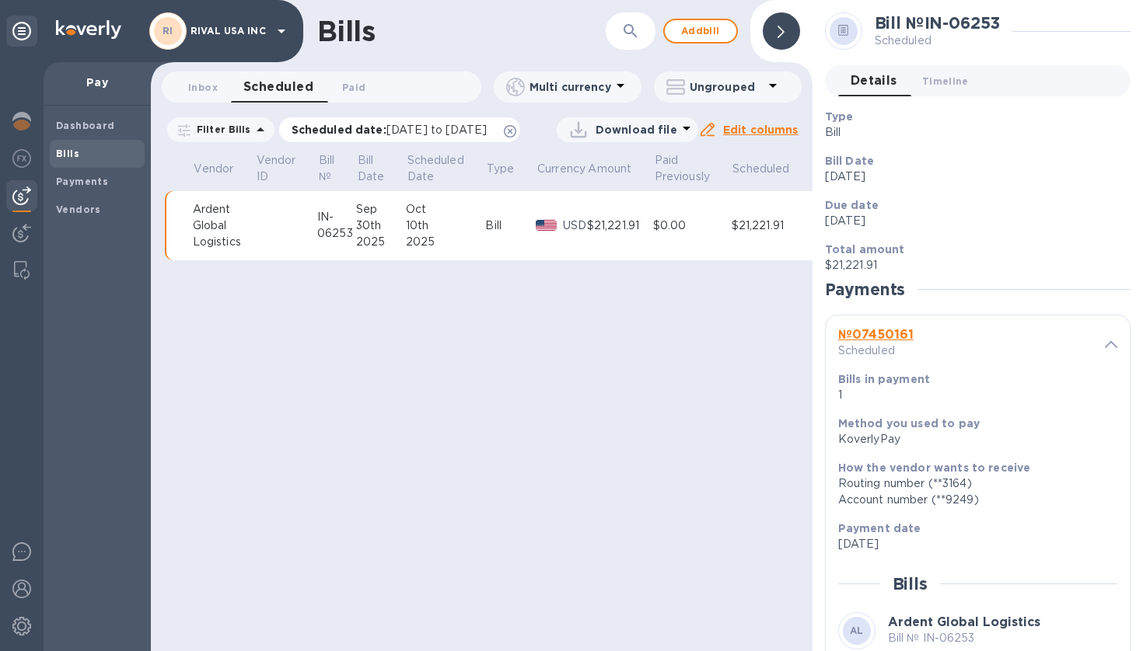
scroll to position [0, 0]
click at [237, 30] on p "RIVAL USA INC" at bounding box center [229, 31] width 78 height 11
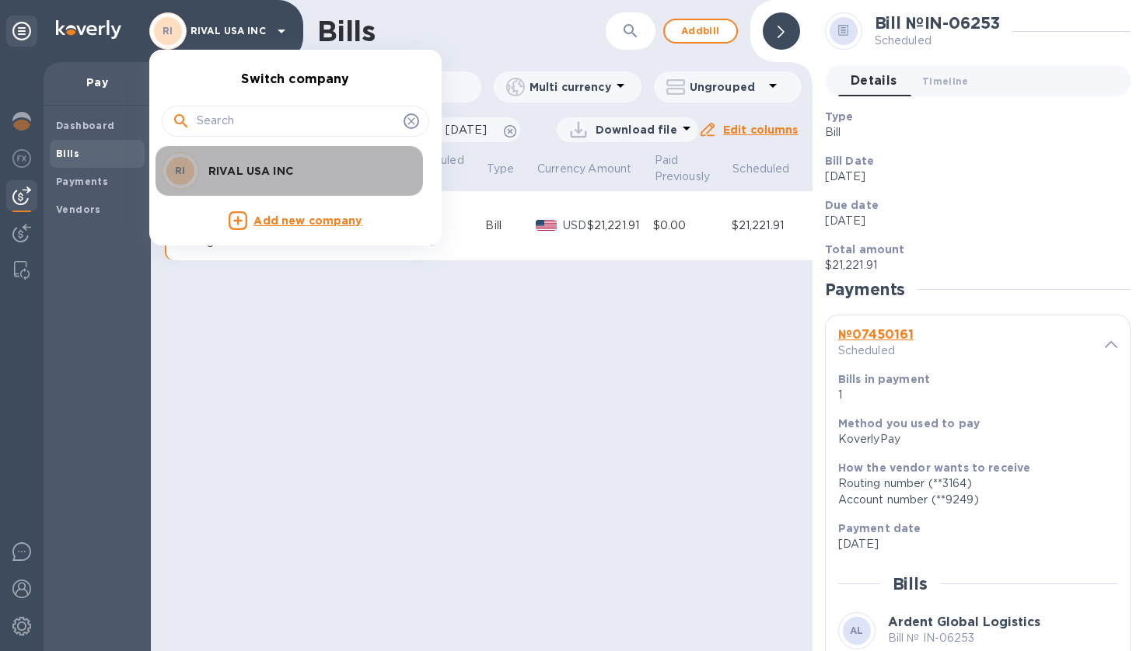
click at [268, 173] on p "RIVAL USA INC" at bounding box center [306, 171] width 196 height 16
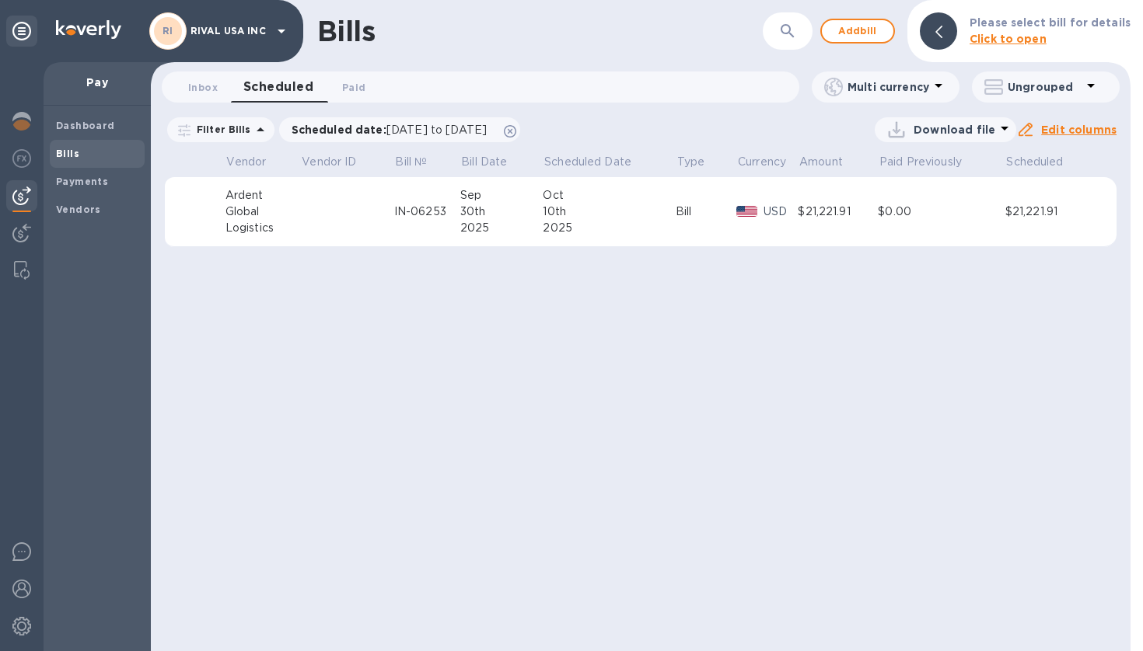
click at [999, 131] on icon at bounding box center [1004, 128] width 19 height 19
click at [1022, 299] on div at bounding box center [571, 325] width 1143 height 651
click at [1089, 92] on icon at bounding box center [1090, 85] width 19 height 19
click at [961, 354] on div at bounding box center [571, 325] width 1143 height 651
click at [516, 125] on icon at bounding box center [510, 131] width 12 height 12
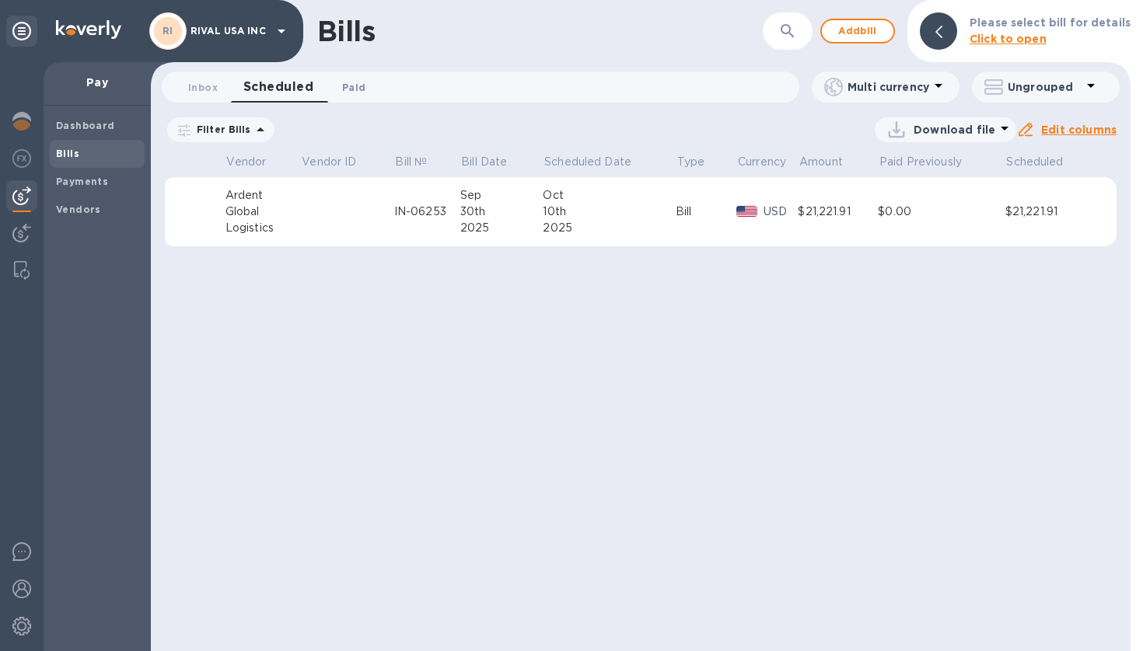
click at [345, 82] on span "Paid 0" at bounding box center [353, 87] width 23 height 16
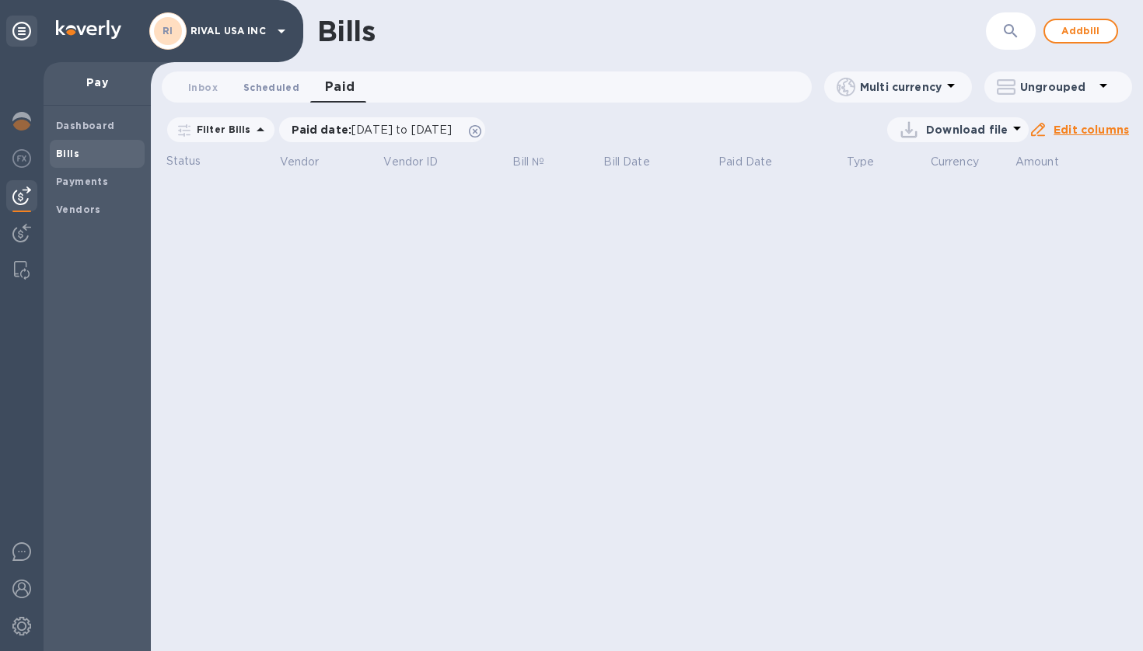
click at [290, 86] on span "Scheduled 0" at bounding box center [271, 87] width 56 height 16
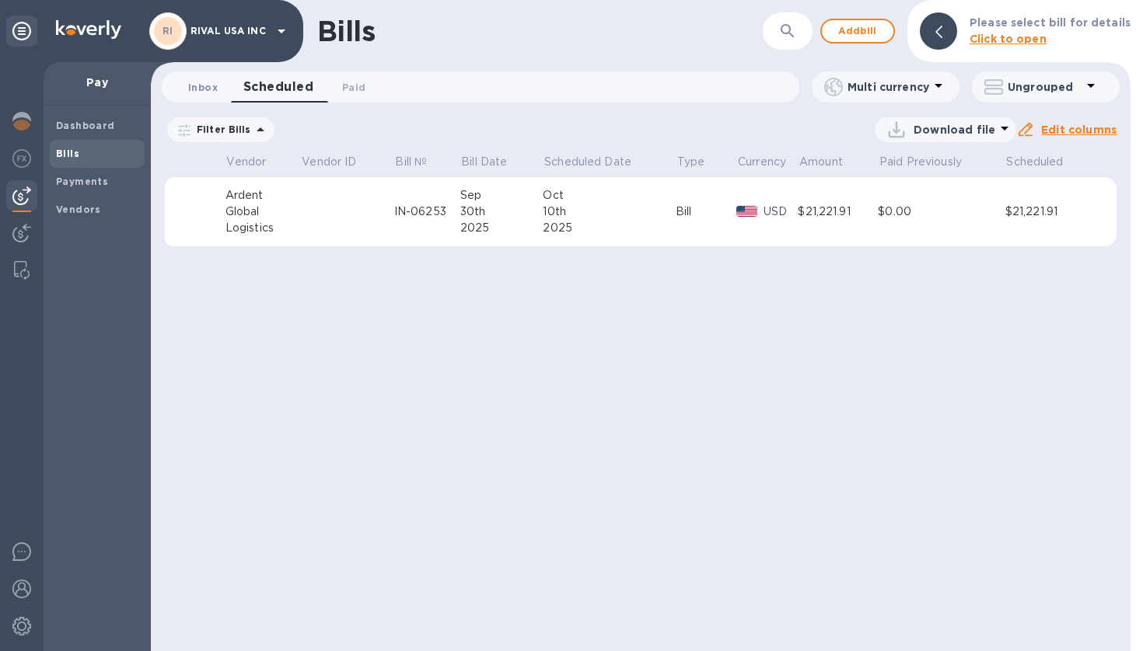
click at [211, 86] on span "Inbox 0" at bounding box center [203, 87] width 30 height 16
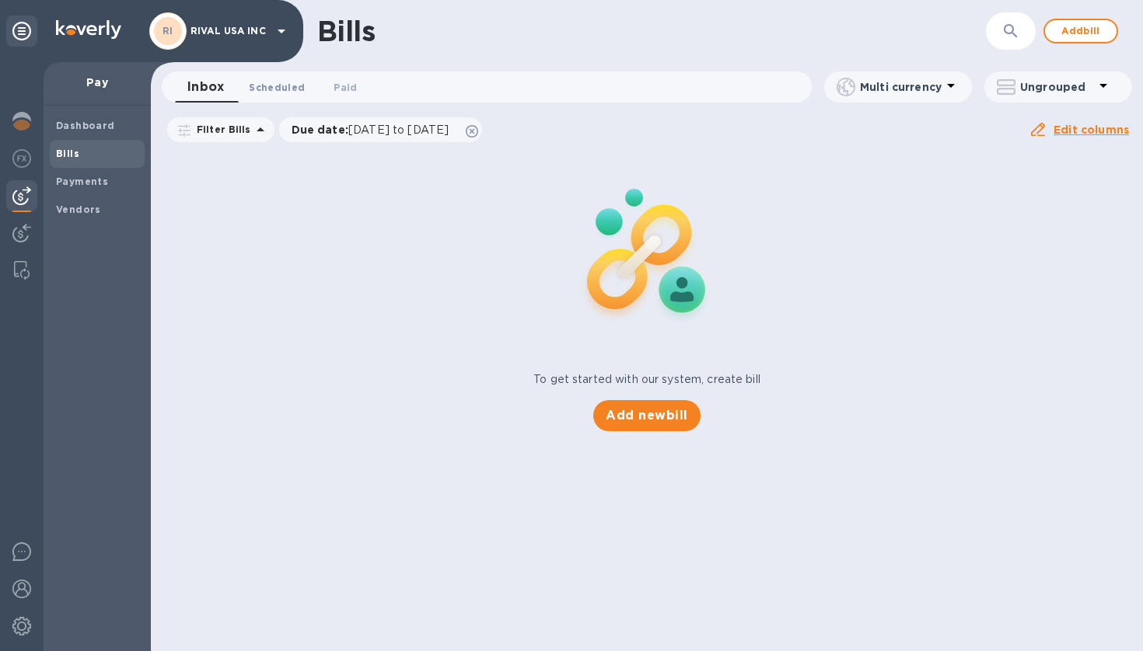
click at [264, 86] on span "Scheduled 0" at bounding box center [277, 87] width 56 height 16
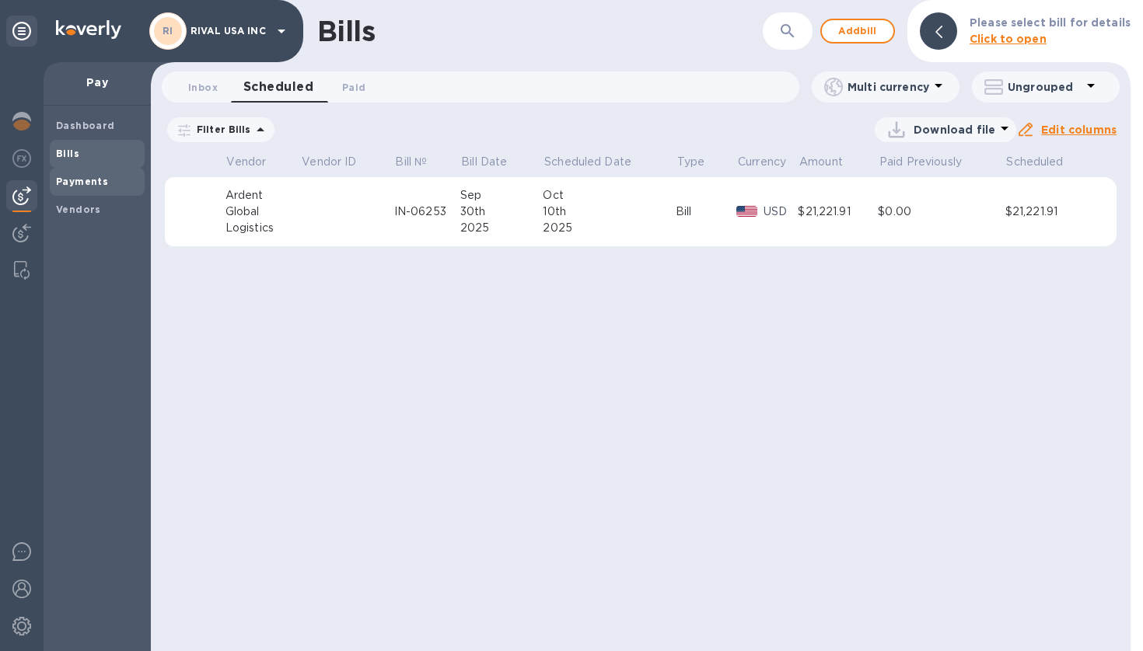
click at [75, 180] on b "Payments" at bounding box center [82, 182] width 52 height 12
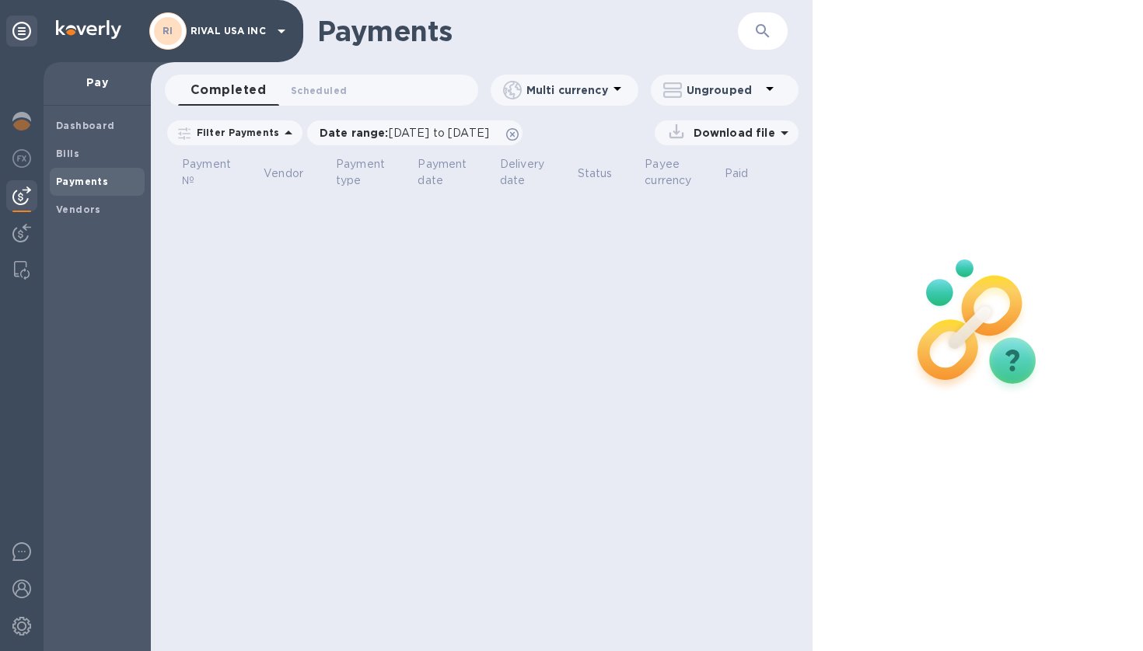
click at [372, 73] on div "Payments ​ Completed 0 Scheduled 0 Multi currency Ungrouped Filter Payments Dat…" at bounding box center [482, 325] width 662 height 651
click at [326, 87] on span "Scheduled 0" at bounding box center [319, 90] width 56 height 16
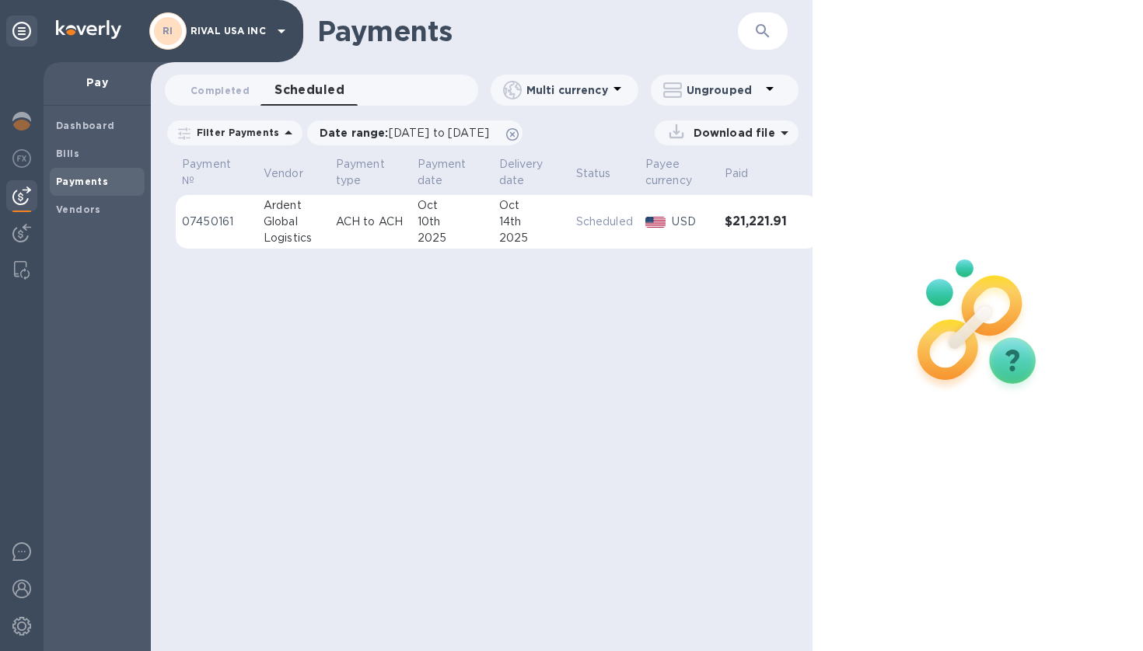
click at [544, 219] on div "14th" at bounding box center [531, 222] width 65 height 16
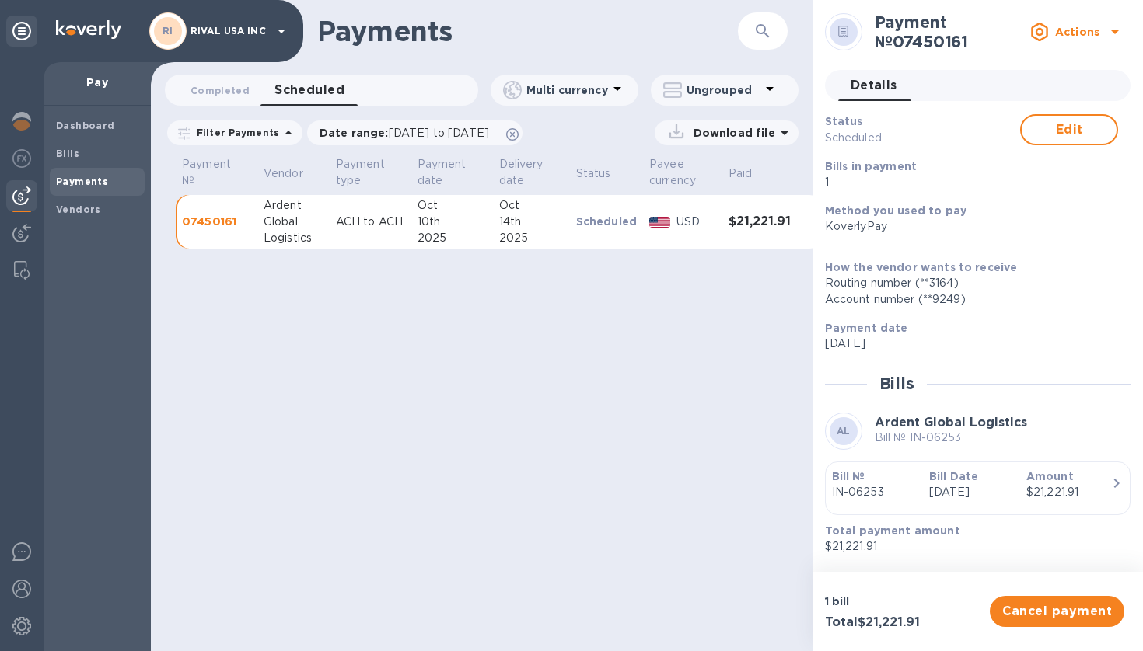
click at [1111, 35] on icon at bounding box center [1114, 32] width 19 height 19
click at [1067, 134] on div at bounding box center [571, 325] width 1143 height 651
click at [1080, 127] on span "Edit" at bounding box center [1069, 129] width 70 height 19
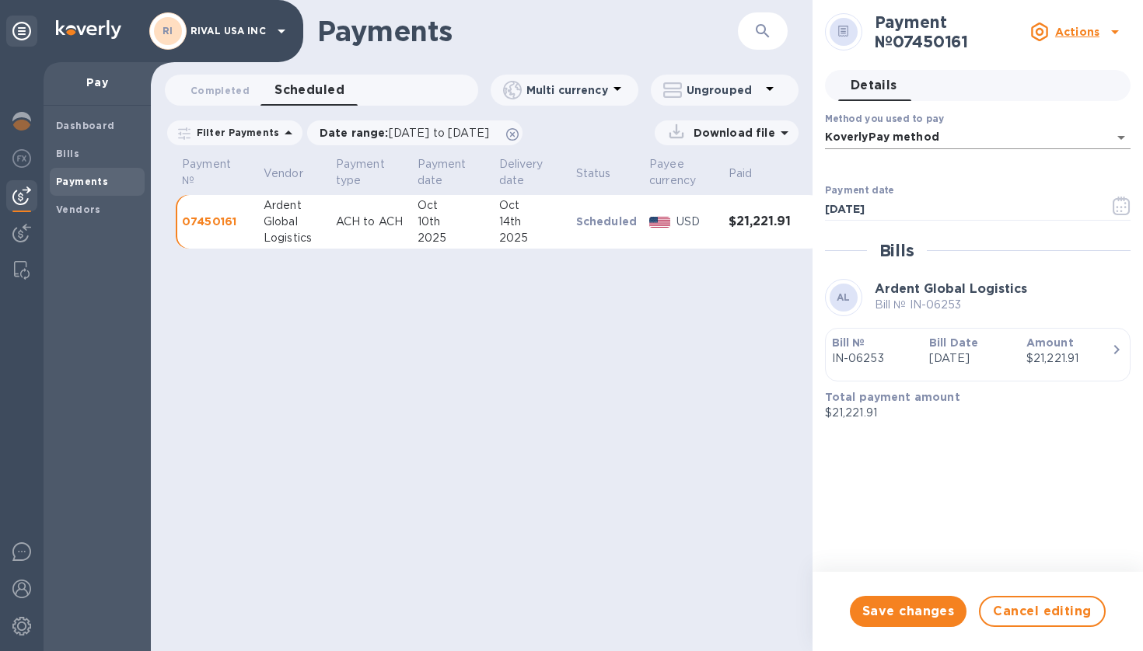
click at [1108, 137] on body "RI RIVAL USA INC Pay Dashboard Bills Payments Vendors Payments ​ Completed 0 Sc…" at bounding box center [571, 325] width 1143 height 651
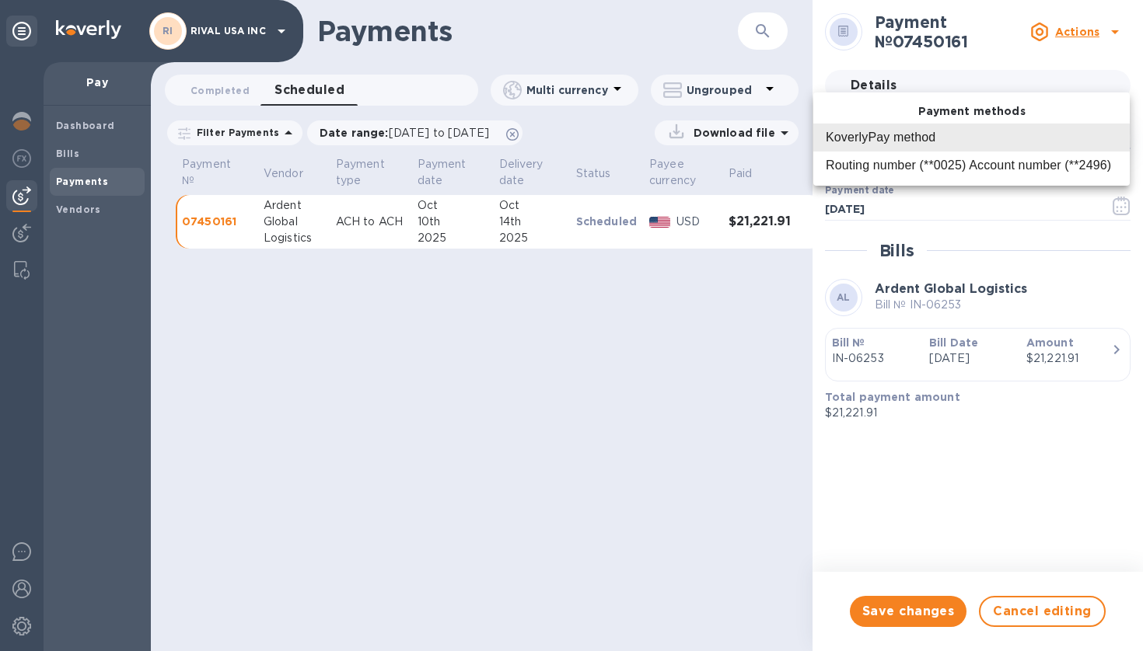
click at [601, 421] on div at bounding box center [571, 325] width 1143 height 651
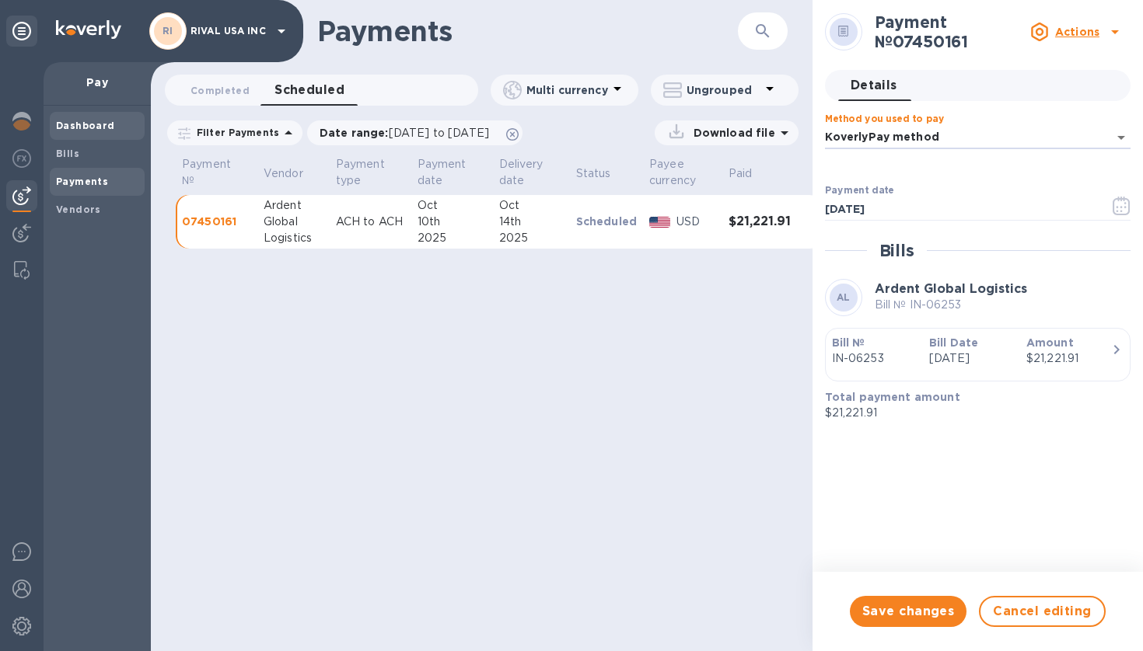
click at [79, 127] on b "Dashboard" at bounding box center [85, 126] width 59 height 12
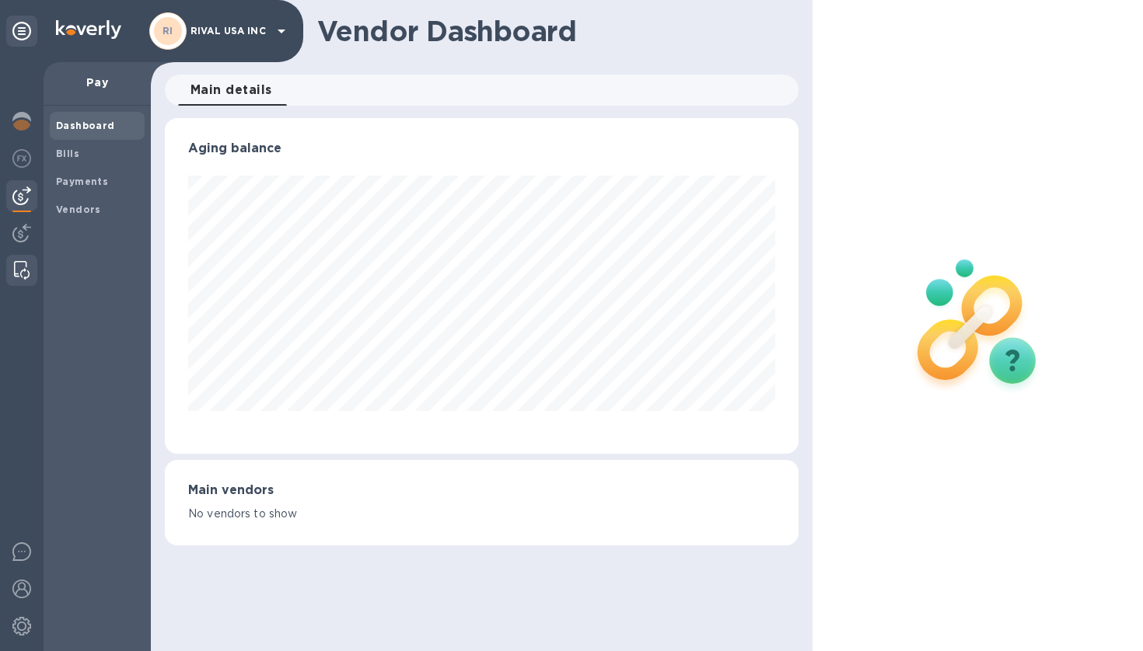
click at [16, 269] on img at bounding box center [22, 270] width 16 height 19
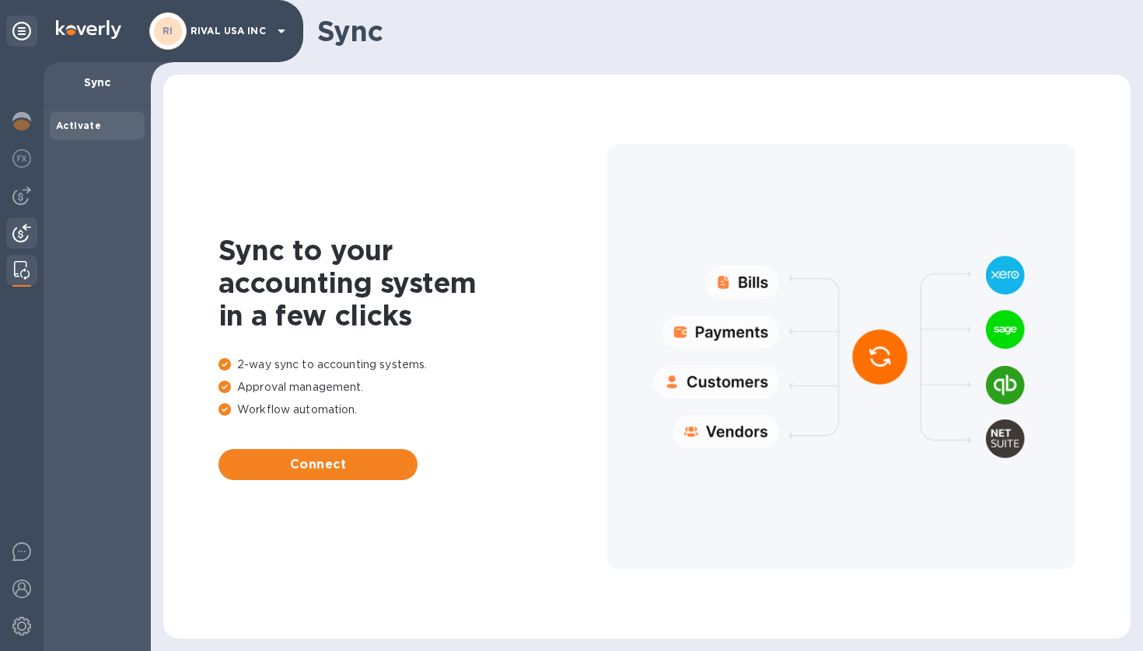
click at [14, 232] on img at bounding box center [21, 233] width 19 height 19
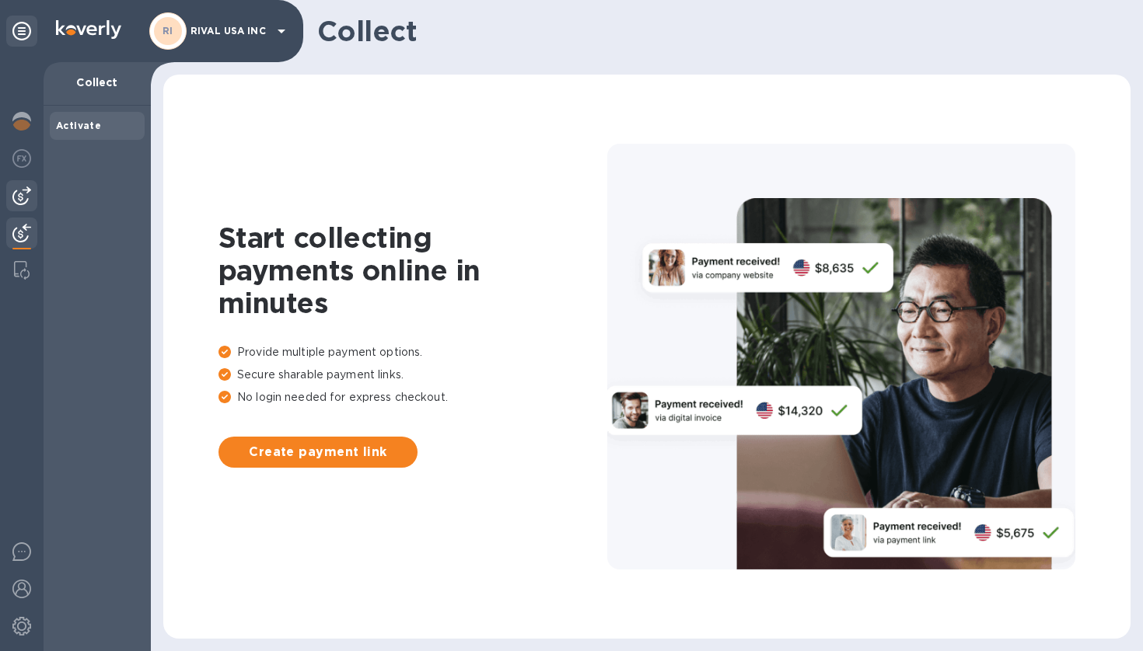
click at [14, 187] on img at bounding box center [21, 196] width 19 height 19
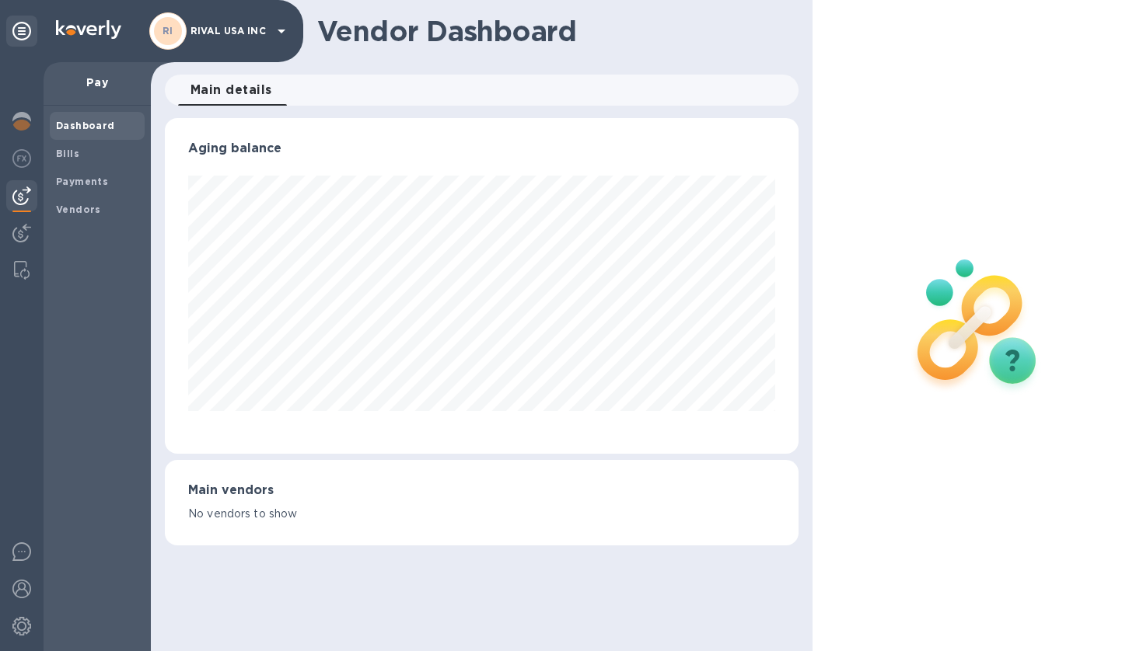
scroll to position [336, 633]
click at [18, 159] on img at bounding box center [21, 158] width 19 height 19
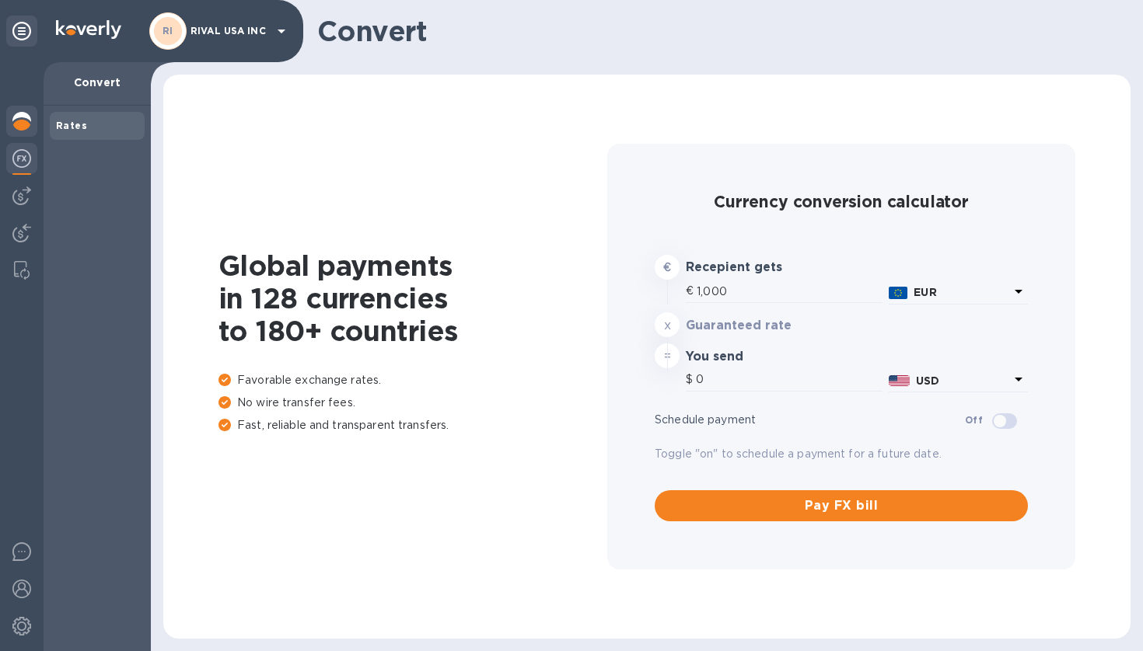
type input "1,177.37"
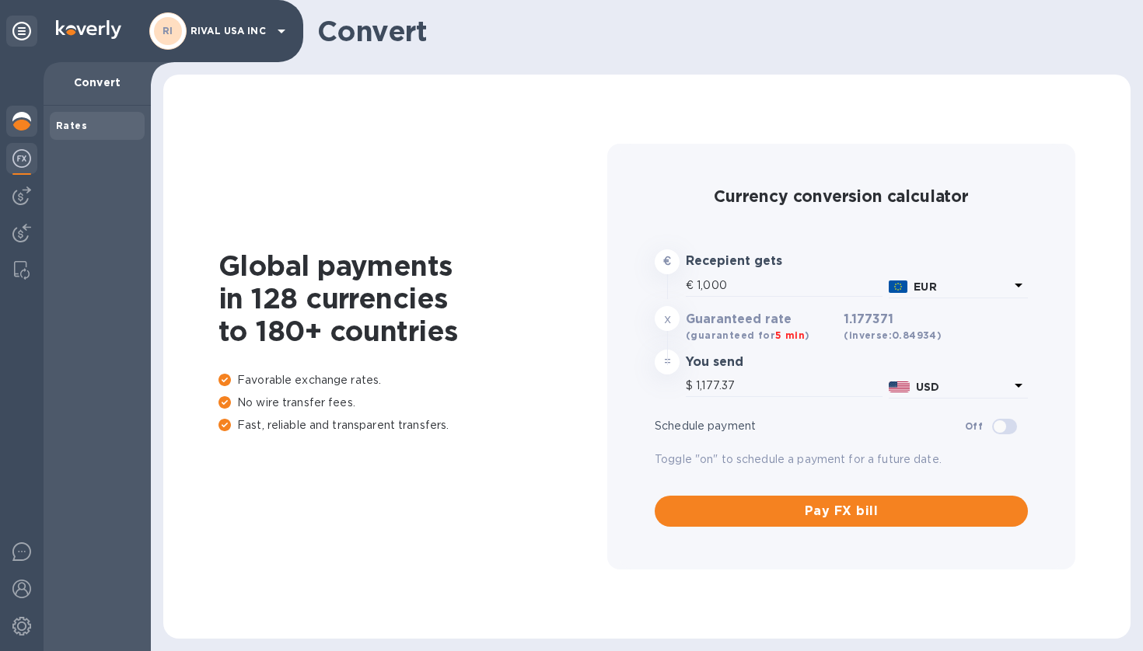
click at [20, 120] on img at bounding box center [21, 121] width 19 height 19
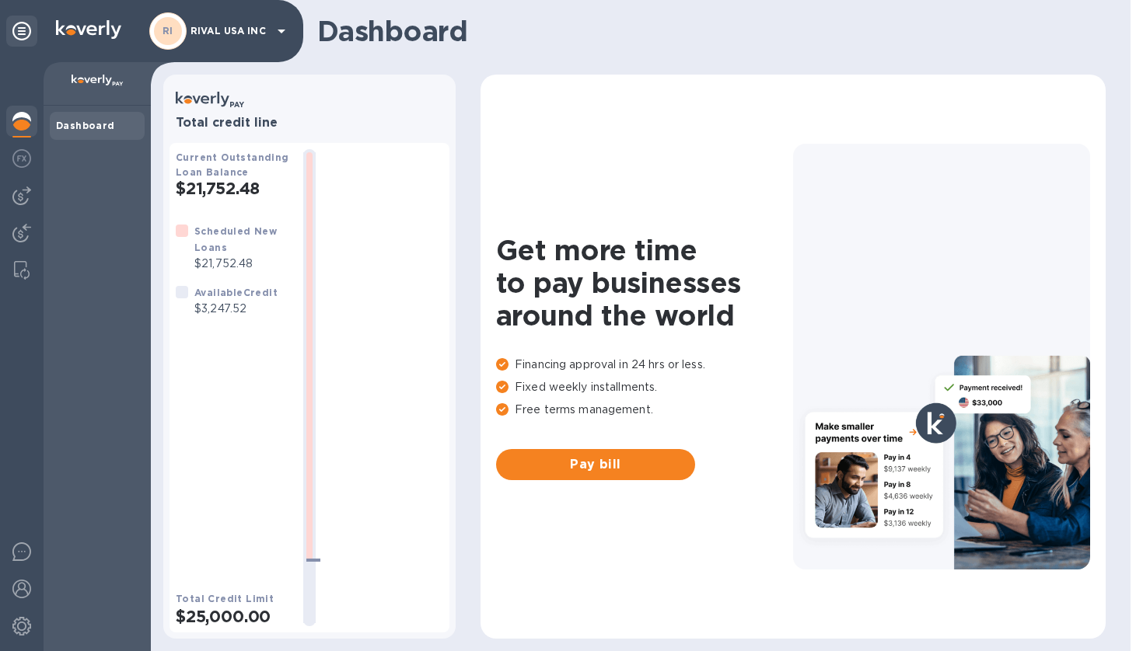
click at [231, 289] on b "Available Credit" at bounding box center [235, 293] width 83 height 12
click at [229, 256] on p "$21,752.48" at bounding box center [242, 264] width 96 height 16
click at [229, 301] on p "$3,247.52" at bounding box center [235, 309] width 83 height 16
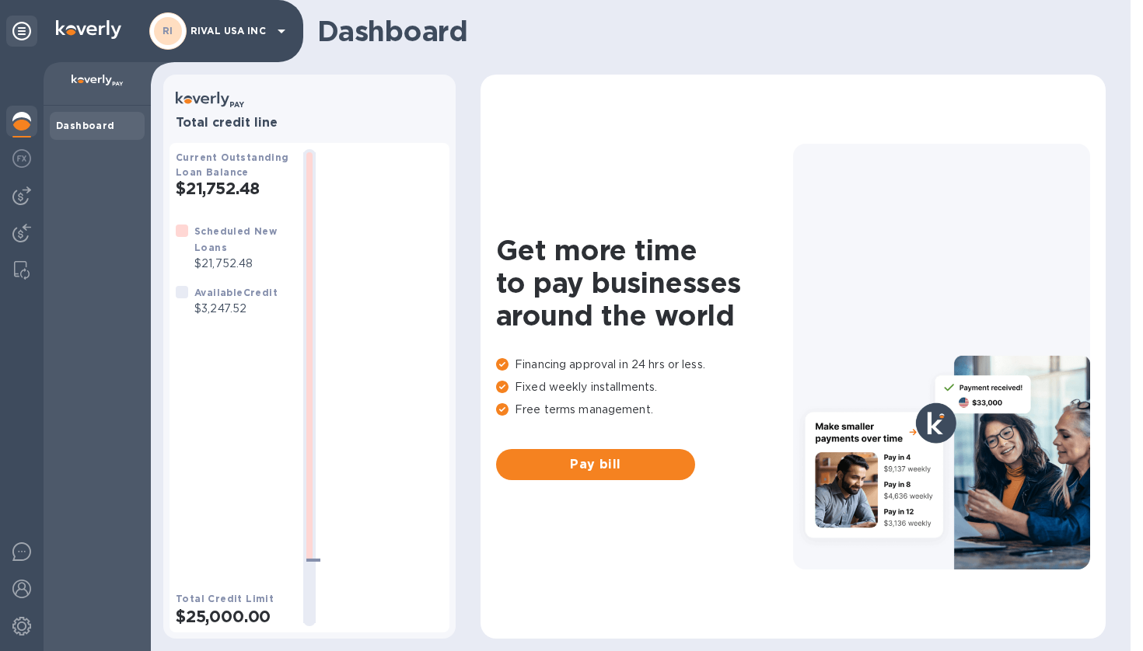
click at [228, 313] on p "$3,247.52" at bounding box center [235, 309] width 83 height 16
click at [215, 256] on p "$21,752.48" at bounding box center [242, 264] width 96 height 16
click at [225, 257] on p "$21,752.48" at bounding box center [242, 264] width 96 height 16
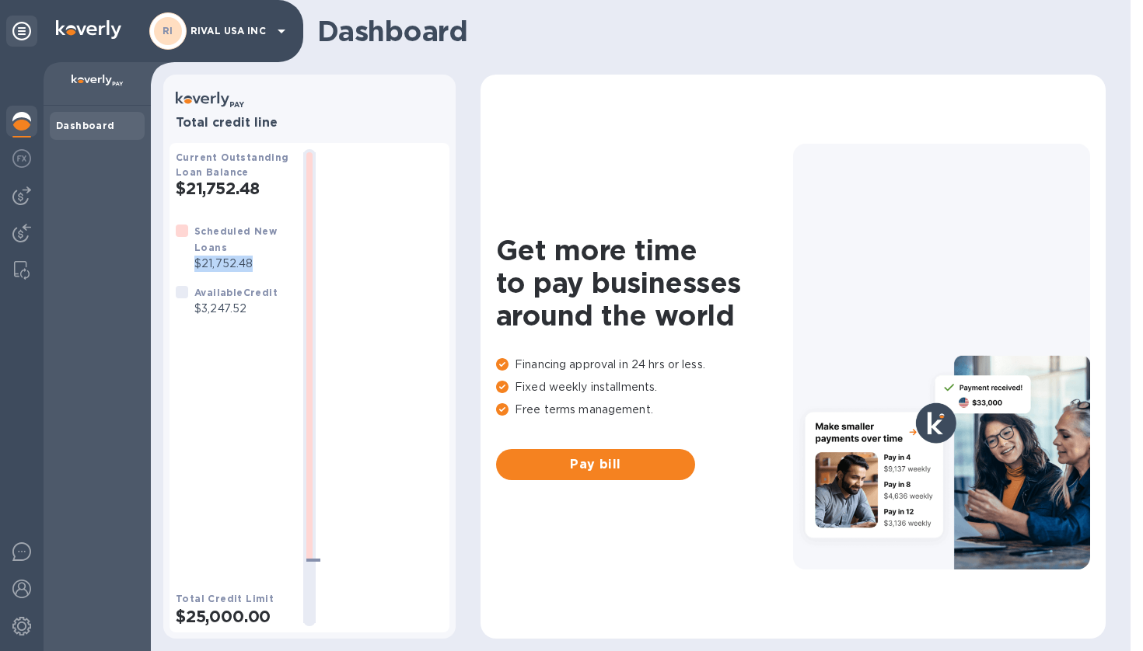
click at [230, 260] on p "$21,752.48" at bounding box center [242, 264] width 96 height 16
click at [414, 287] on div at bounding box center [385, 387] width 115 height 477
click at [232, 264] on p "$21,752.48" at bounding box center [242, 264] width 96 height 16
